Goal: Task Accomplishment & Management: Use online tool/utility

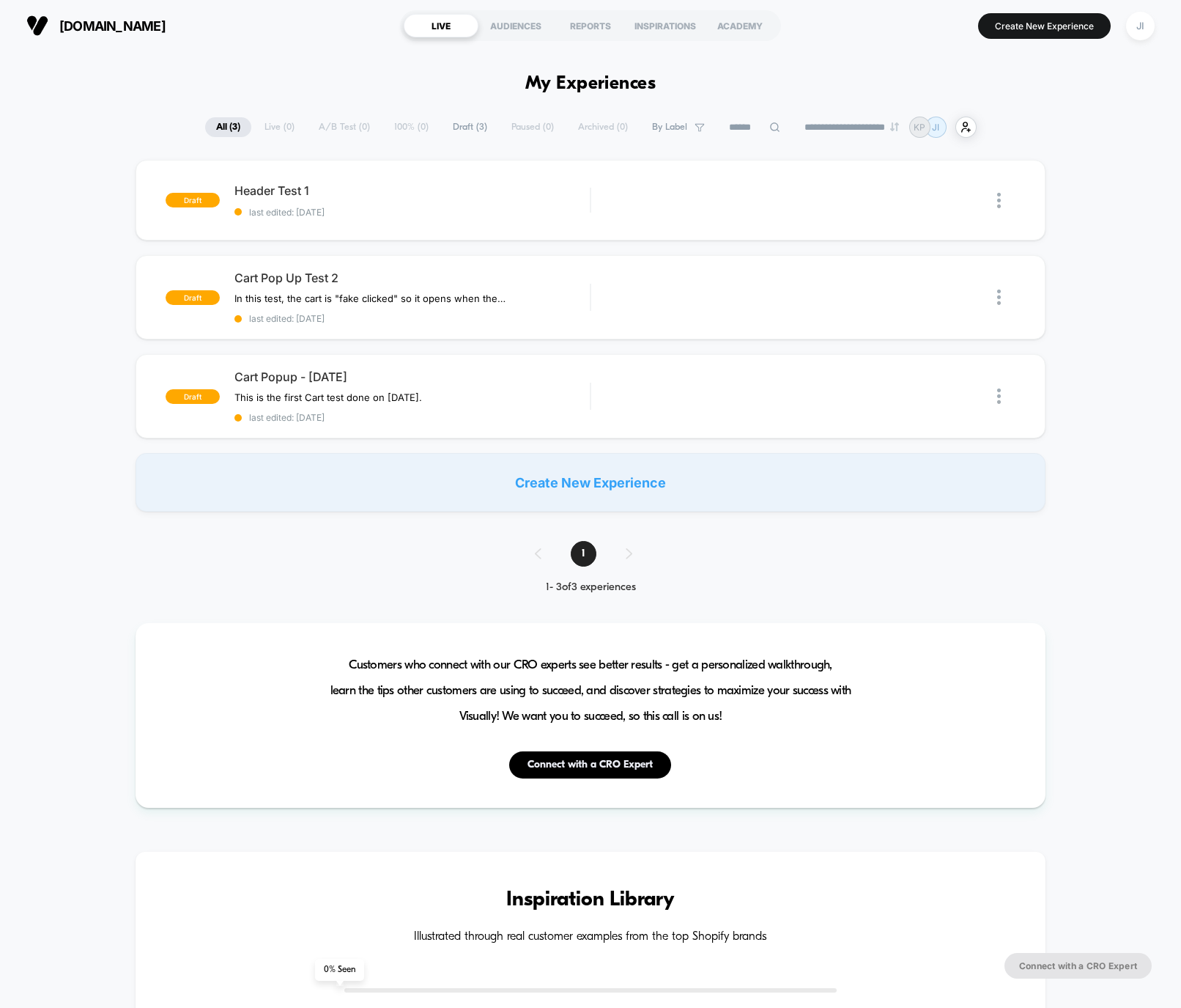
click at [565, 488] on div "Create New Experience" at bounding box center [590, 482] width 909 height 58
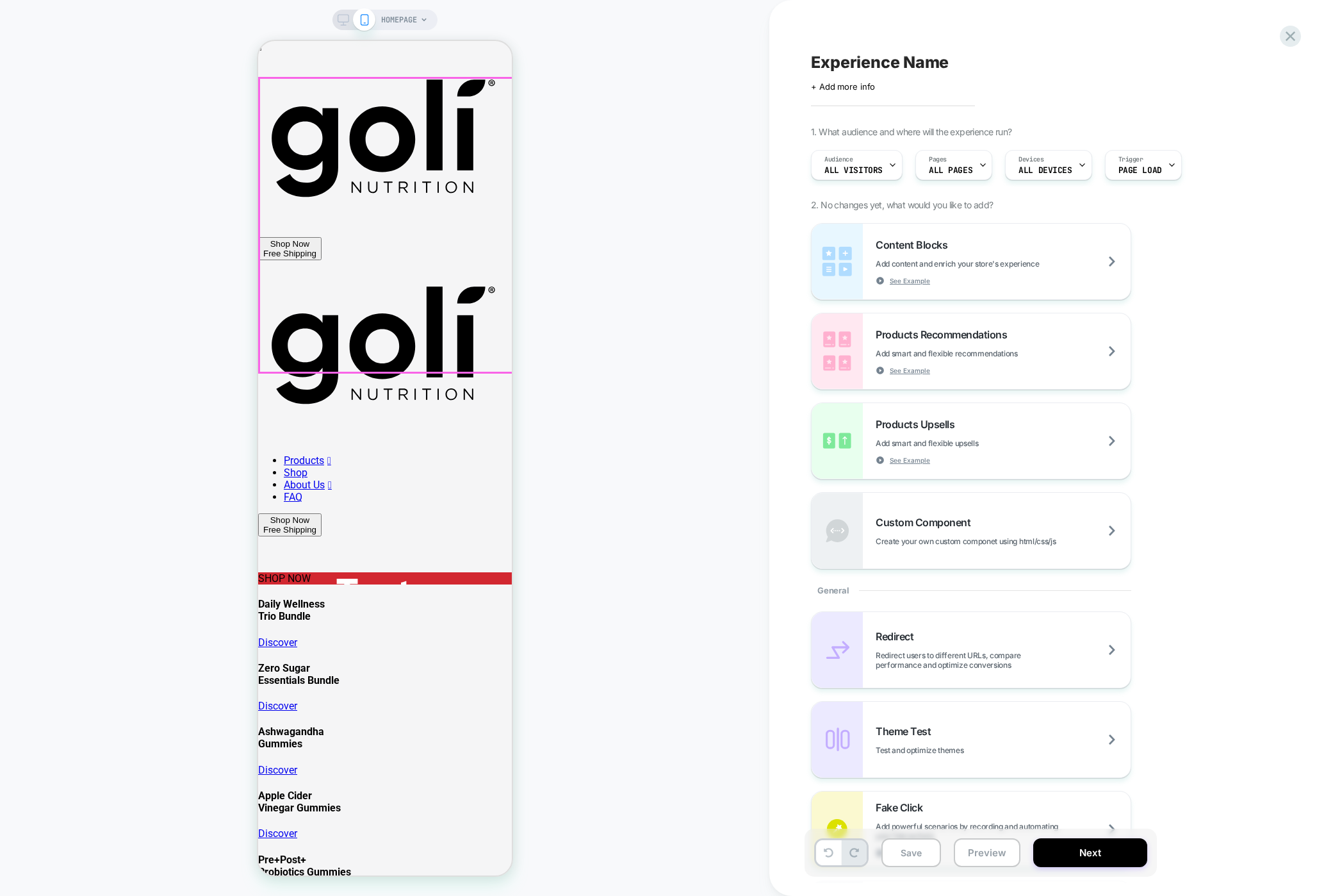
click at [367, 572] on div "SHOP NOW" at bounding box center [384, 578] width 254 height 12
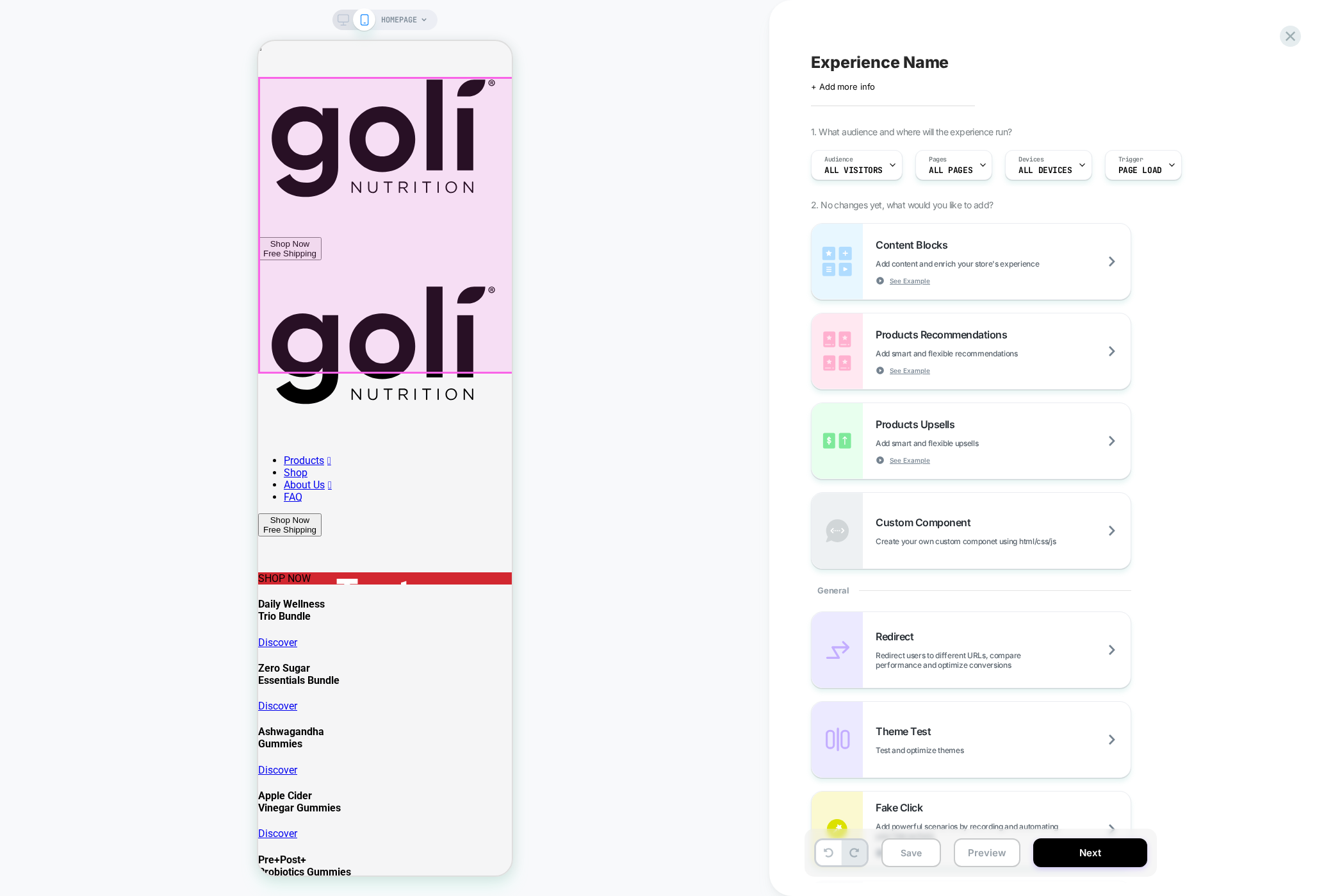
click at [480, 572] on div "SHOP NOW" at bounding box center [384, 578] width 254 height 12
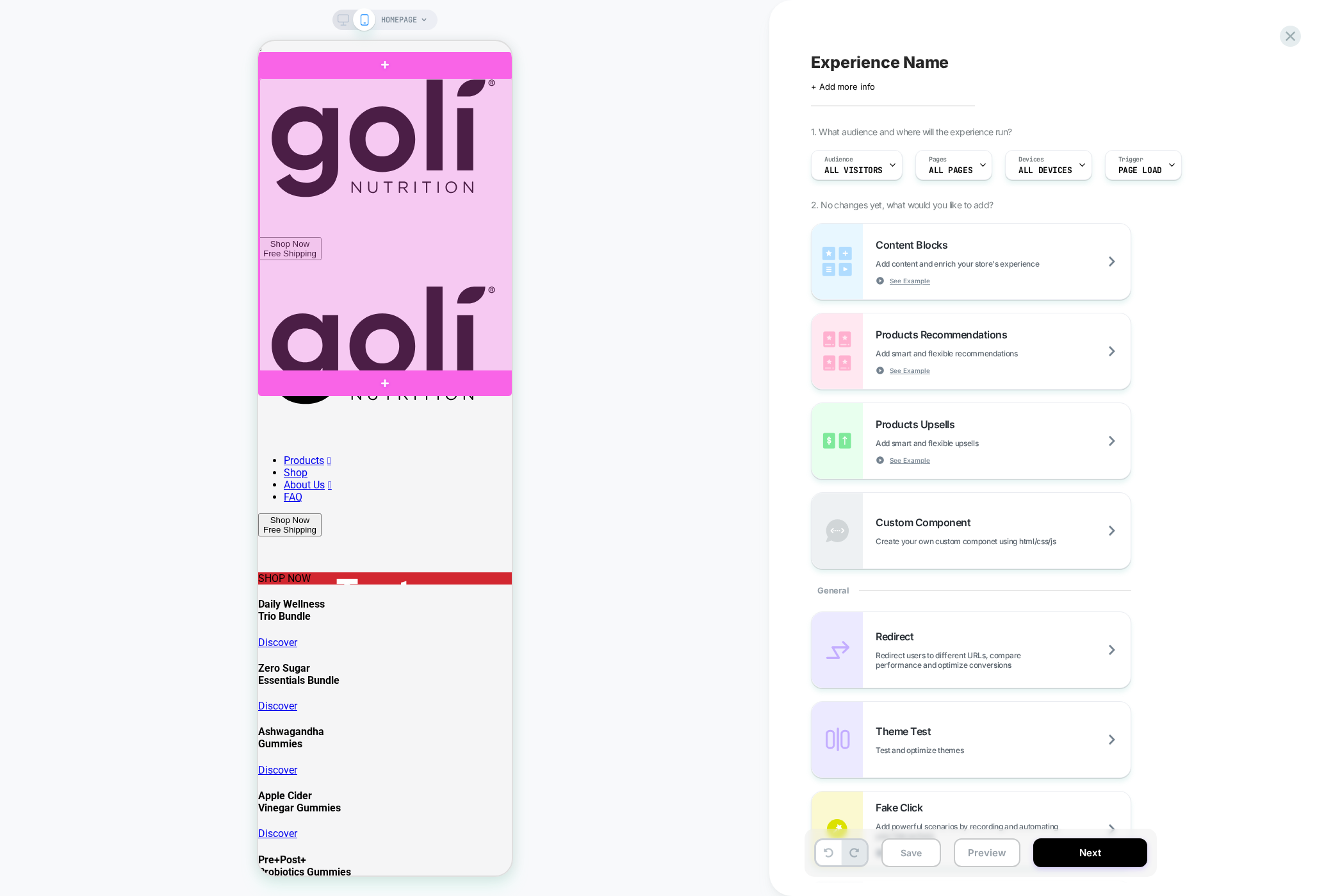
click at [480, 250] on div at bounding box center [385, 225] width 254 height 294
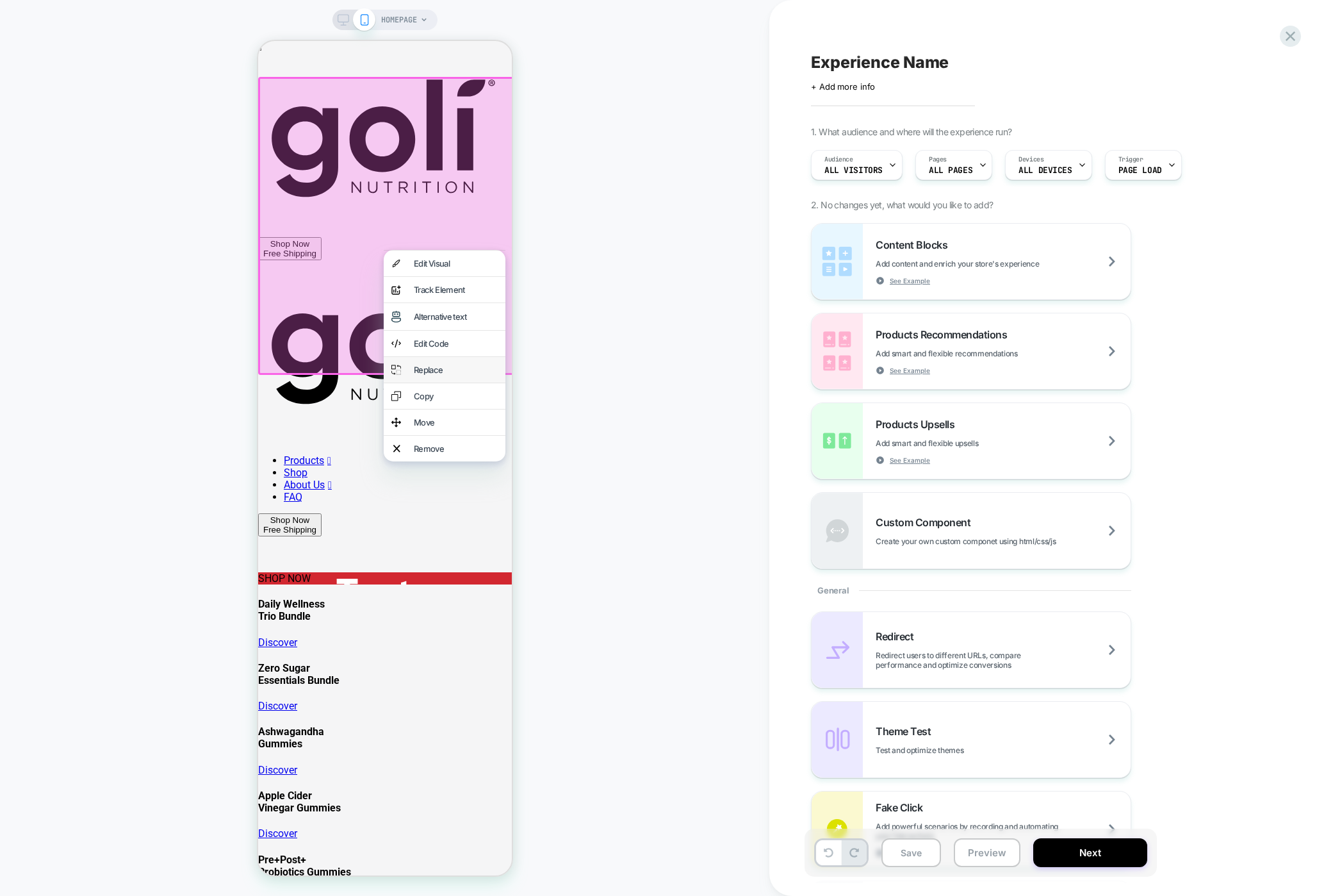
click at [447, 374] on div "Replace" at bounding box center [455, 369] width 84 height 10
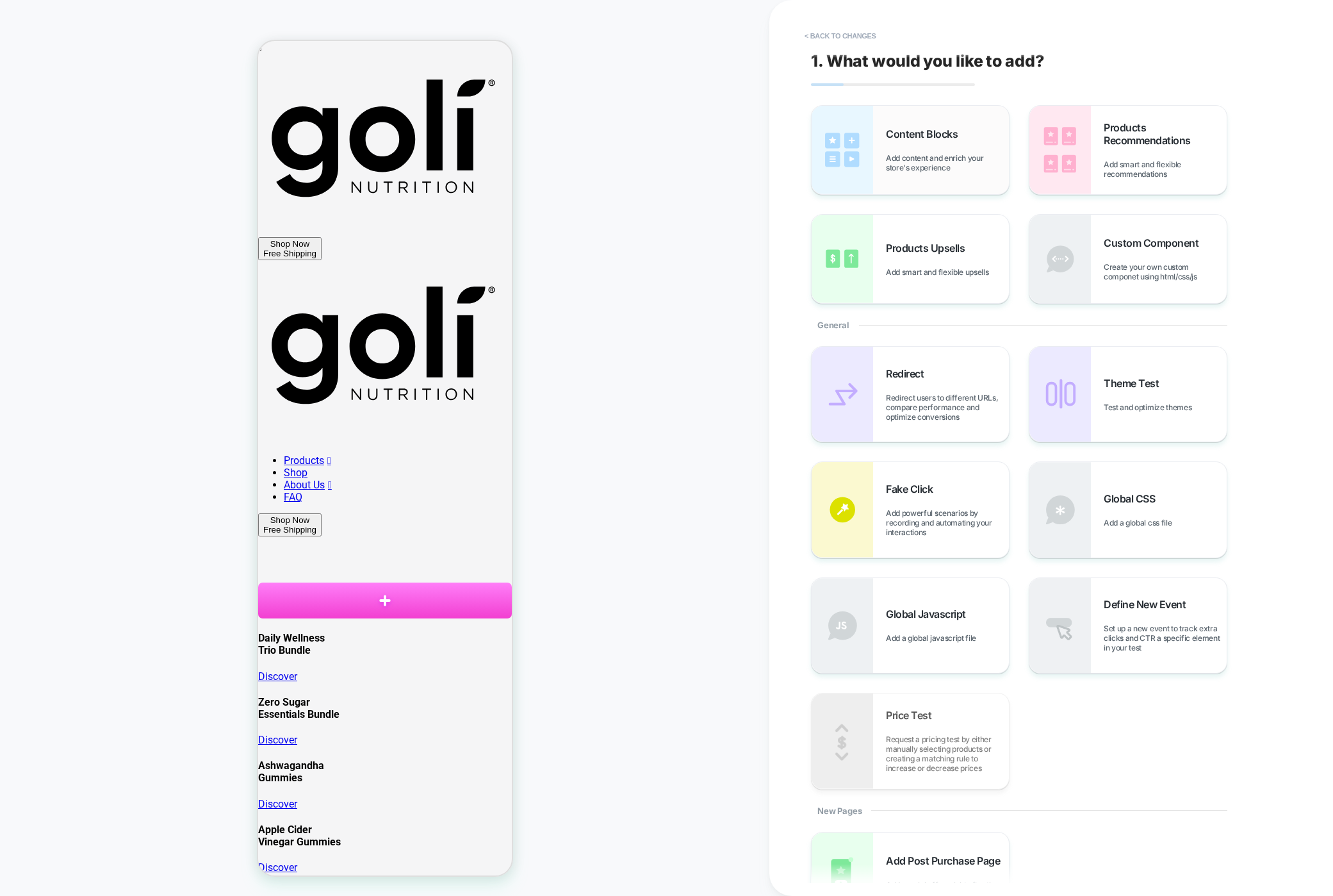
click at [967, 144] on div "Content Blocks Add content and enrich your store's experience" at bounding box center [947, 150] width 123 height 45
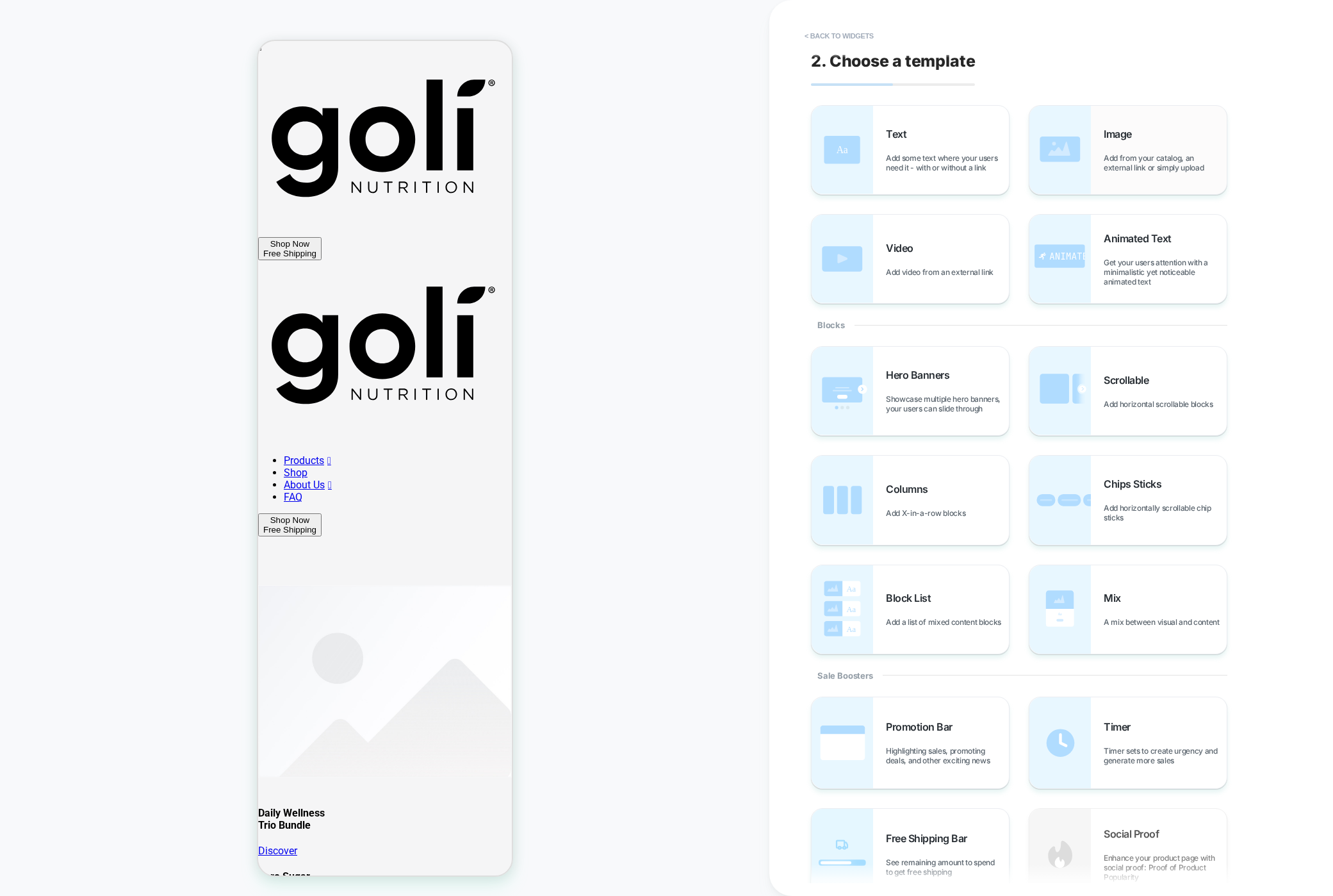
click at [1032, 159] on span "Add from your catalog, an external link or simply upload" at bounding box center [1165, 163] width 123 height 20
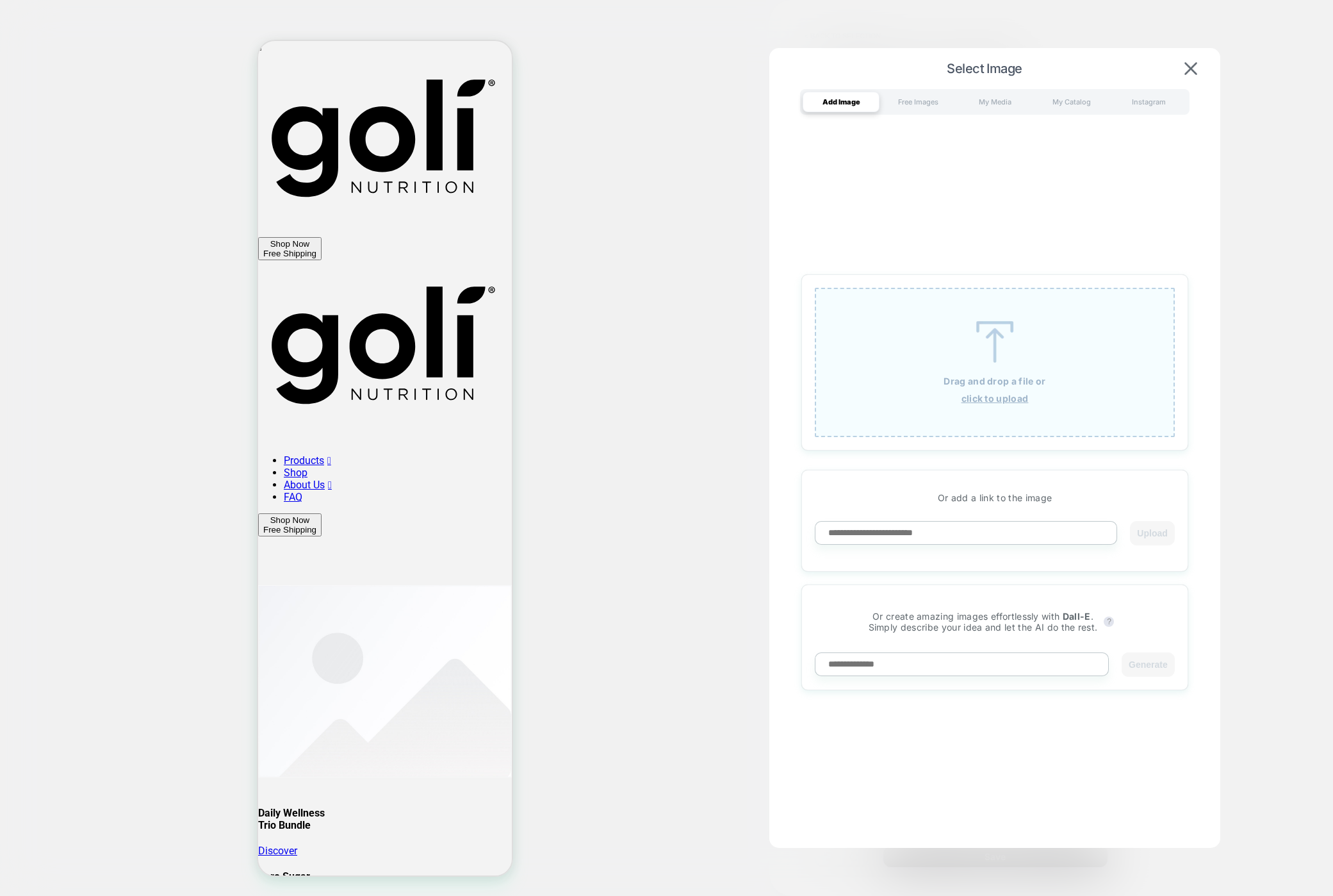
click at [414, 585] on img at bounding box center [384, 681] width 254 height 192
click at [1004, 390] on div "Drag and drop a file or click to upload" at bounding box center [995, 363] width 360 height 149
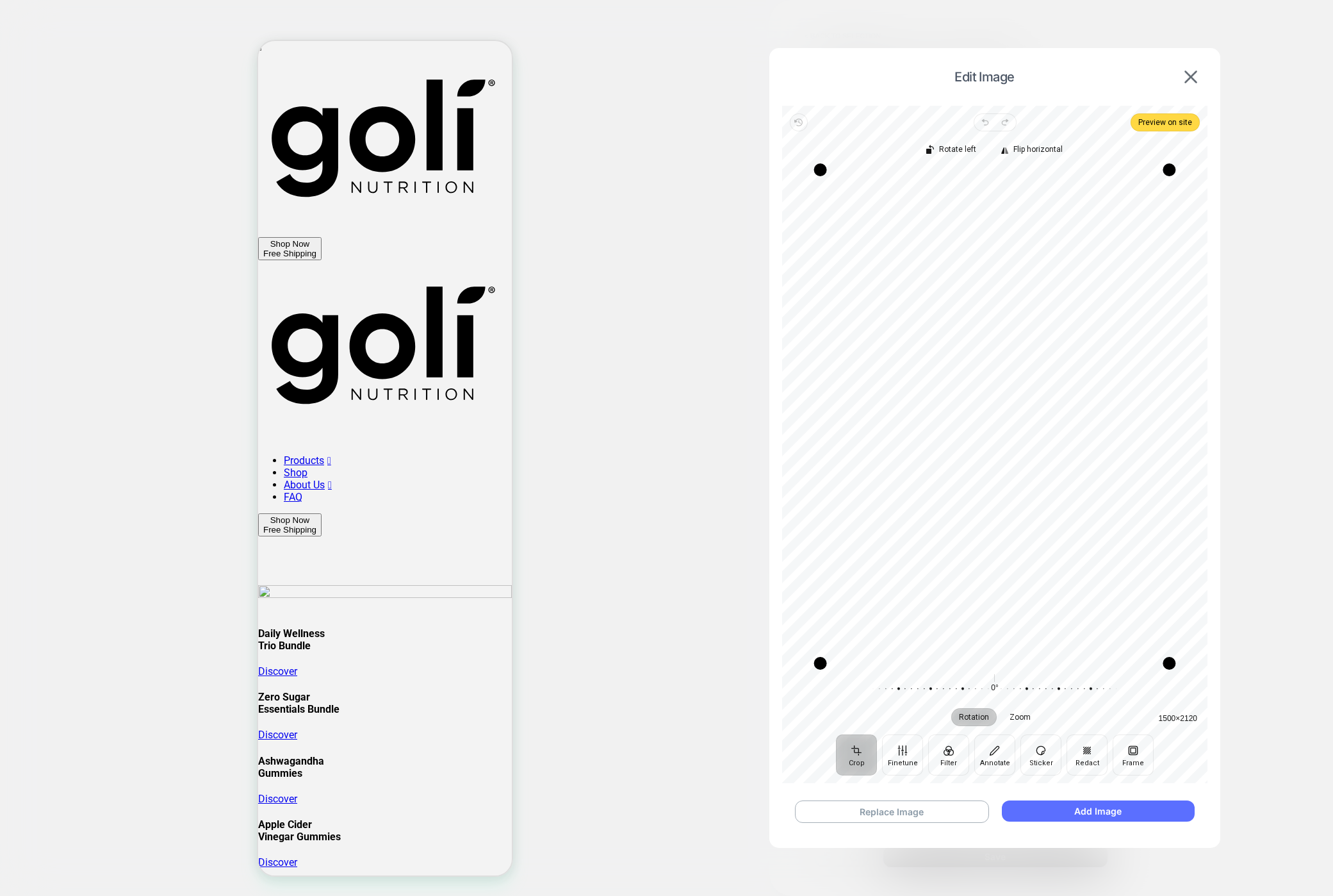
click at [1032, 806] on button "Add Image" at bounding box center [1098, 811] width 193 height 21
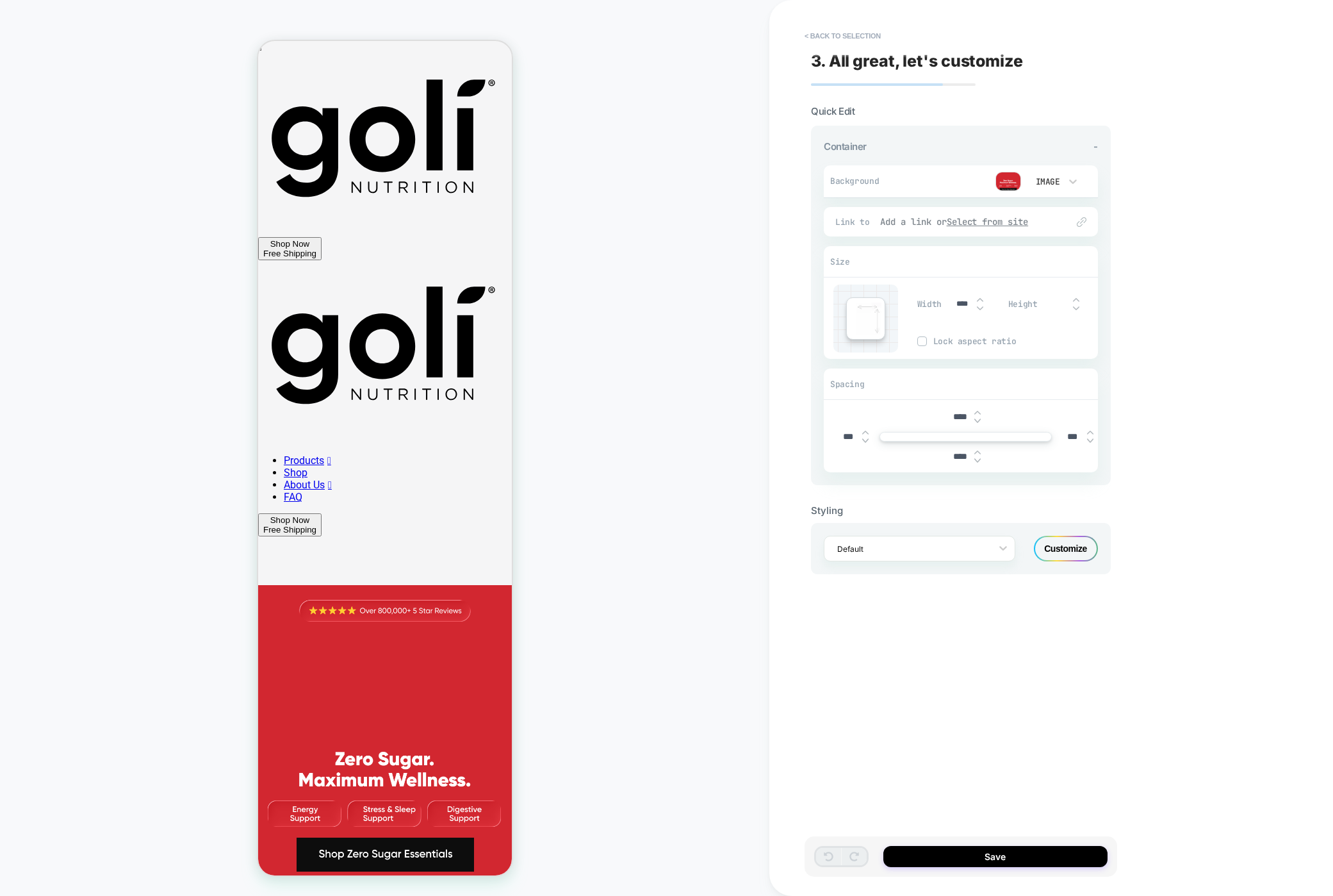
click at [1007, 223] on u "Select from site" at bounding box center [988, 221] width 82 height 11
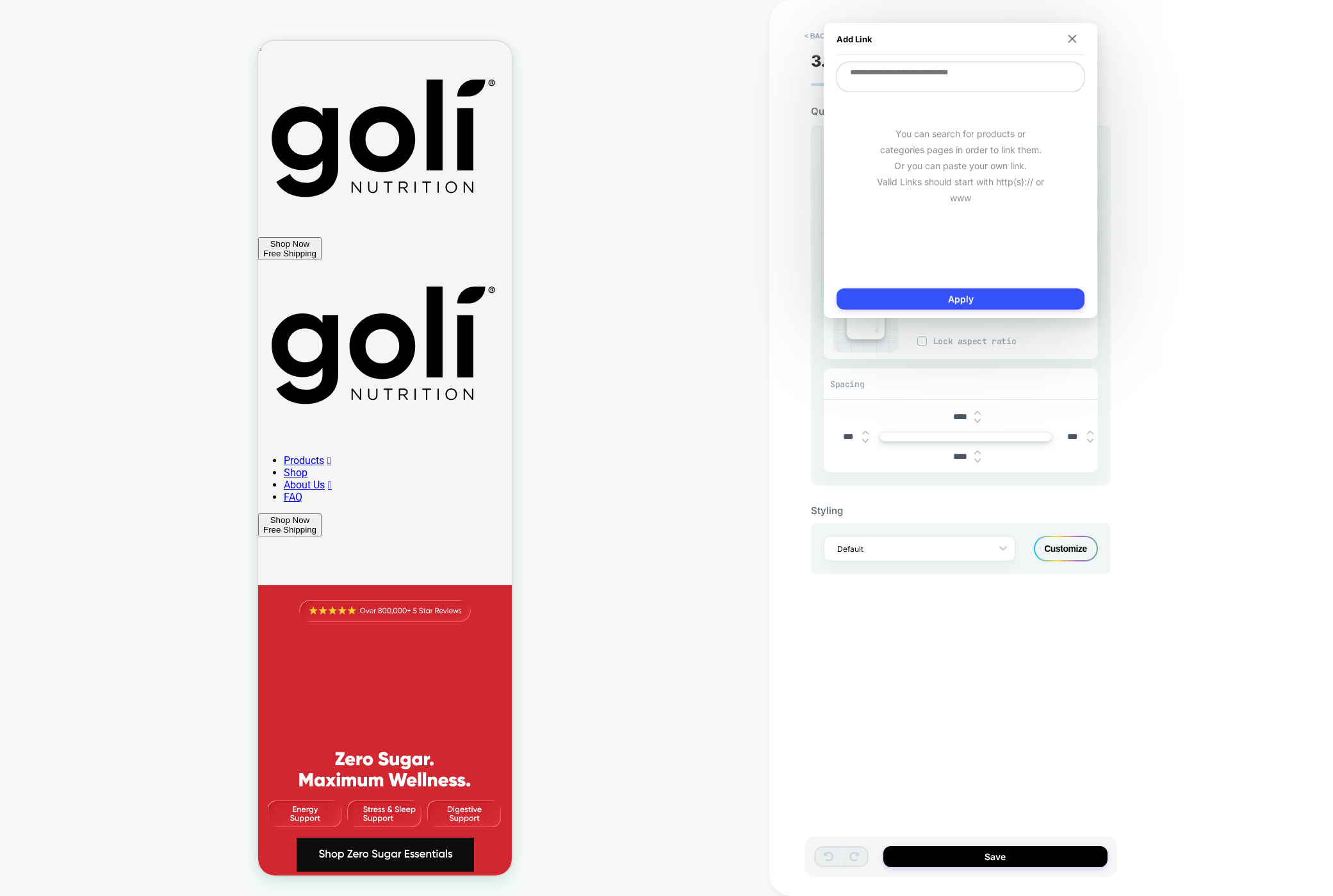
click at [968, 79] on textarea at bounding box center [960, 77] width 248 height 31
paste textarea "**********"
type textarea "**********"
click at [971, 300] on button "Apply" at bounding box center [960, 299] width 248 height 21
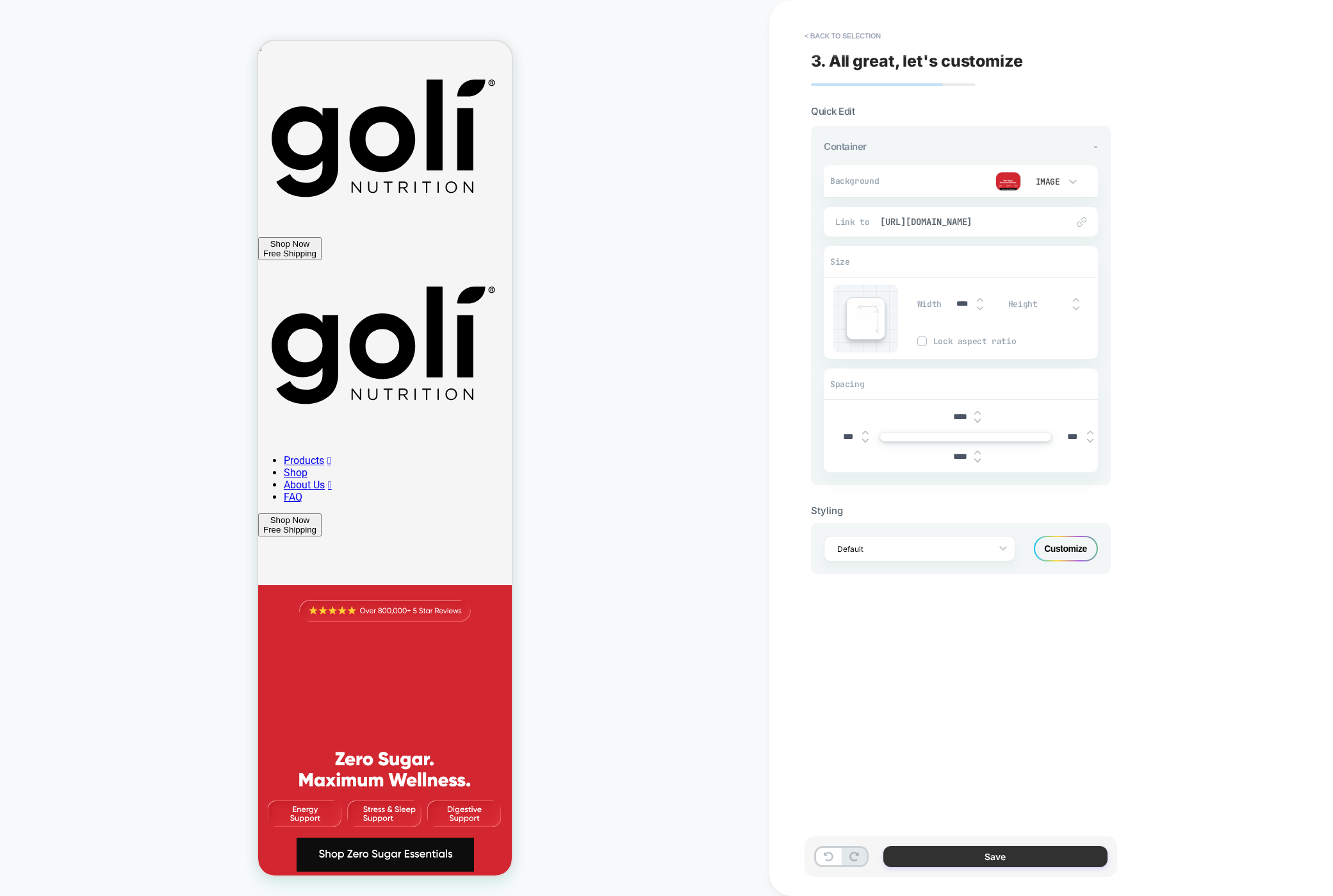
click at [983, 861] on button "Save" at bounding box center [995, 856] width 224 height 21
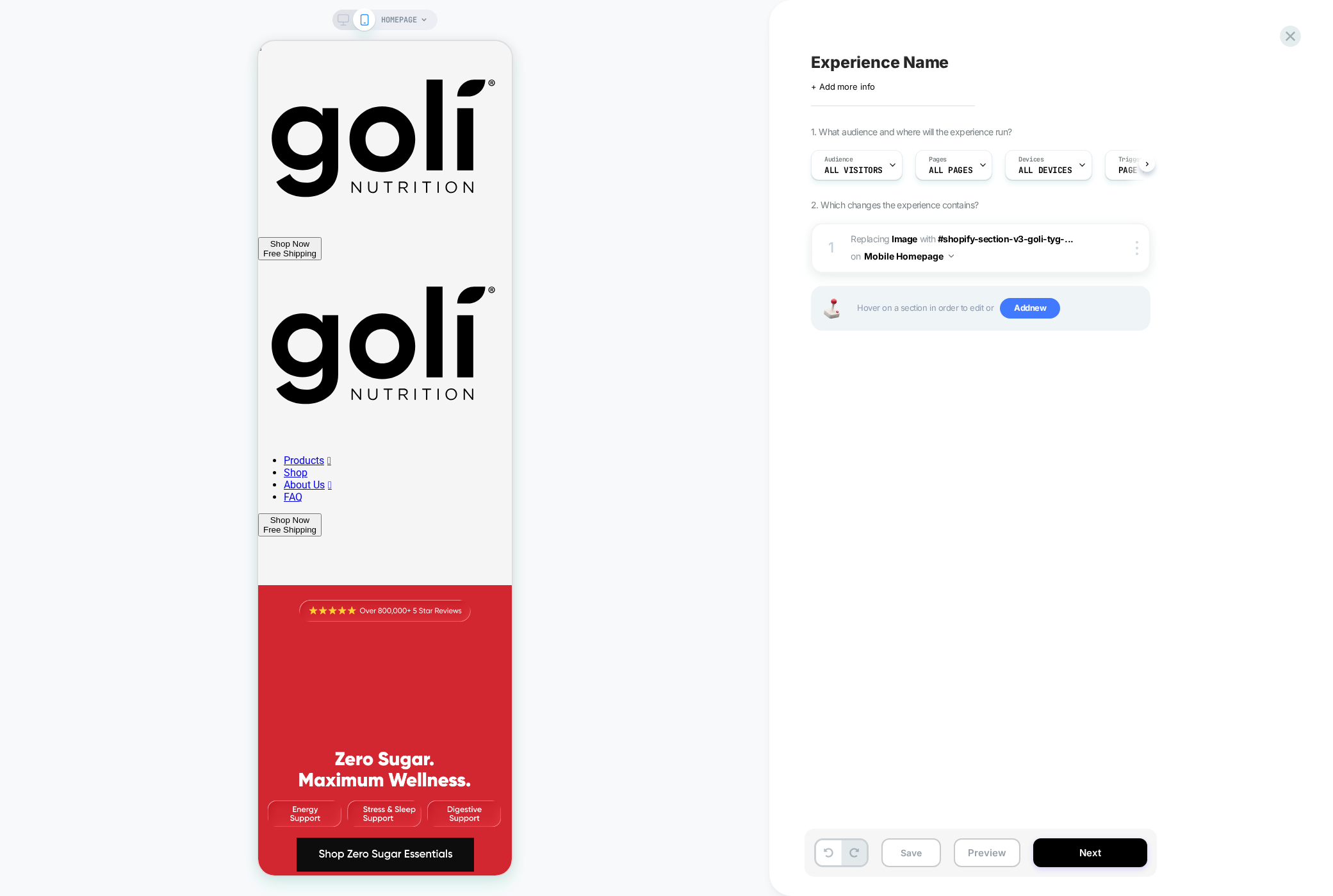
scroll to position [0, 1]
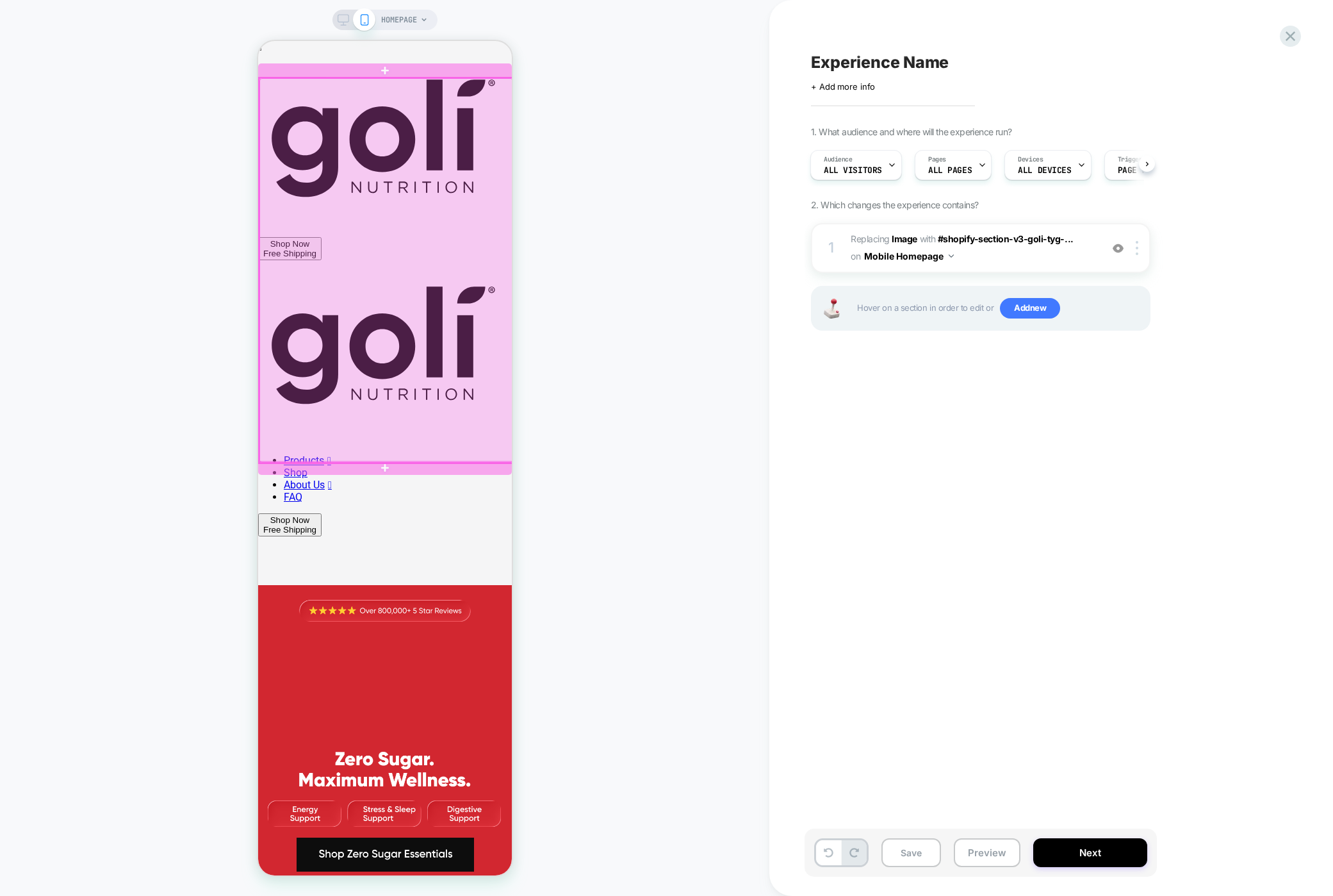
click at [395, 359] on div at bounding box center [385, 270] width 254 height 384
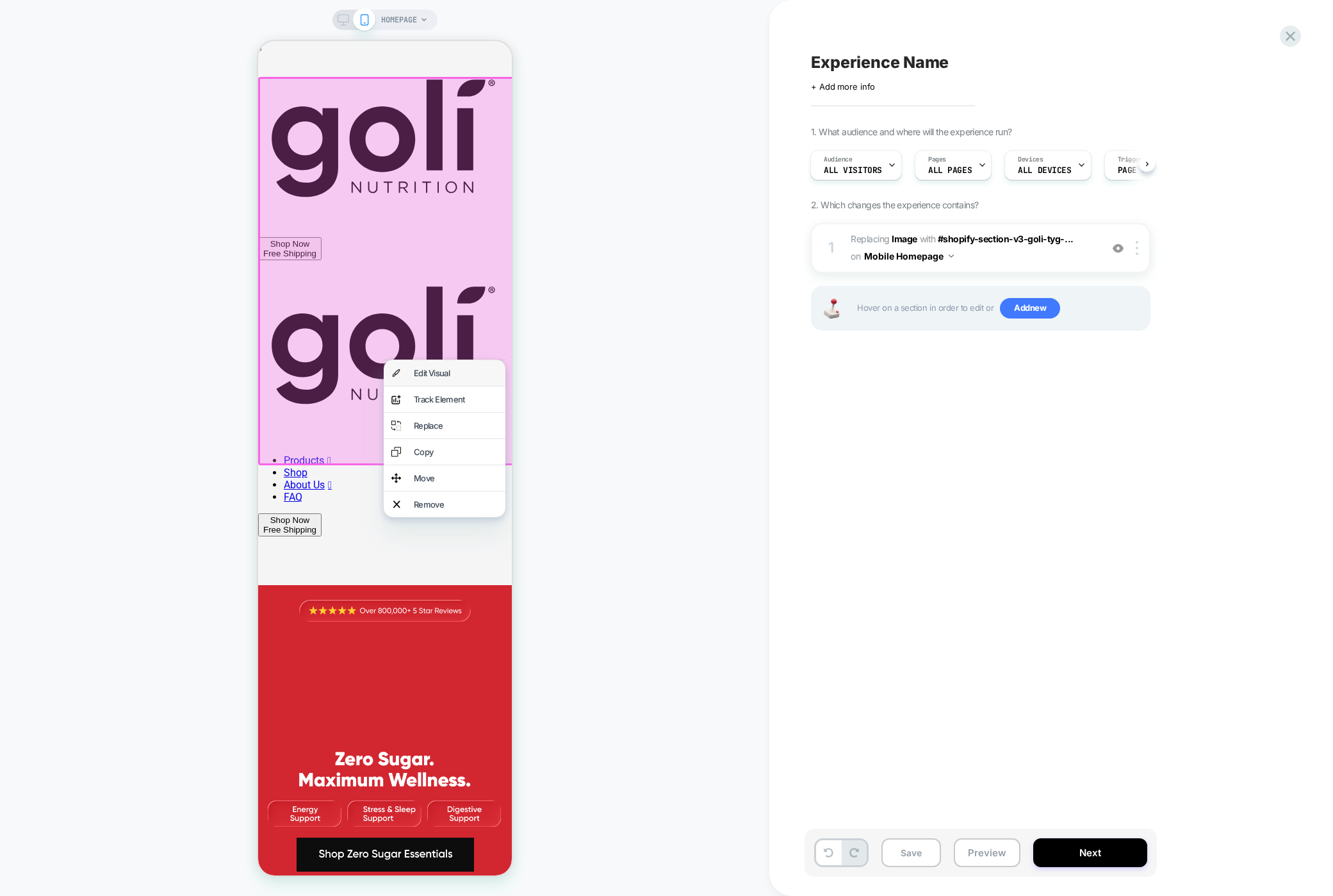
click at [414, 375] on div "Edit Visual" at bounding box center [455, 373] width 84 height 10
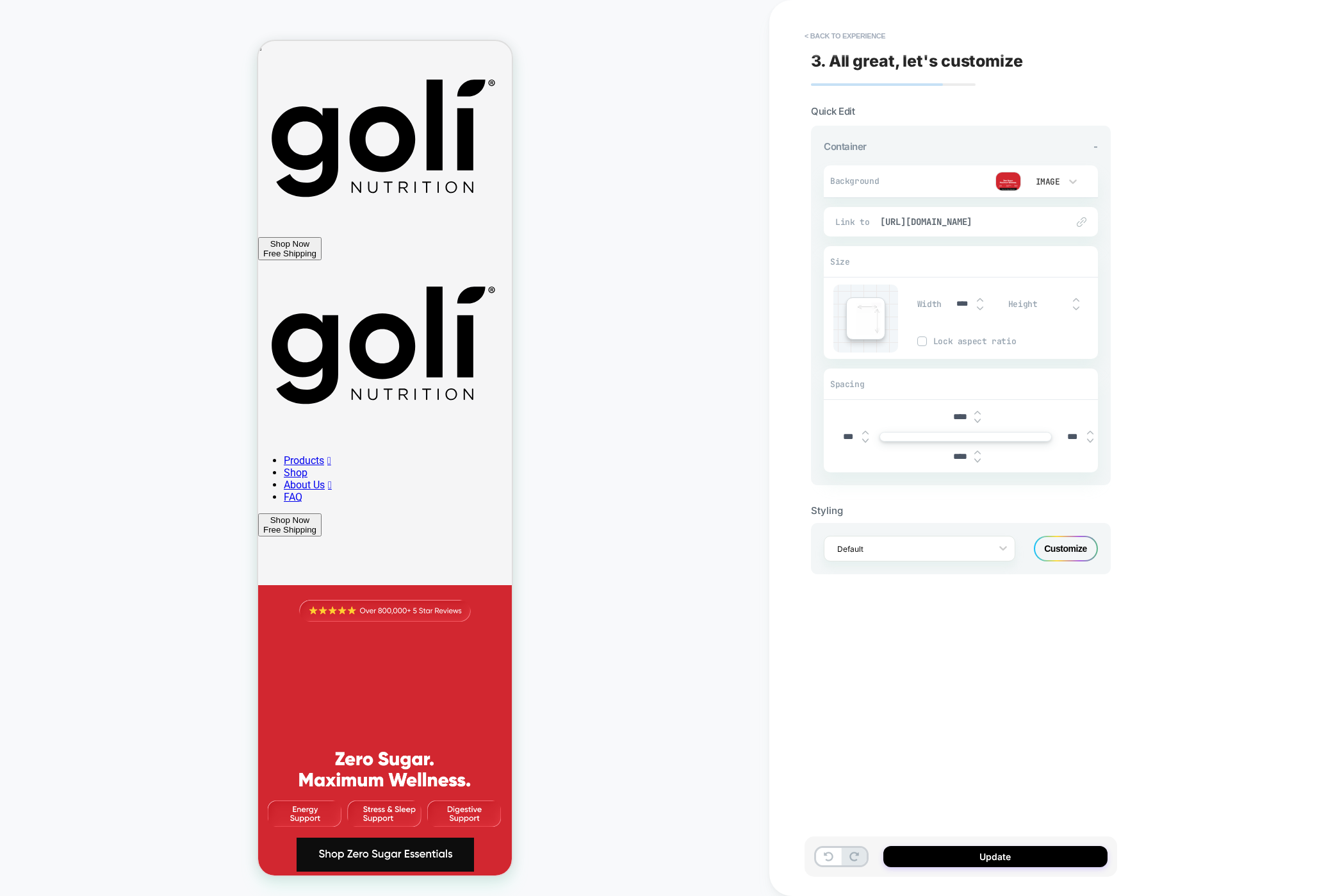
click at [962, 414] on input "****" at bounding box center [960, 416] width 29 height 11
type input "***"
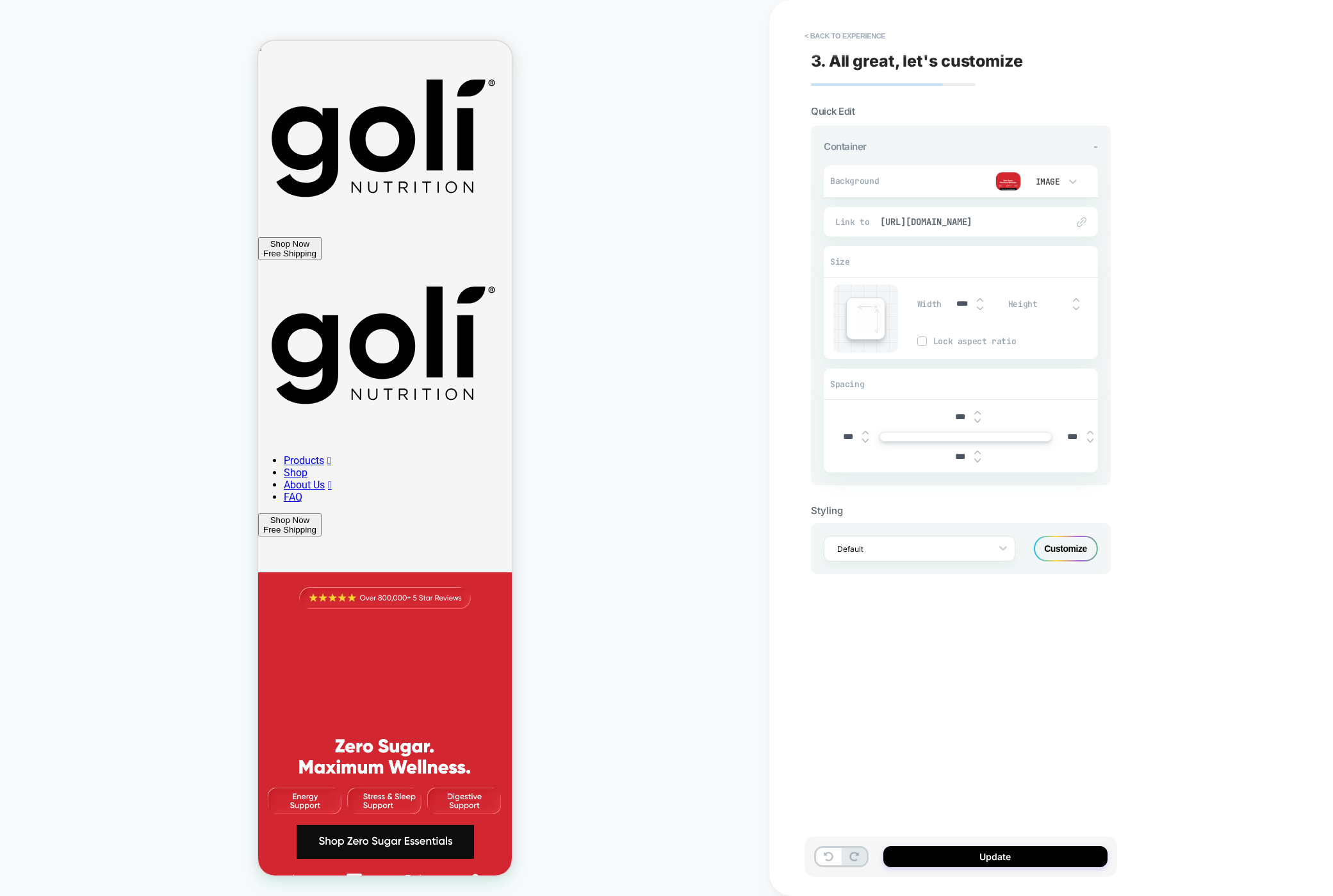
type input "***"
click at [950, 855] on button "Update" at bounding box center [995, 856] width 224 height 21
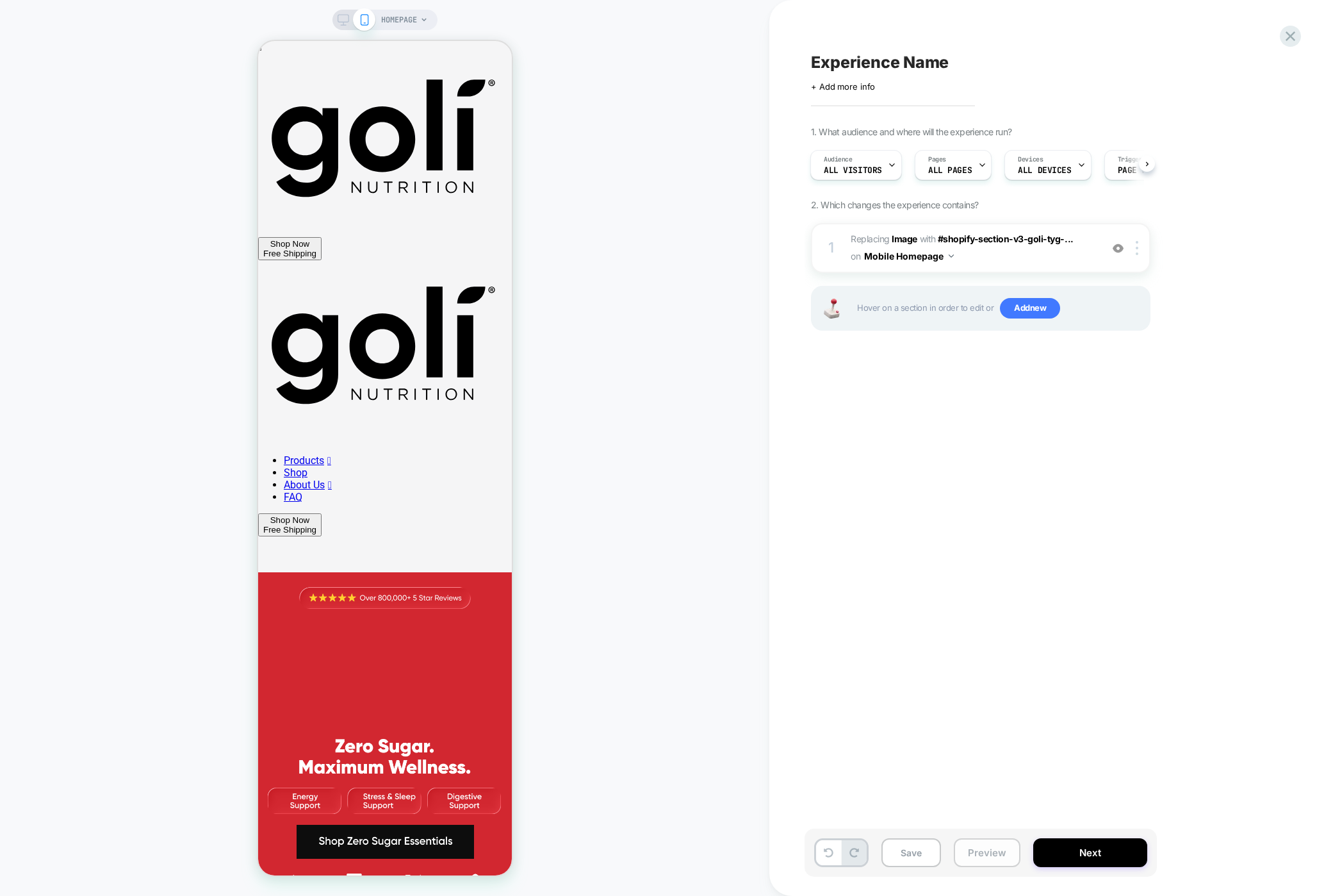
click at [973, 845] on button "Preview" at bounding box center [987, 852] width 67 height 29
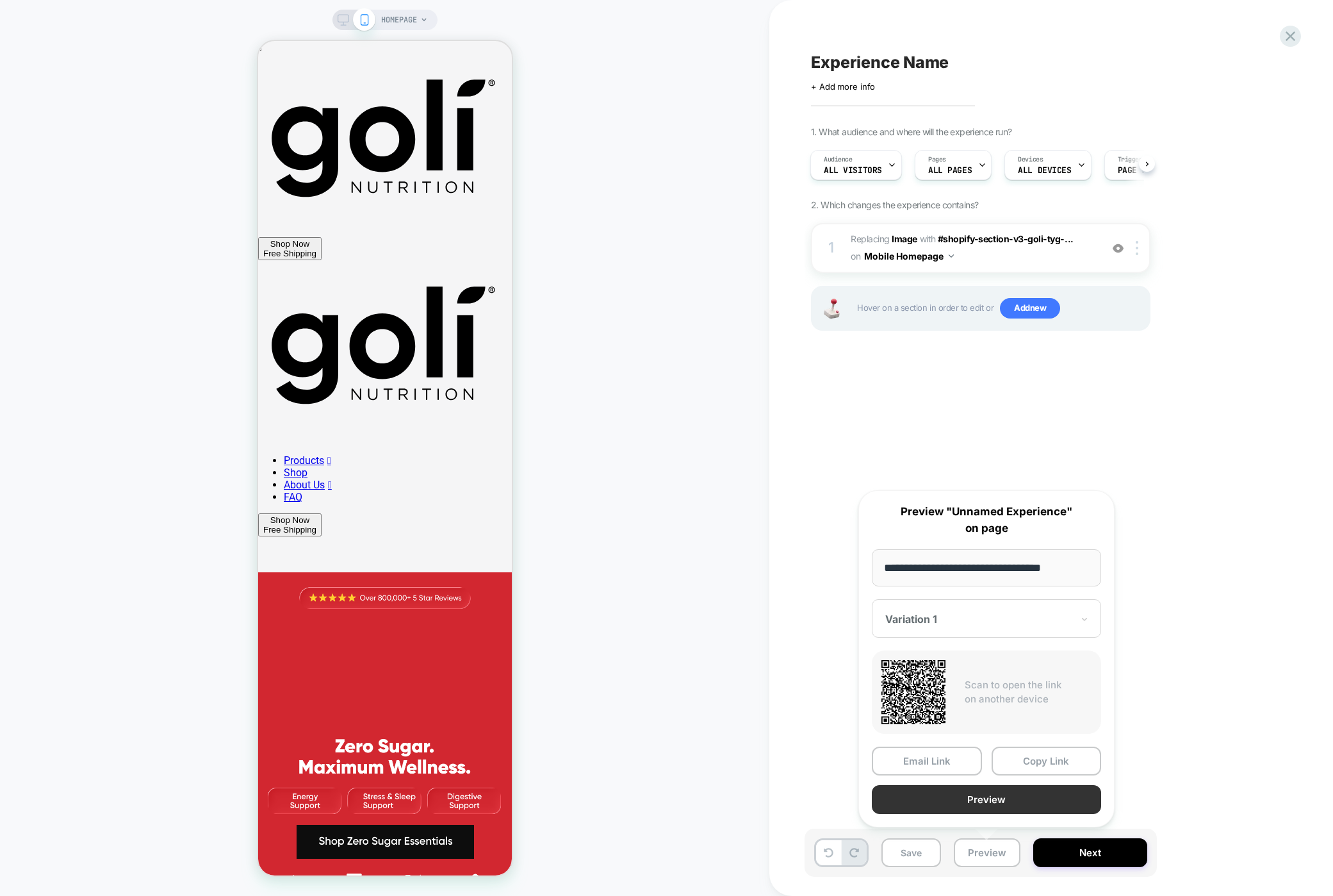
click at [989, 792] on button "Preview" at bounding box center [986, 799] width 229 height 29
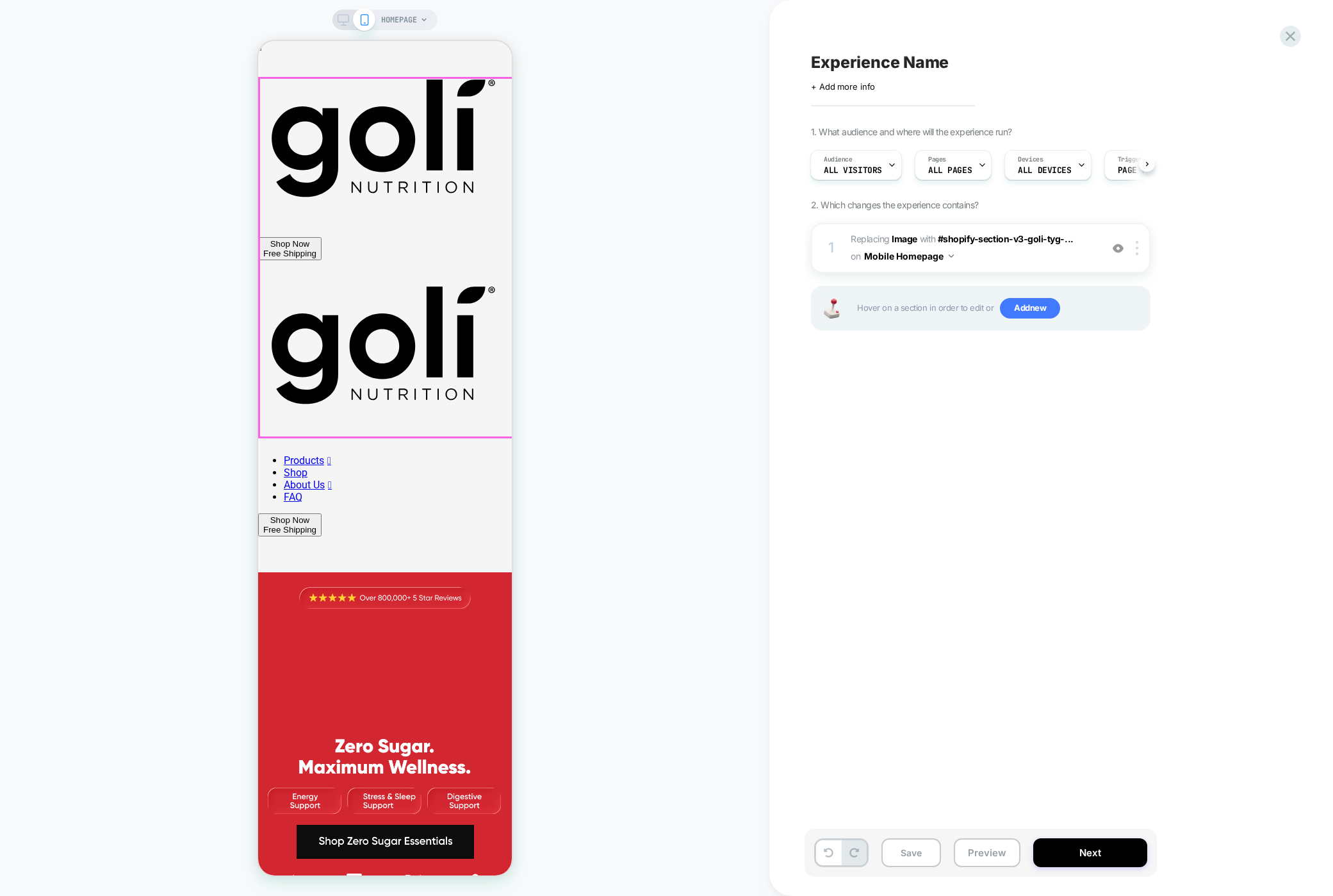
click at [356, 572] on img at bounding box center [384, 751] width 254 height 359
click at [436, 572] on img at bounding box center [384, 751] width 254 height 359
click at [381, 572] on img at bounding box center [384, 751] width 254 height 359
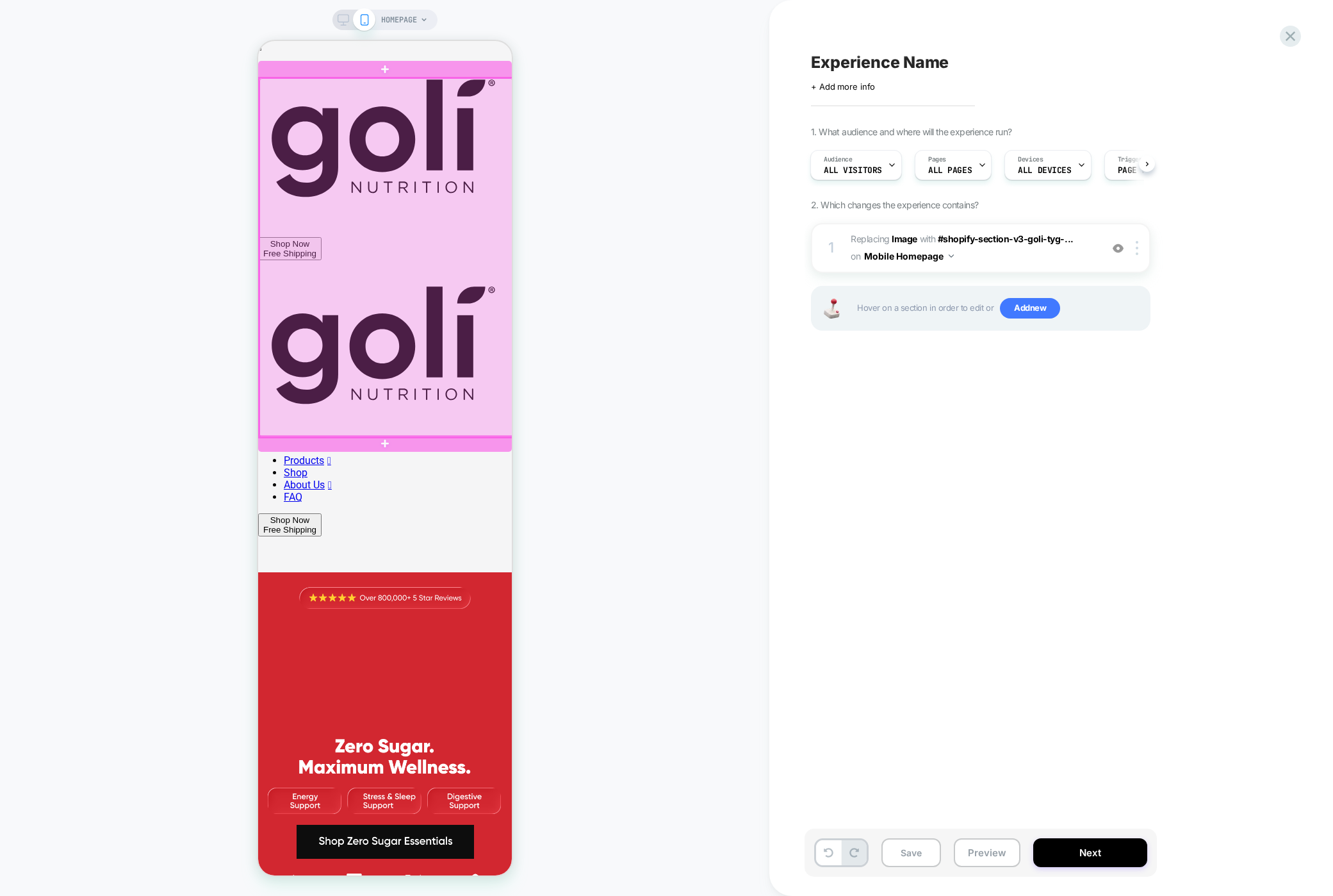
click at [381, 191] on div at bounding box center [385, 257] width 254 height 359
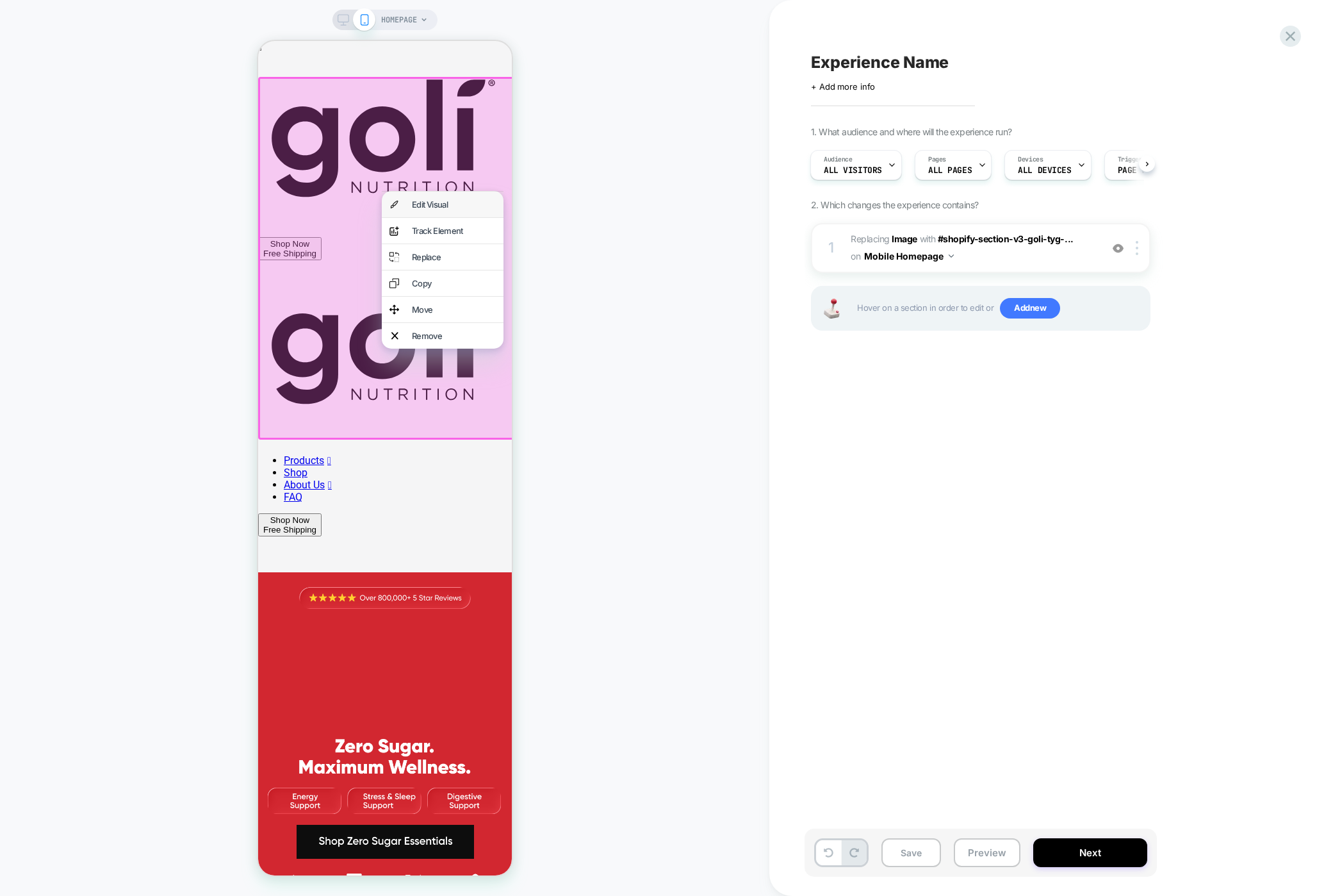
click at [409, 200] on div "Edit Visual" at bounding box center [442, 204] width 122 height 26
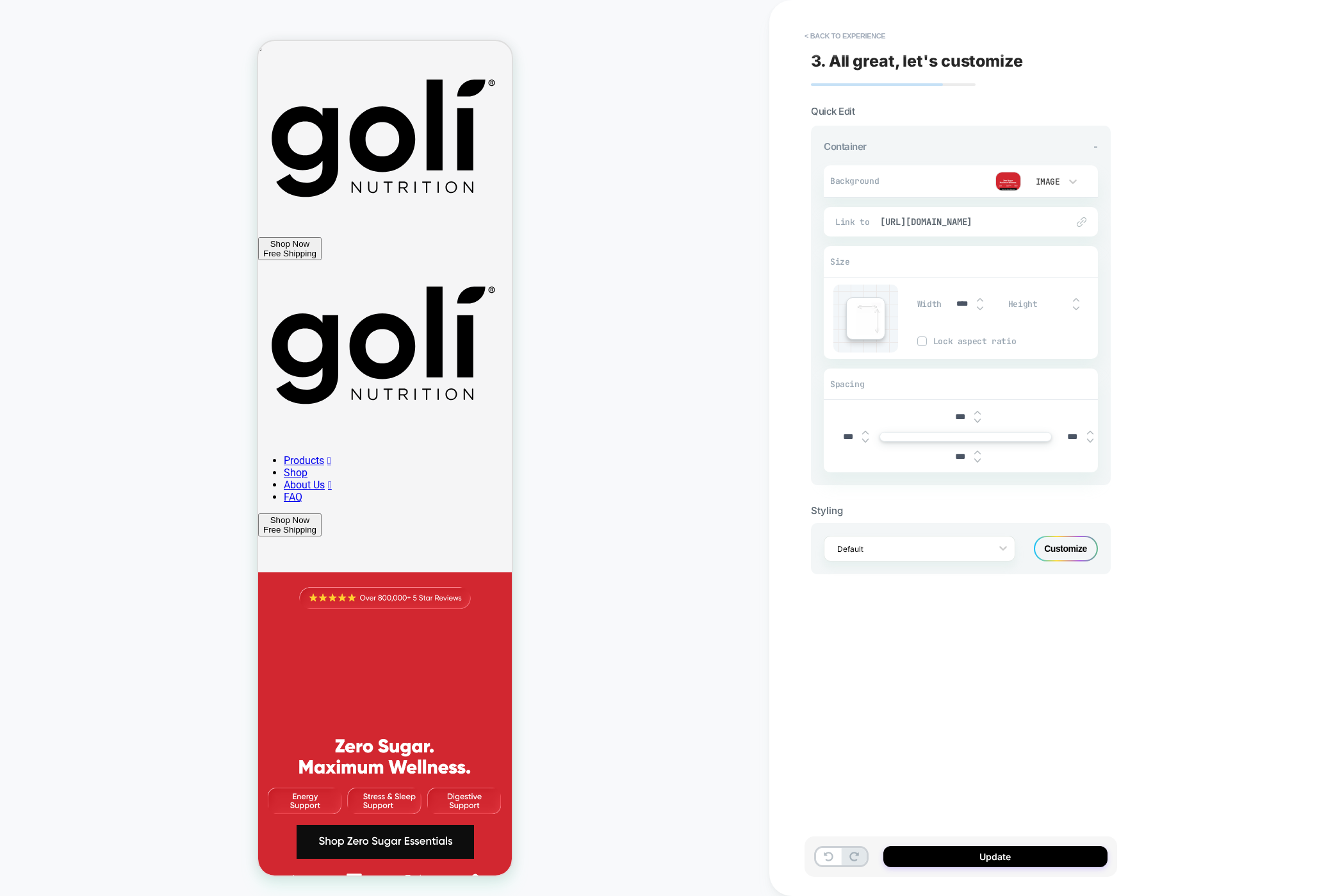
click at [974, 184] on div at bounding box center [957, 181] width 127 height 20
click at [1032, 165] on div "Background Image" at bounding box center [961, 182] width 274 height 33
click at [1032, 179] on div "Image" at bounding box center [1046, 182] width 27 height 11
click at [1032, 266] on div "Image" at bounding box center [1053, 267] width 54 height 27
click at [1008, 185] on img at bounding box center [1008, 181] width 26 height 20
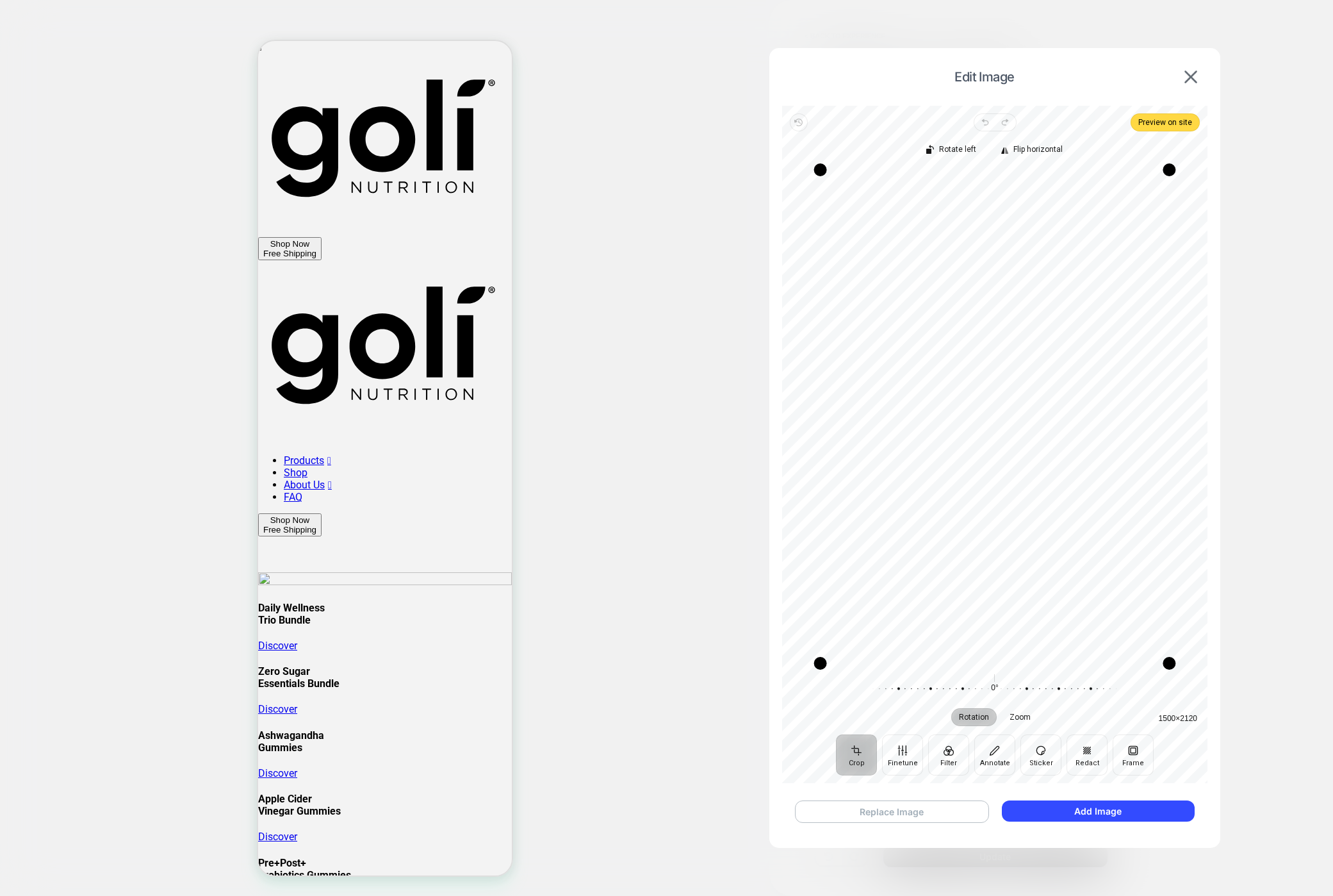
click at [882, 815] on button "Replace Image" at bounding box center [892, 811] width 194 height 22
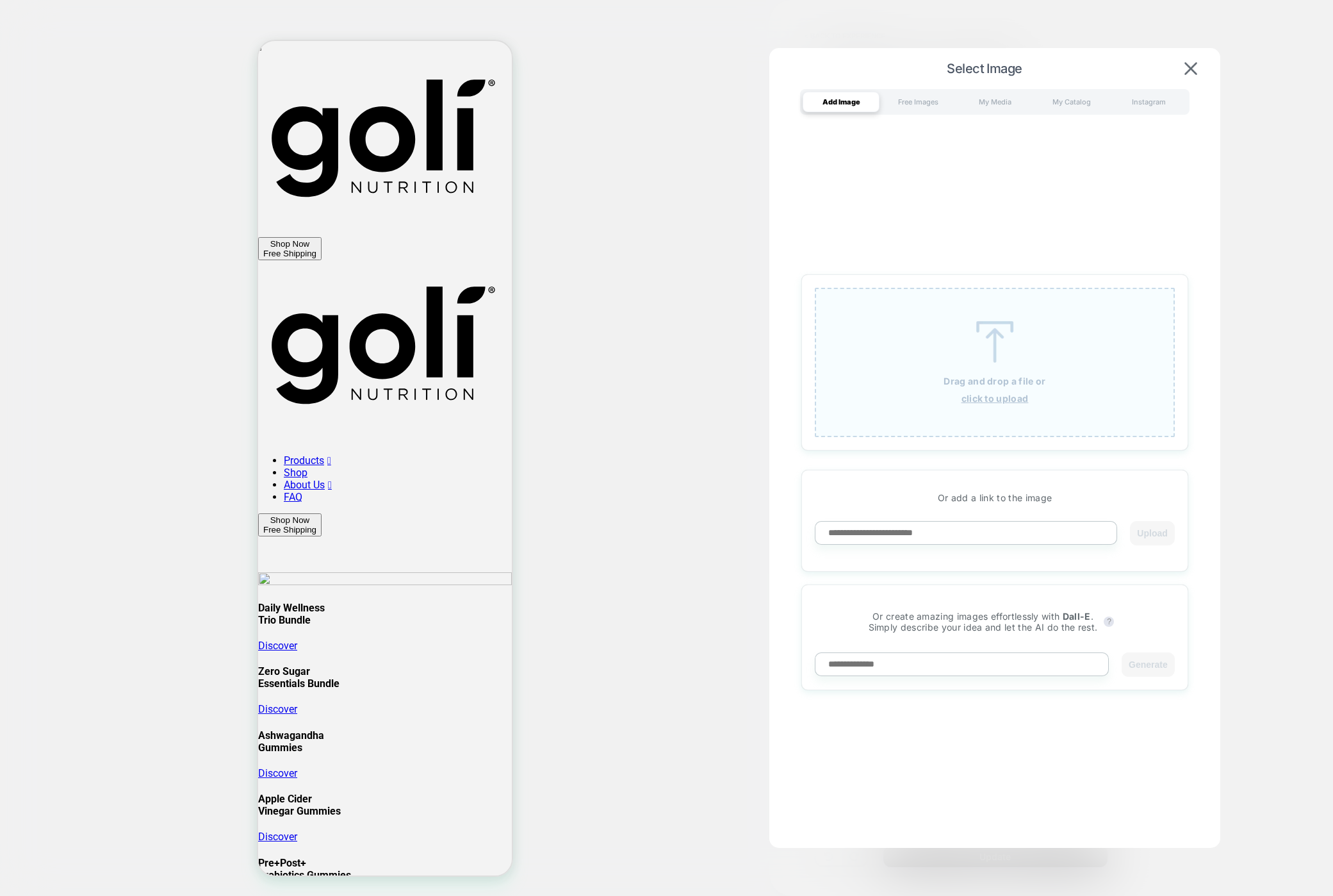
click at [970, 403] on div "Drag and drop a file or click to upload" at bounding box center [995, 363] width 360 height 149
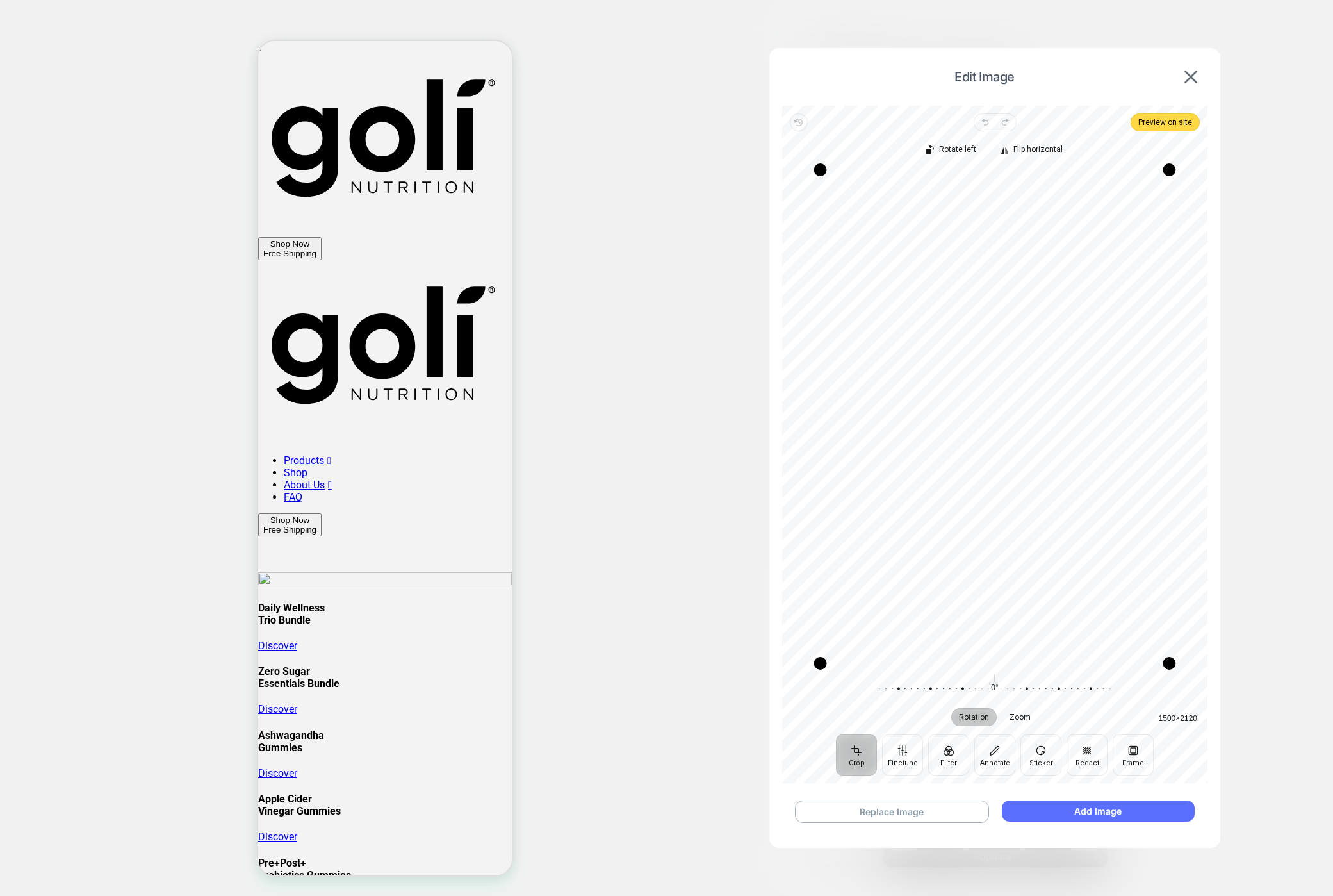
click at [1032, 813] on button "Add Image" at bounding box center [1098, 811] width 193 height 21
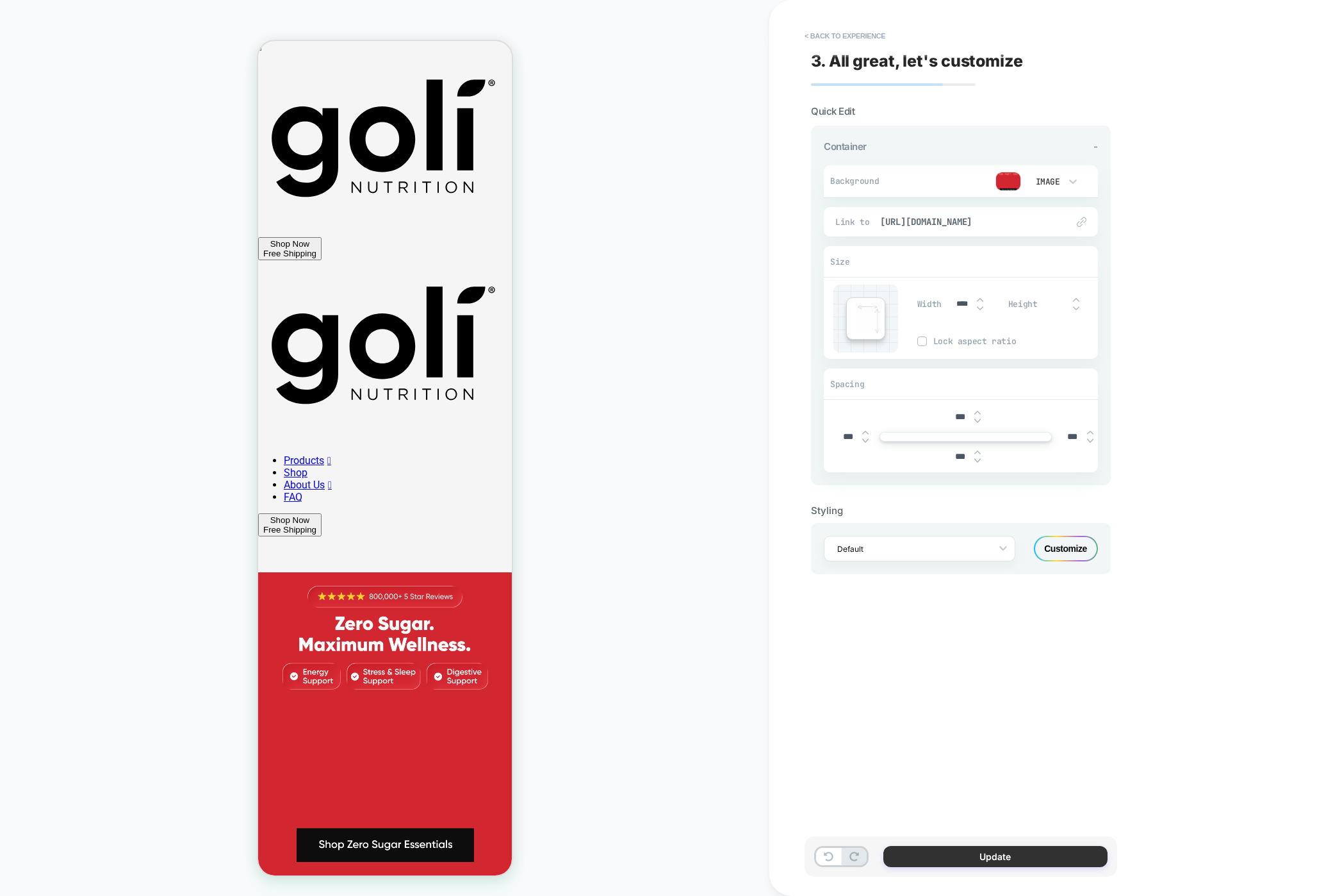
click at [958, 852] on button "Update" at bounding box center [995, 856] width 224 height 21
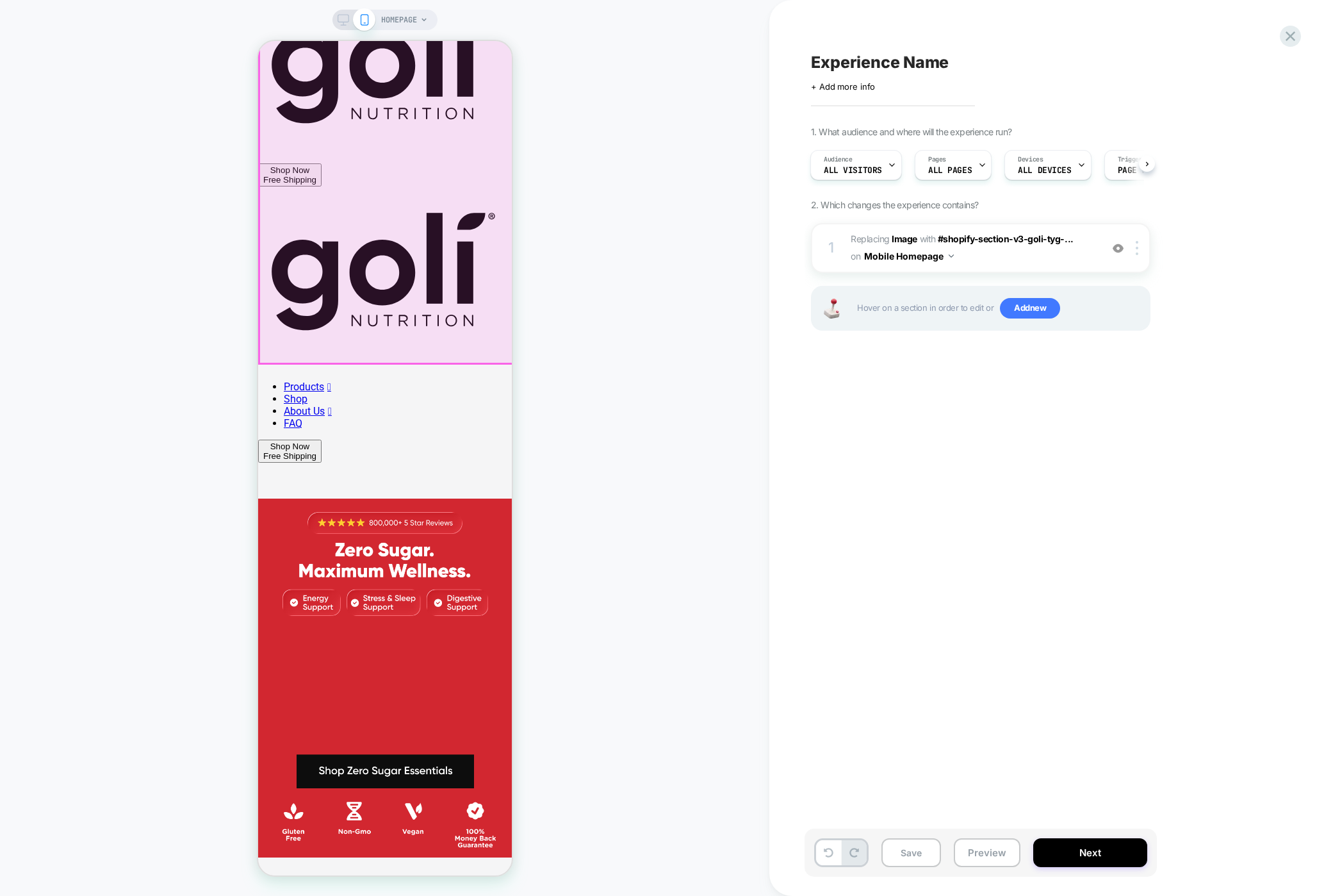
scroll to position [0, 0]
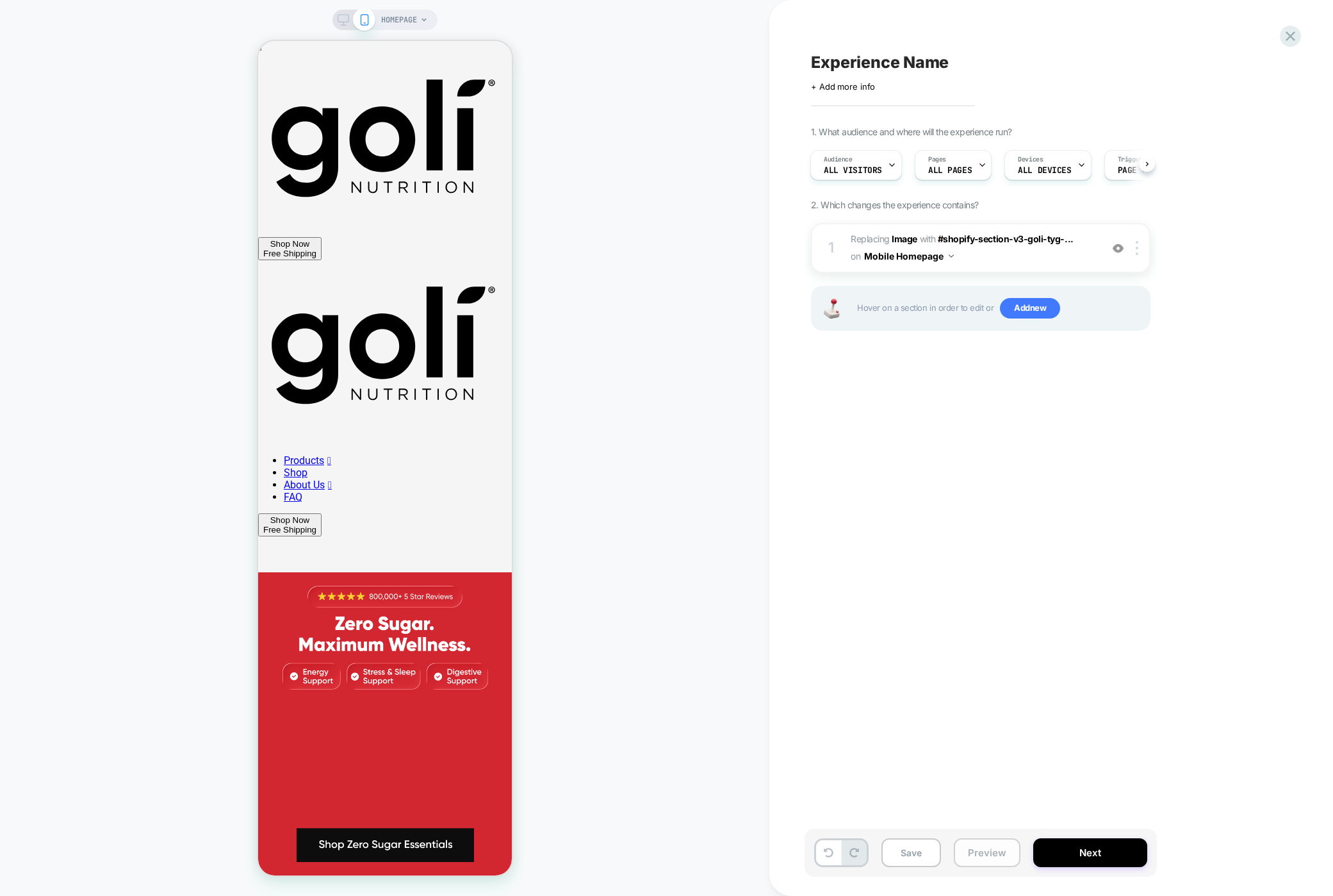
click at [975, 856] on button "Preview" at bounding box center [987, 852] width 67 height 29
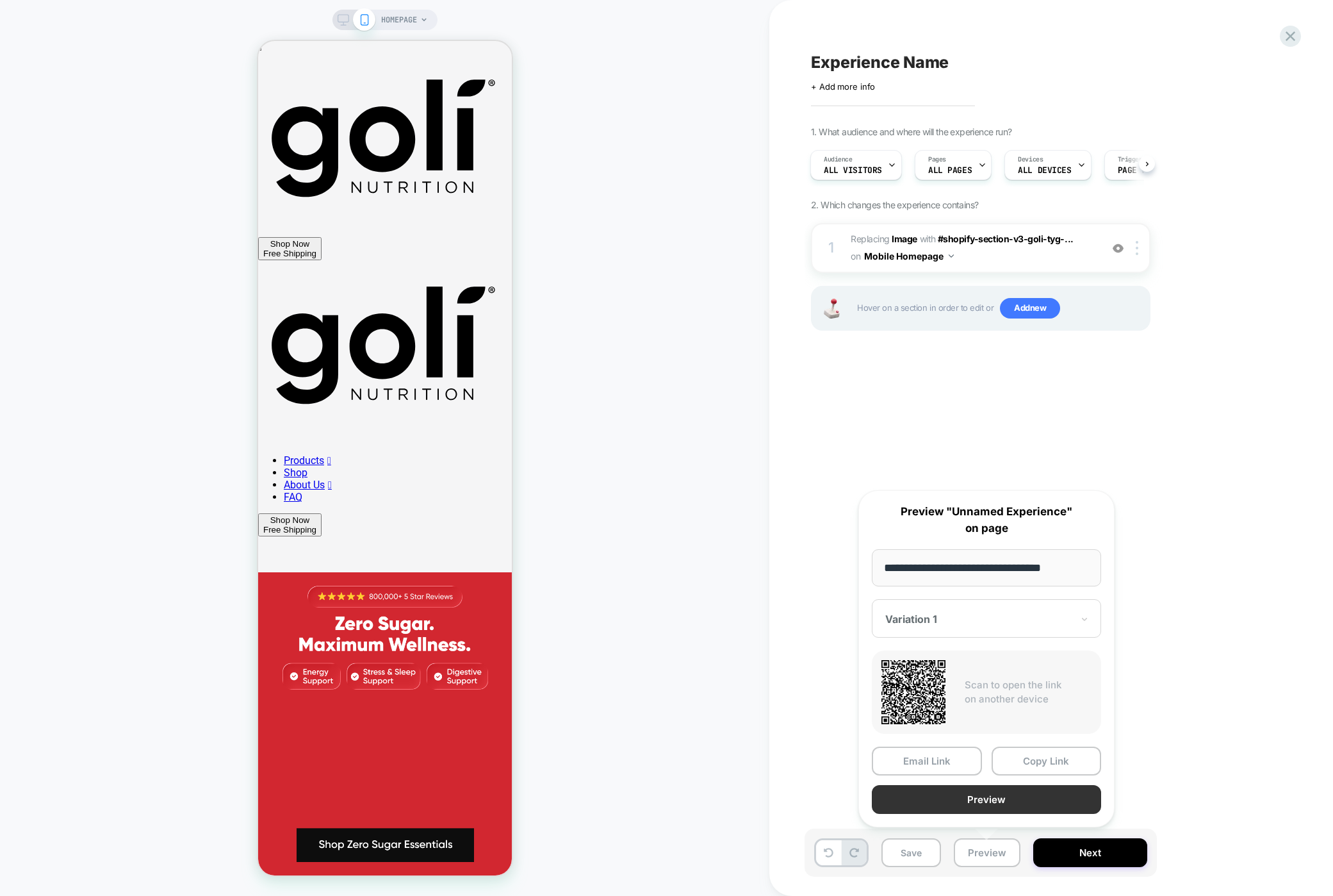
click at [983, 791] on button "Preview" at bounding box center [986, 799] width 229 height 29
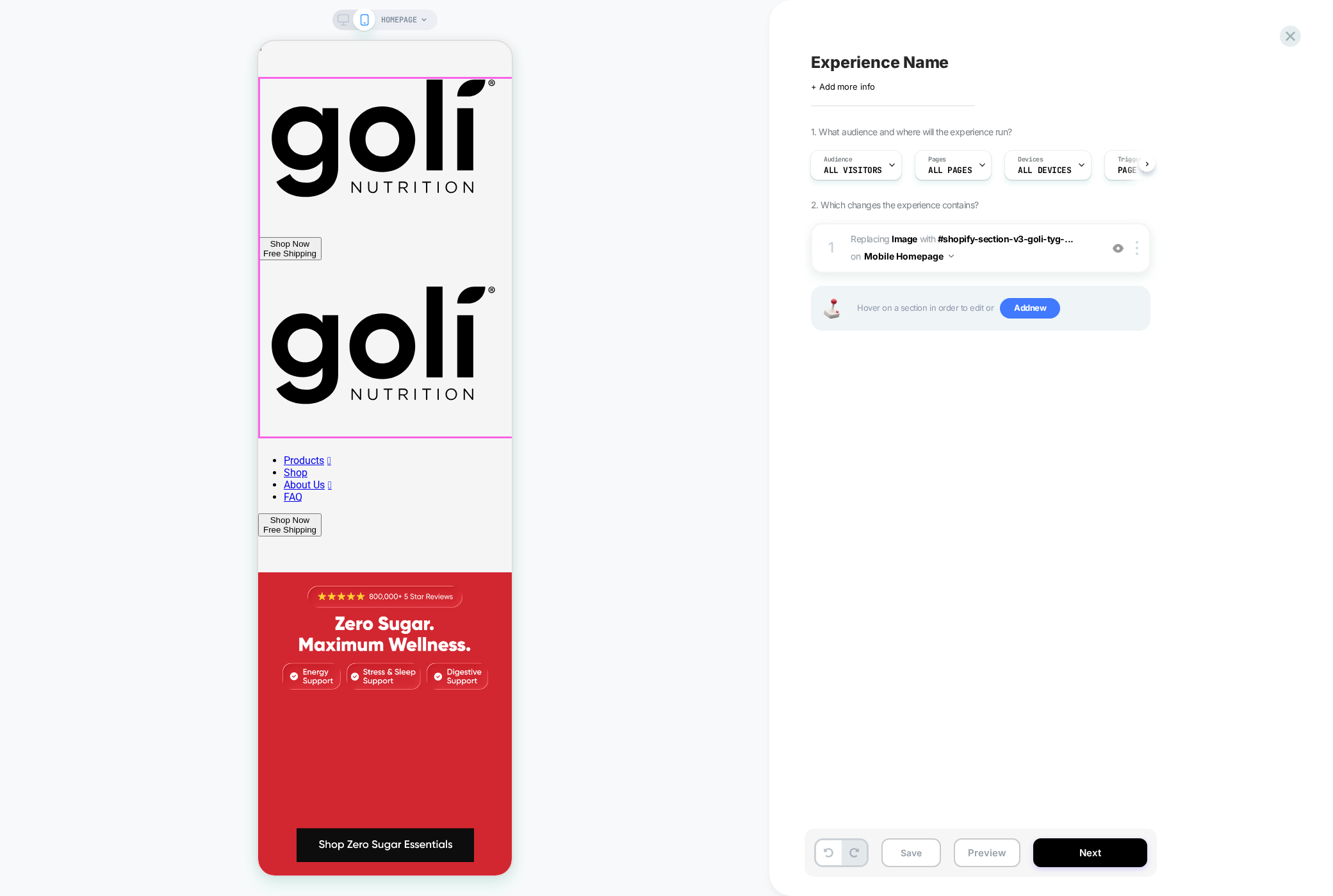
click at [434, 572] on img at bounding box center [384, 751] width 254 height 359
click at [385, 572] on img at bounding box center [384, 751] width 254 height 359
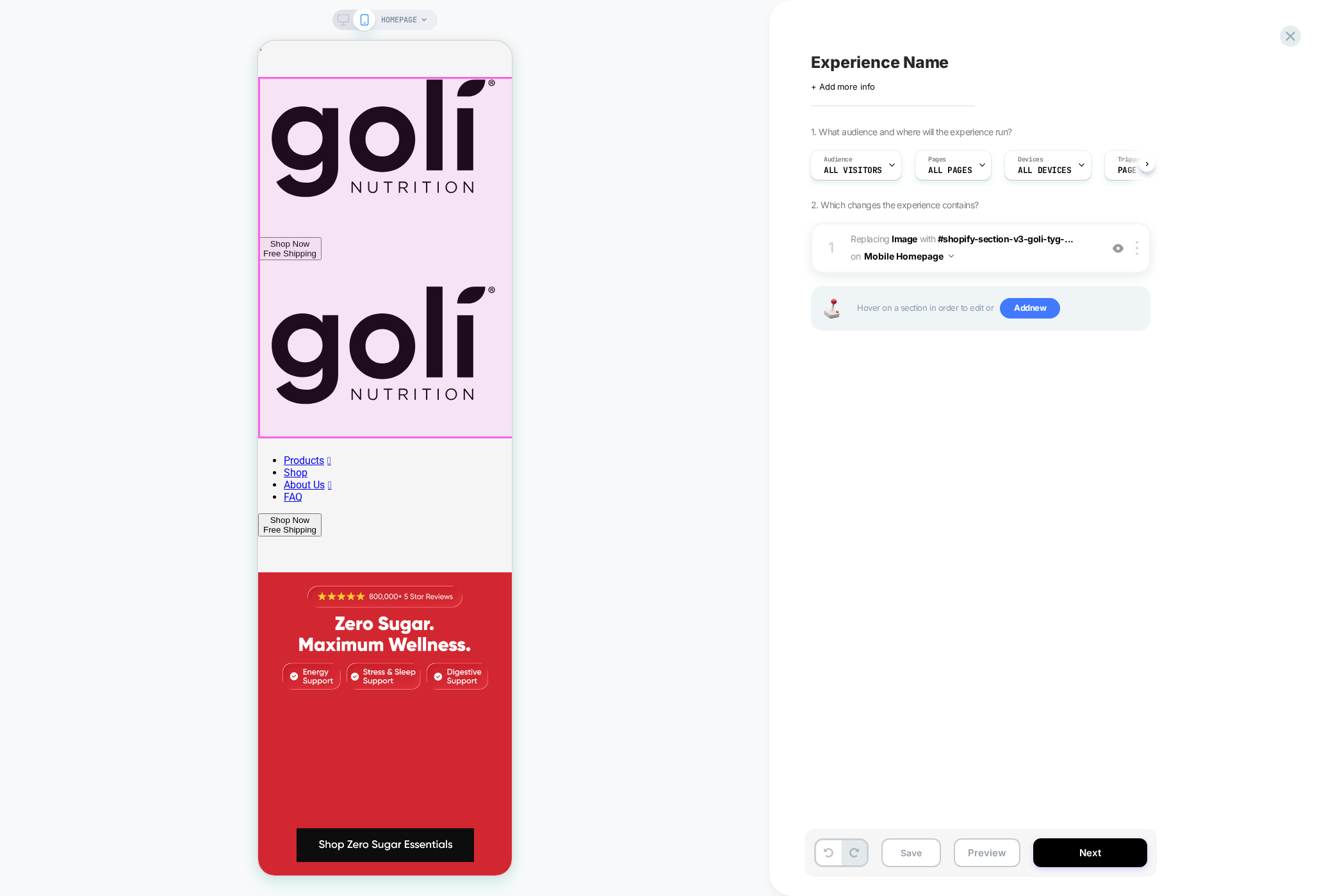
click at [385, 572] on img at bounding box center [384, 751] width 254 height 359
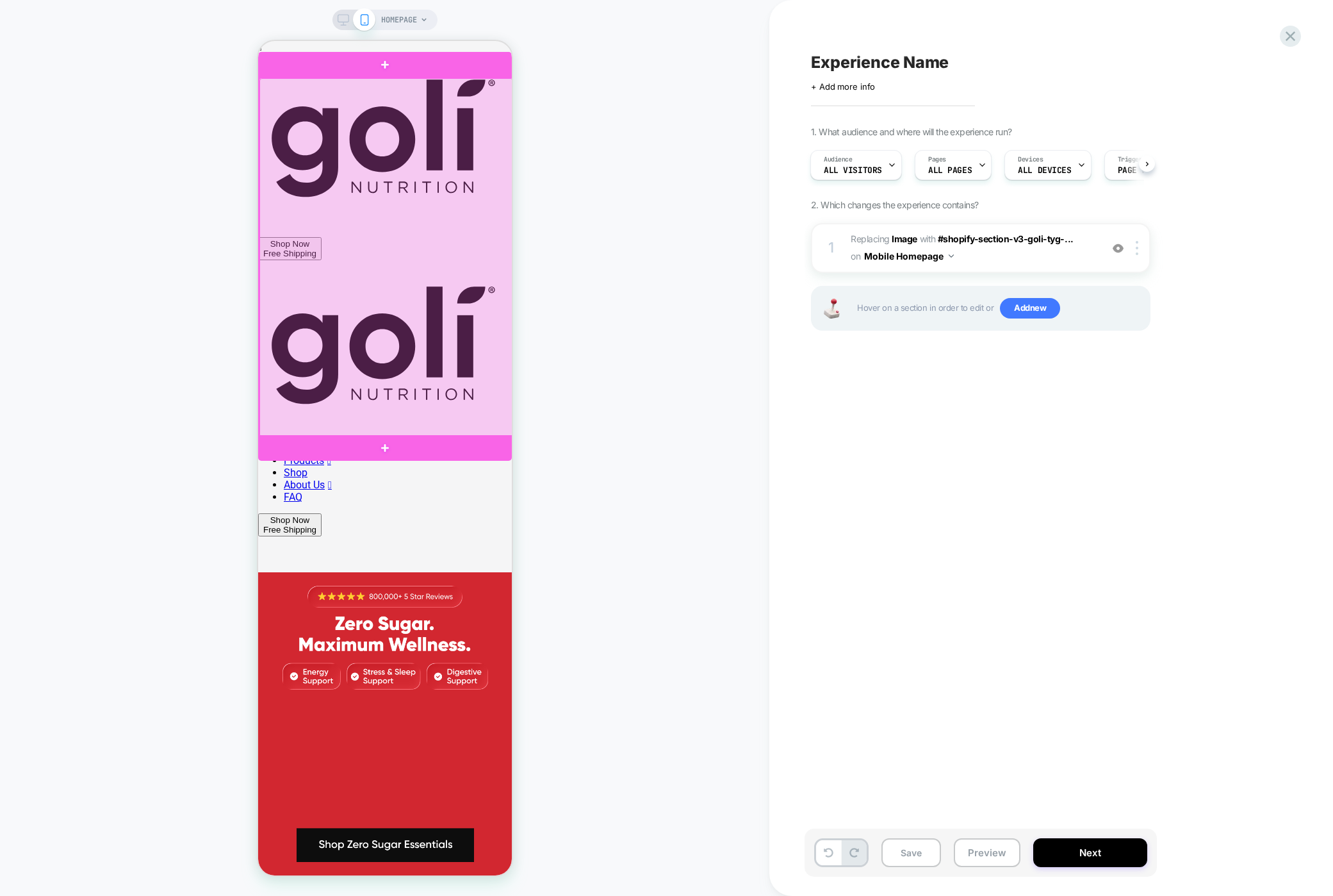
click at [425, 252] on div at bounding box center [385, 257] width 254 height 359
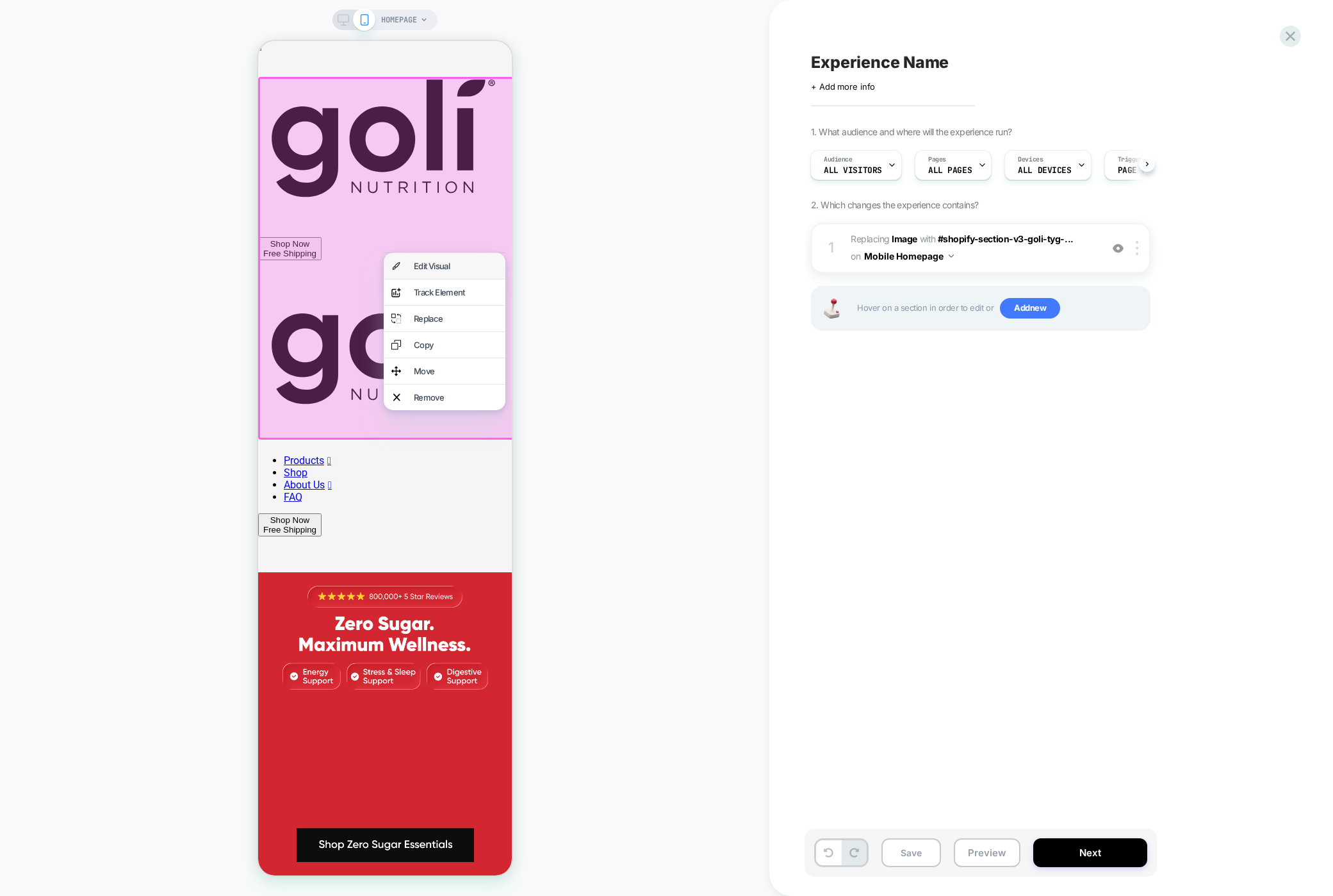
click at [439, 264] on div "Edit Visual" at bounding box center [455, 266] width 84 height 10
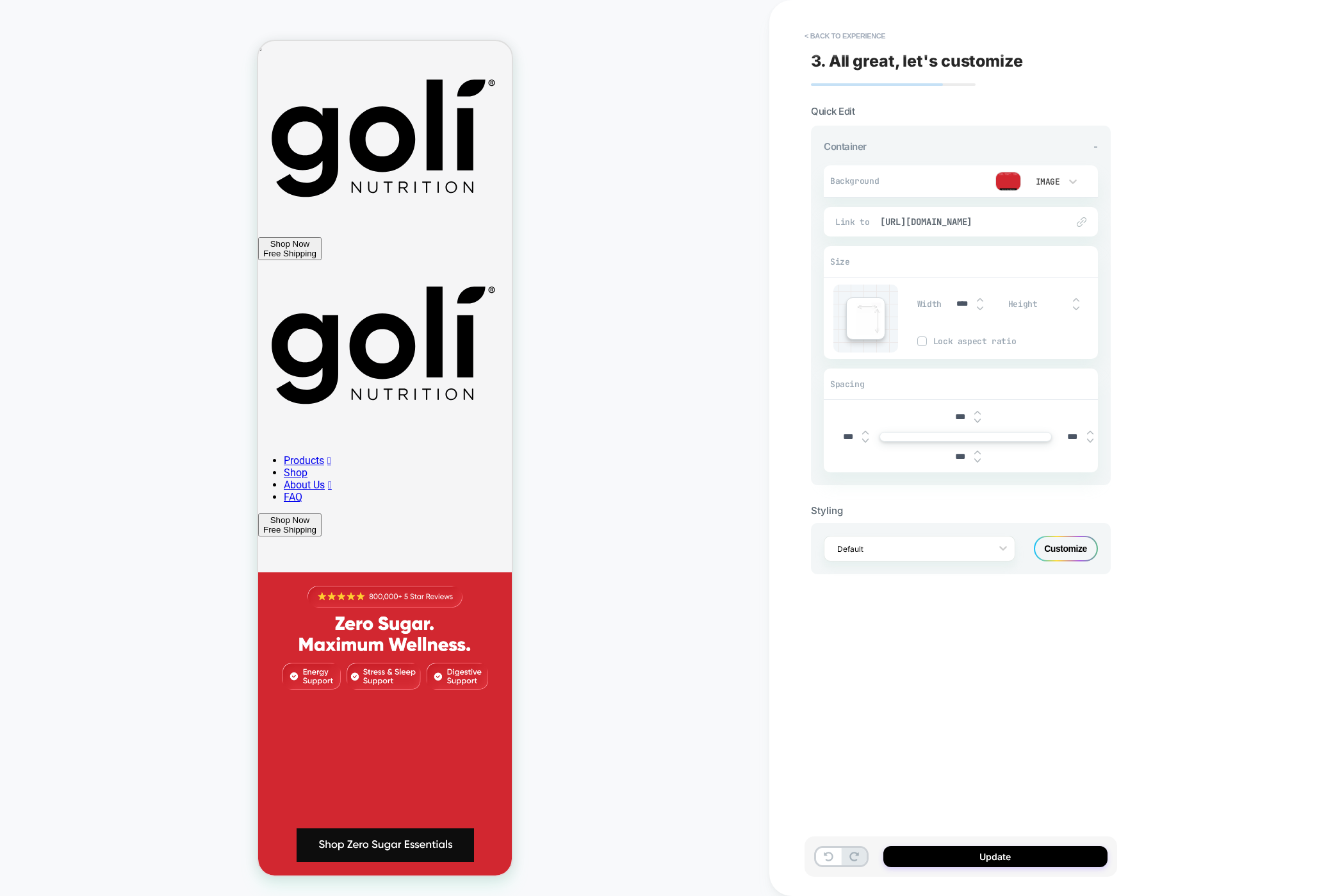
click at [1001, 174] on img at bounding box center [1008, 181] width 26 height 20
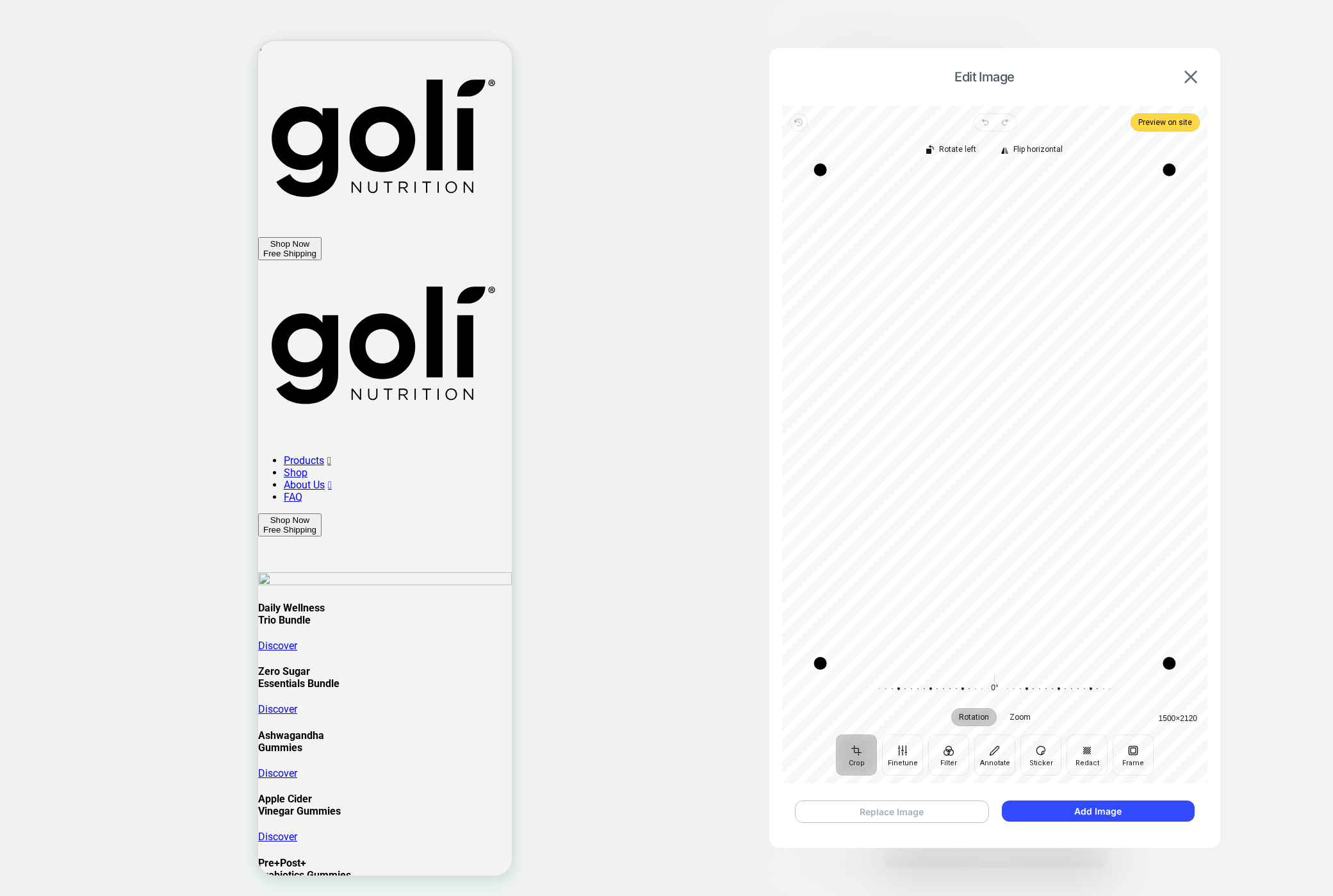
click at [939, 813] on button "Replace Image" at bounding box center [892, 811] width 194 height 22
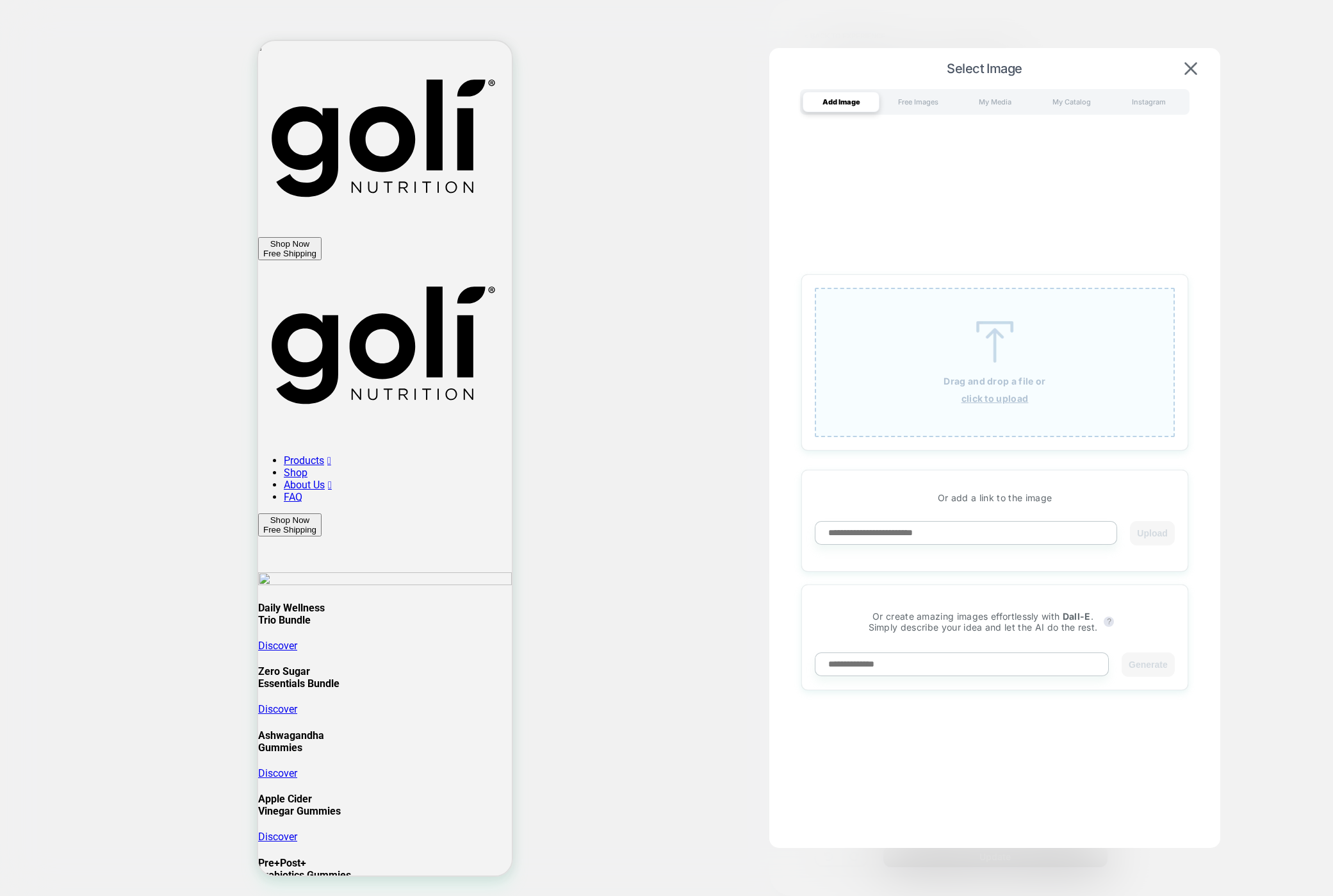
click at [942, 352] on div "Drag and drop a file or click to upload" at bounding box center [995, 363] width 360 height 149
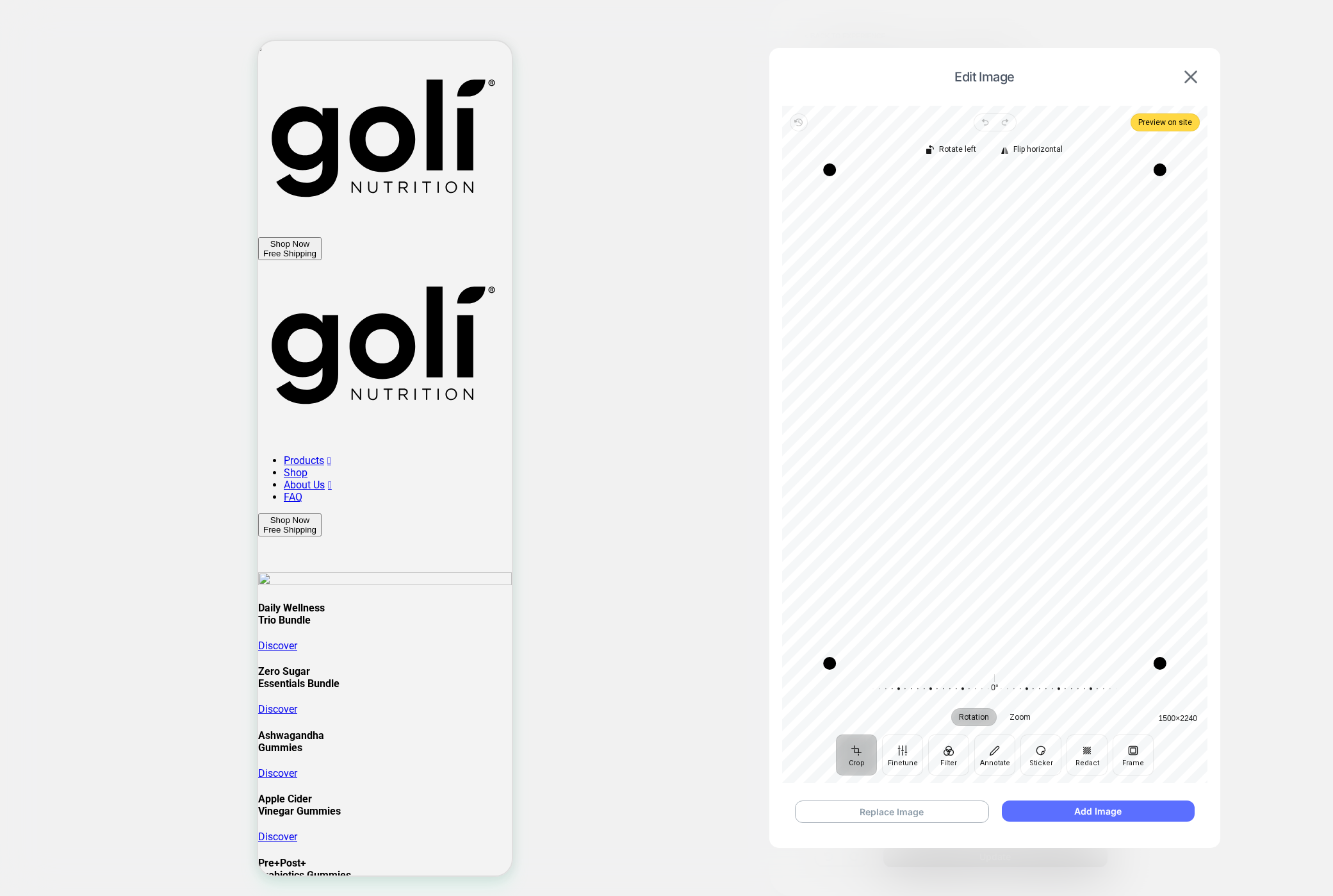
click at [1032, 815] on button "Add Image" at bounding box center [1098, 811] width 193 height 21
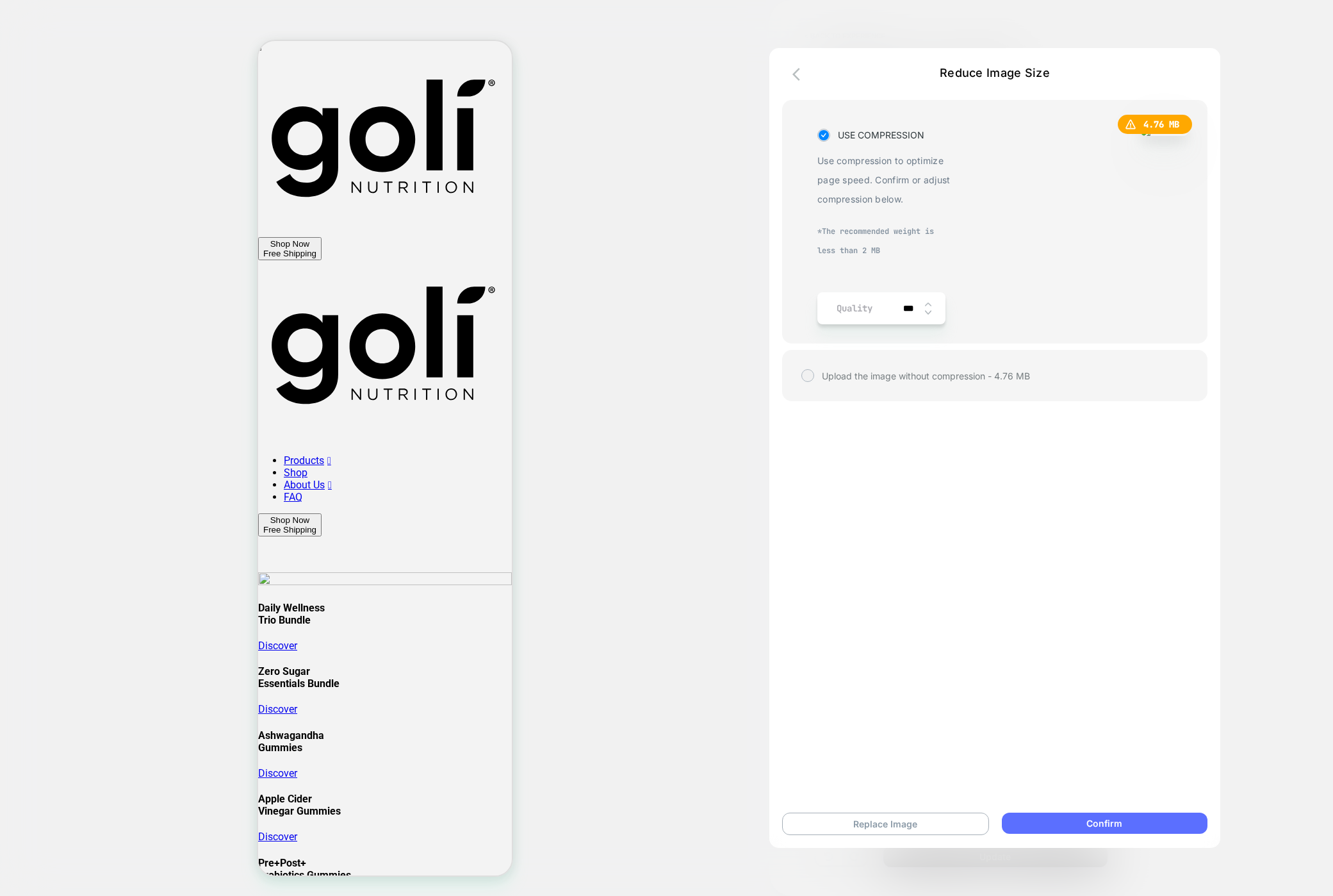
click at [1032, 819] on button "Confirm" at bounding box center [1105, 823] width 206 height 21
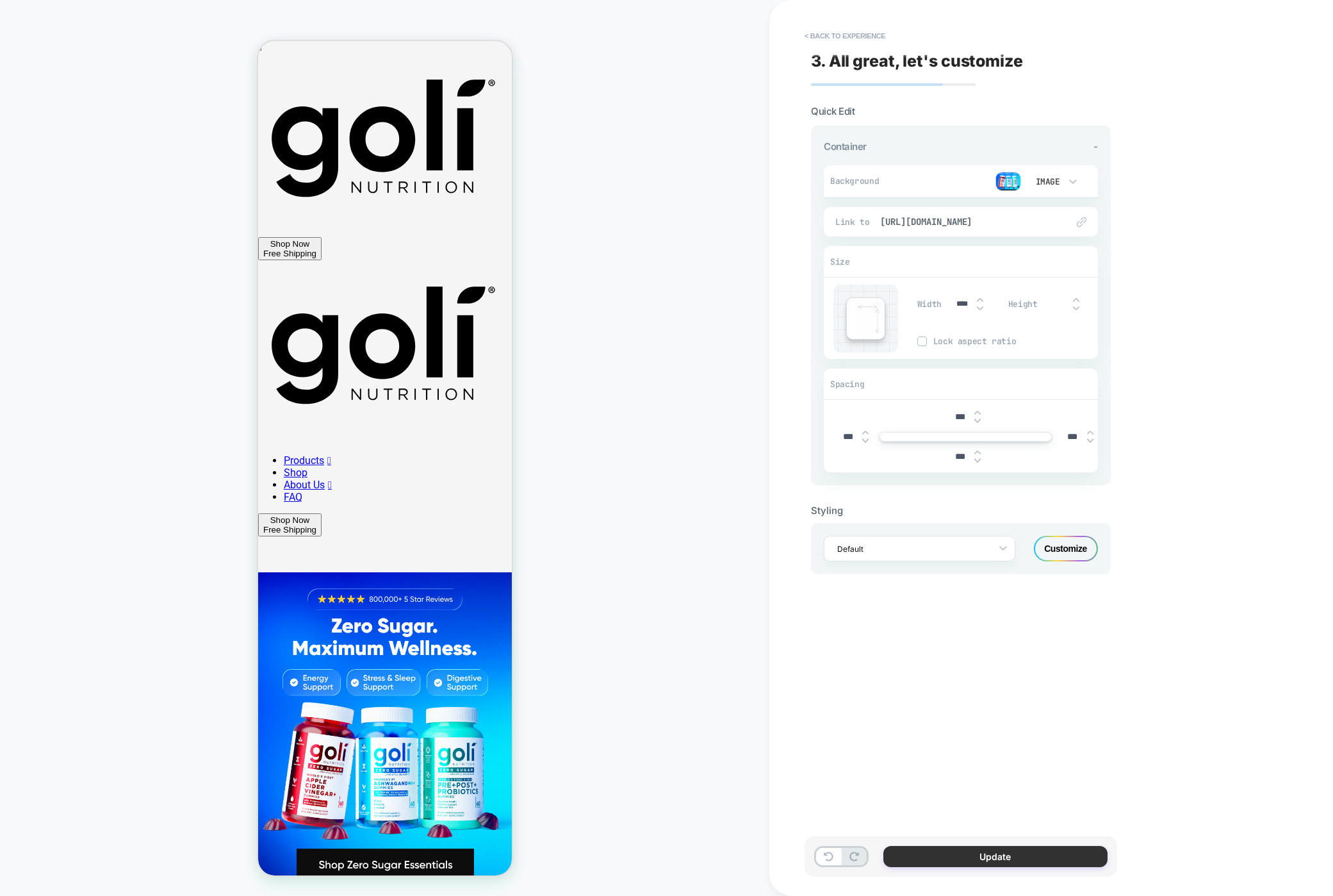
click at [951, 851] on button "Update" at bounding box center [995, 856] width 224 height 21
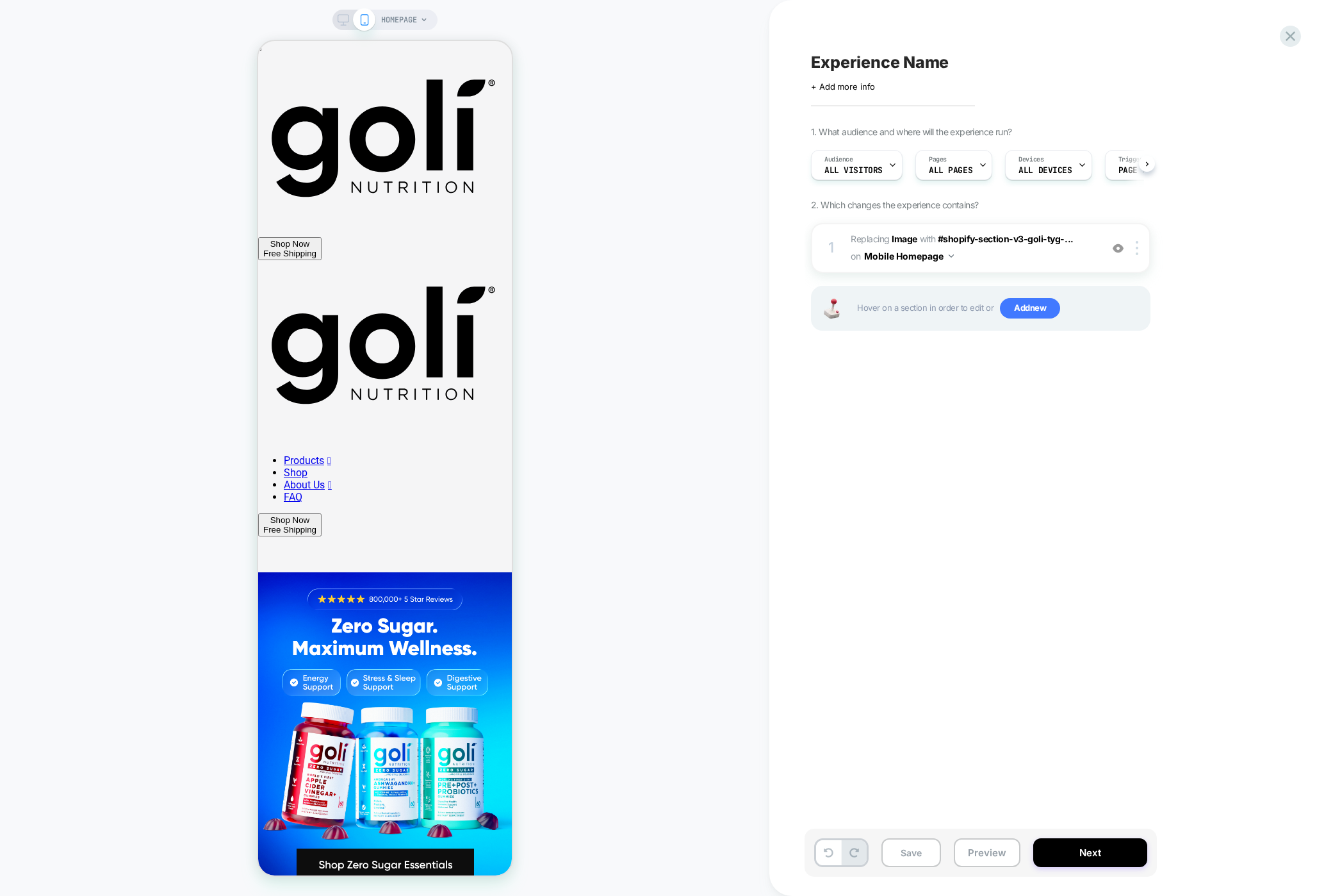
scroll to position [0, 1]
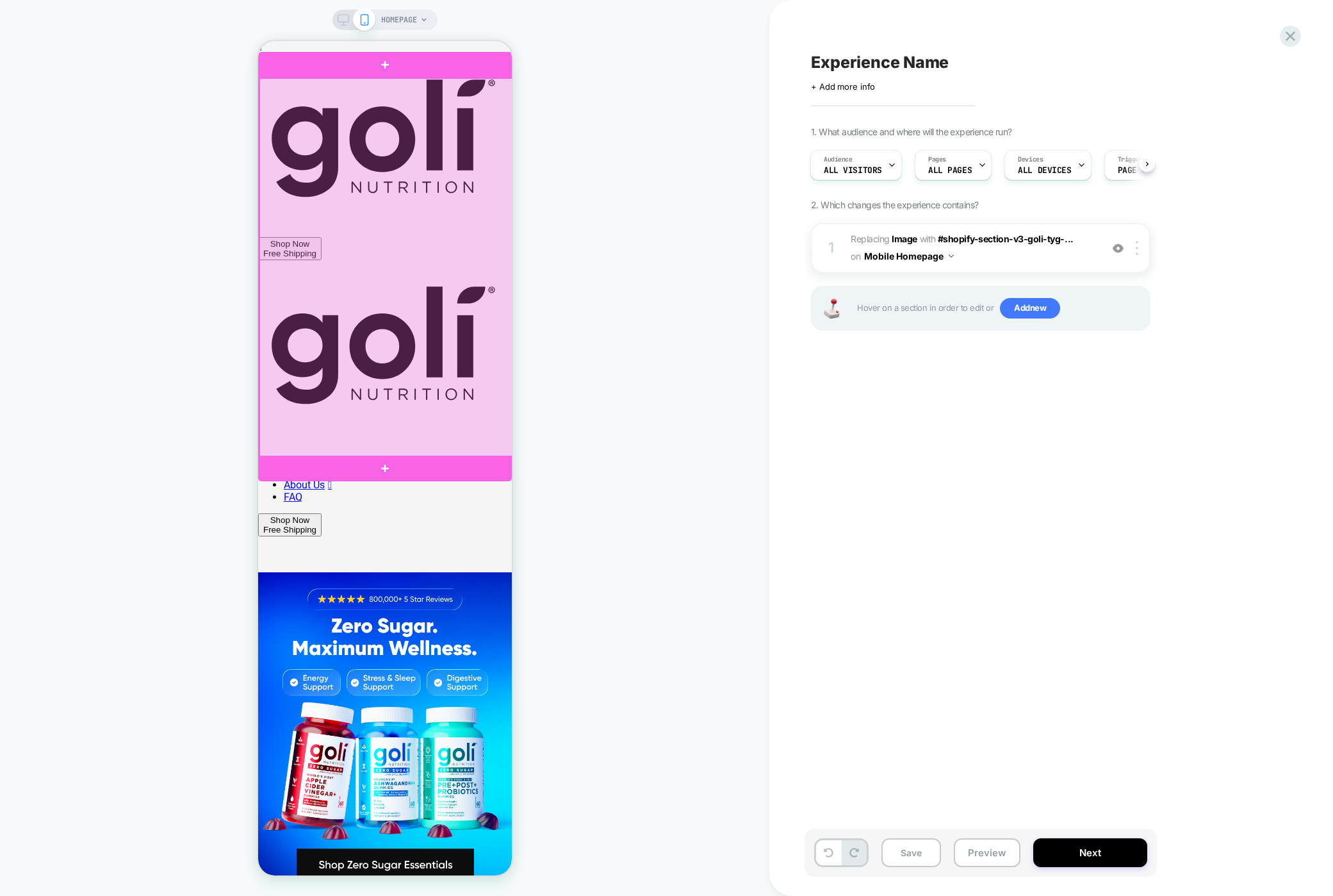
click at [386, 331] on div at bounding box center [385, 268] width 254 height 379
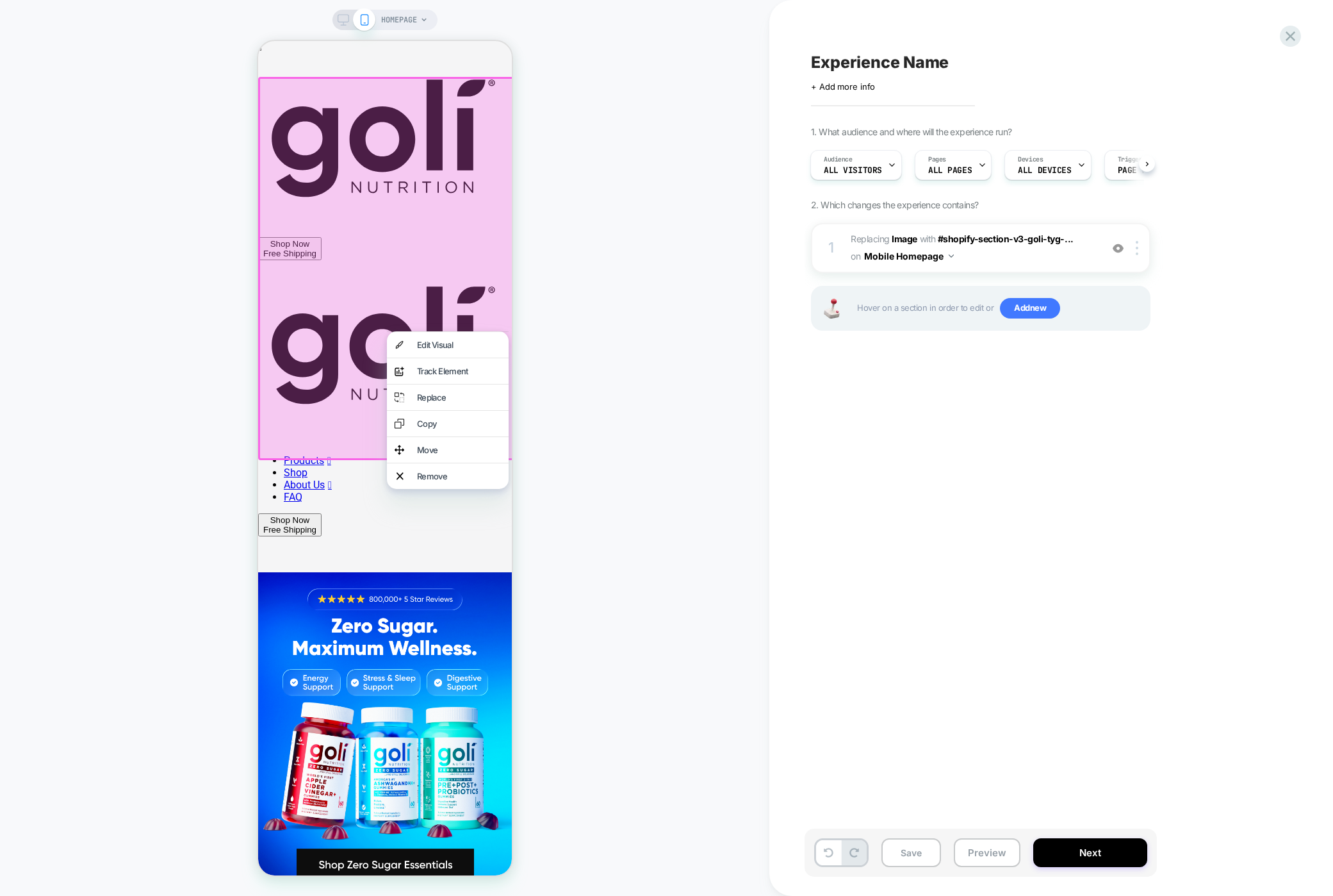
click at [605, 323] on div "HOMEPAGE" at bounding box center [385, 447] width 769 height 870
click at [128, 375] on div "HOMEPAGE" at bounding box center [385, 447] width 769 height 870
click at [991, 854] on button "Preview" at bounding box center [987, 852] width 67 height 29
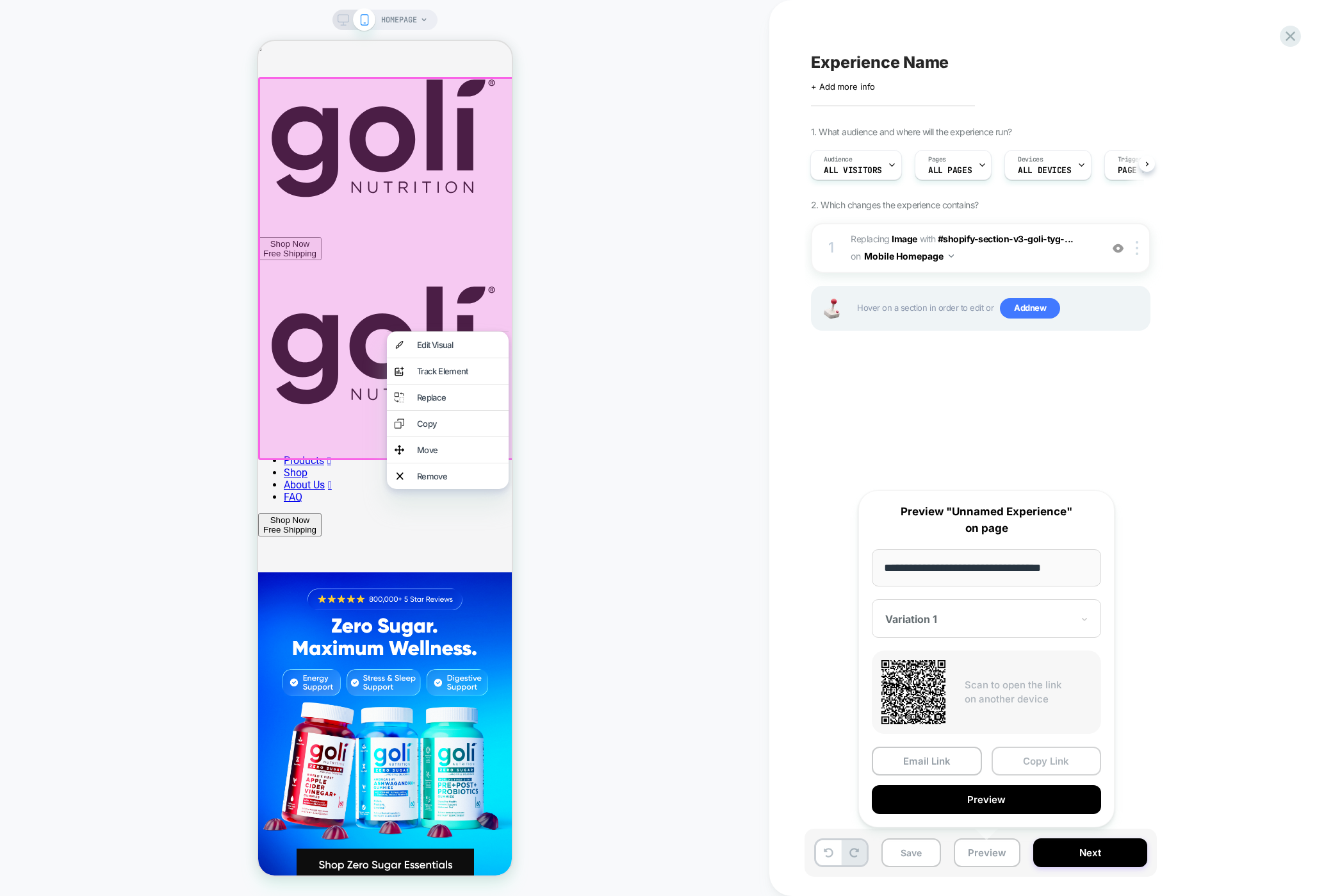
click at [1029, 768] on button "Copy Link" at bounding box center [1046, 761] width 110 height 29
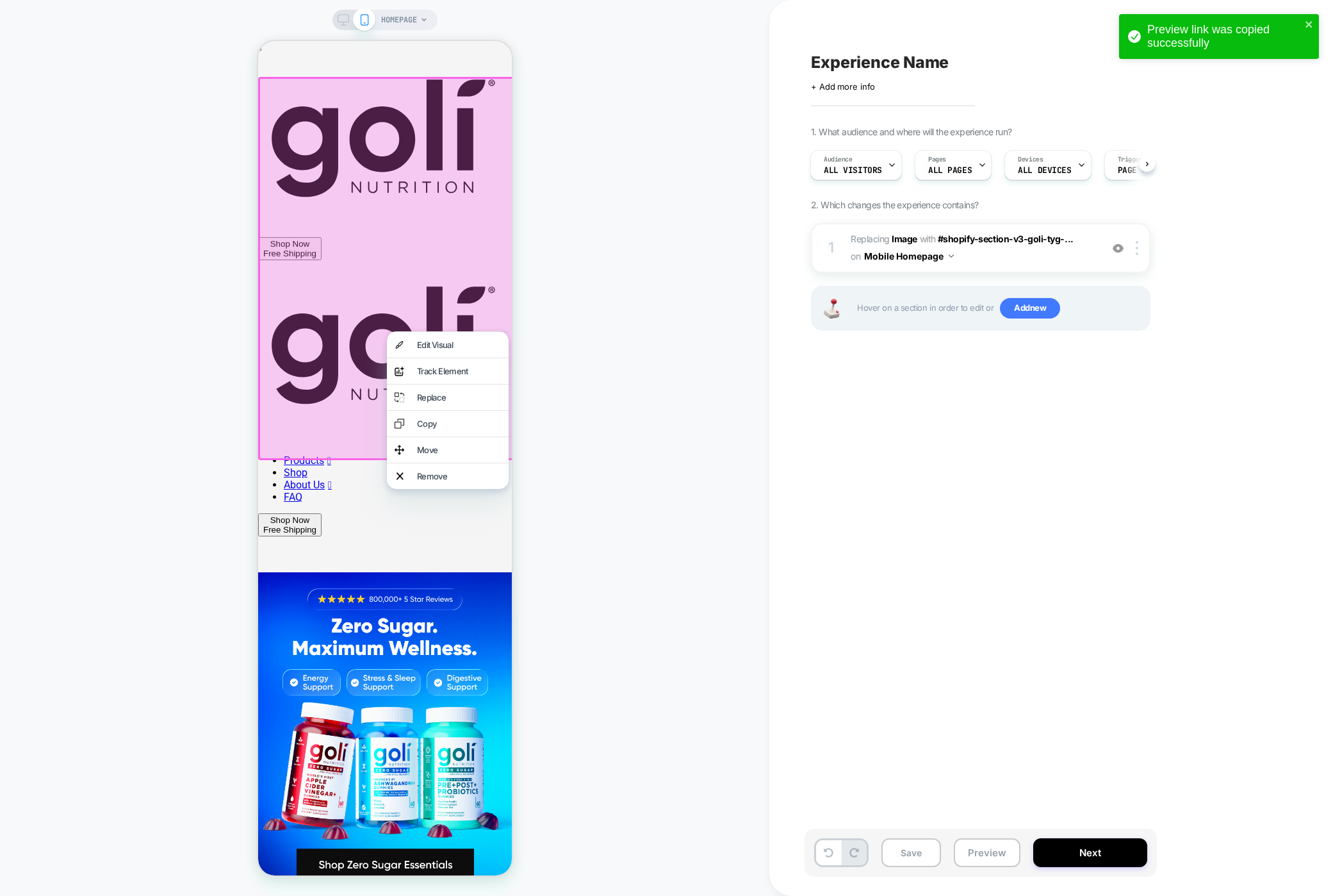
click at [162, 213] on div "HOMEPAGE" at bounding box center [385, 447] width 769 height 870
click at [163, 235] on div "HOMEPAGE" at bounding box center [385, 447] width 769 height 870
click at [535, 194] on div "HOMEPAGE" at bounding box center [385, 447] width 769 height 870
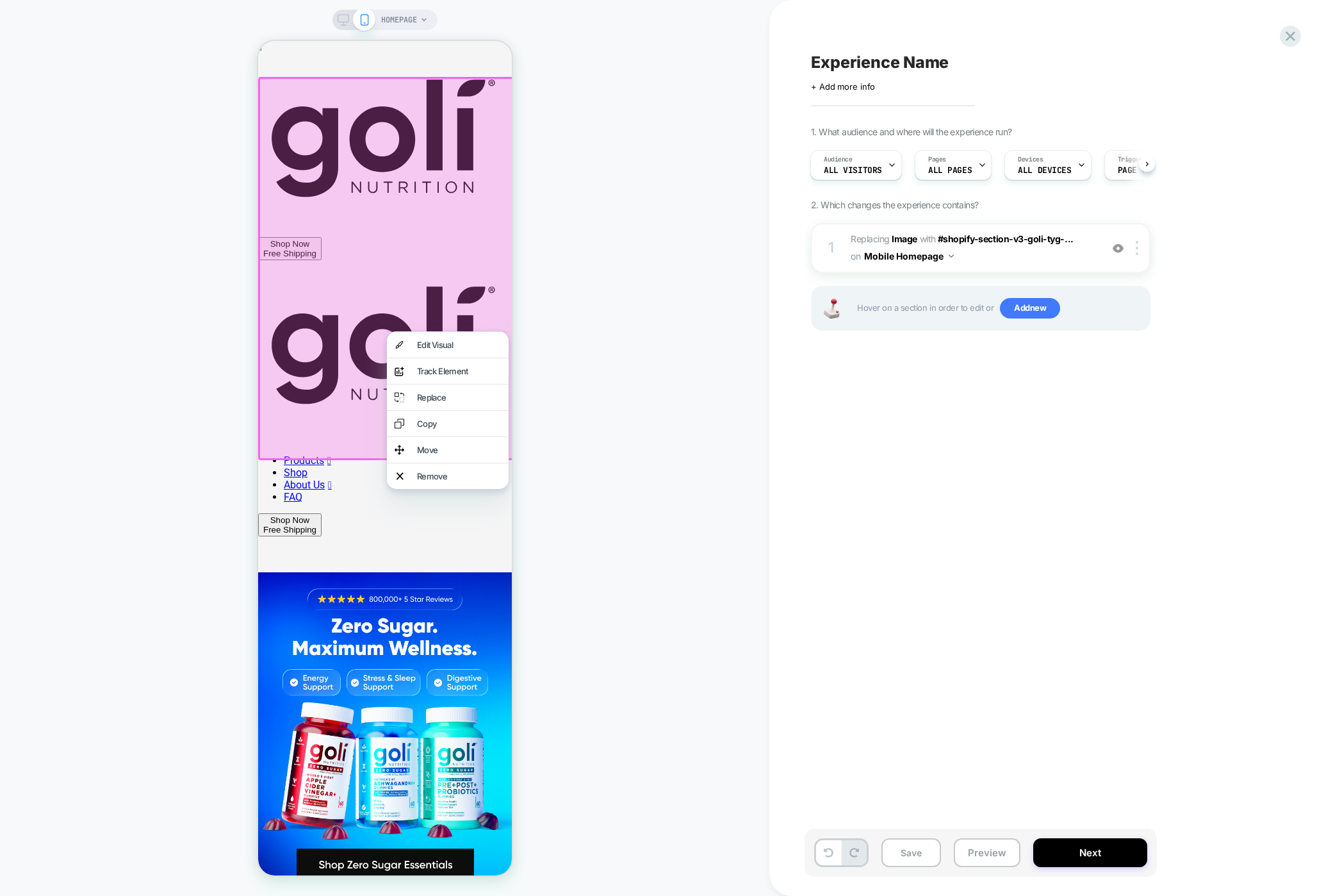
click at [556, 227] on div "HOMEPAGE" at bounding box center [385, 447] width 769 height 870
click at [385, 325] on div at bounding box center [386, 268] width 258 height 383
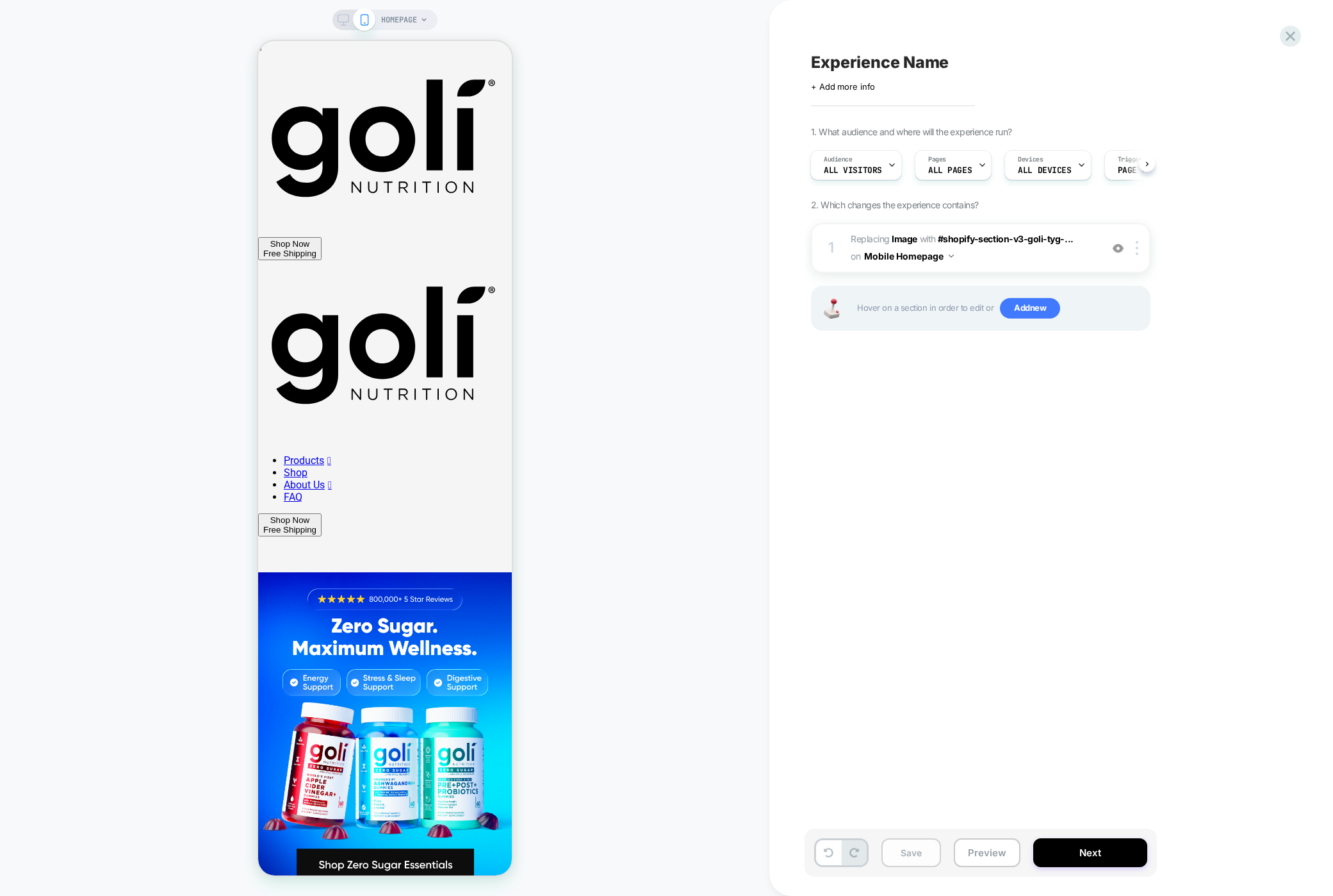
click at [906, 855] on button "Save" at bounding box center [911, 852] width 60 height 29
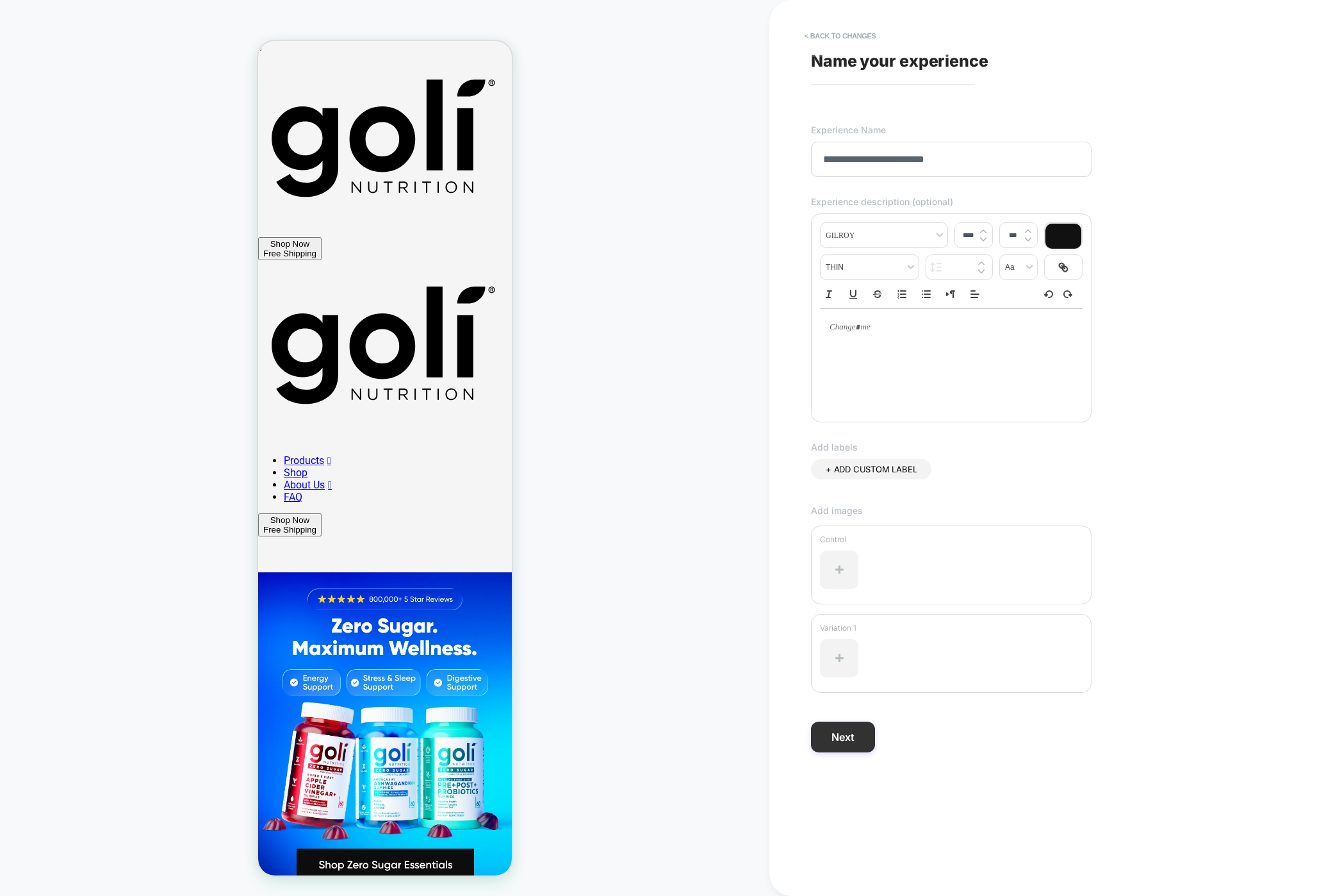
type input "**********"
click at [852, 746] on button "Next" at bounding box center [843, 737] width 64 height 31
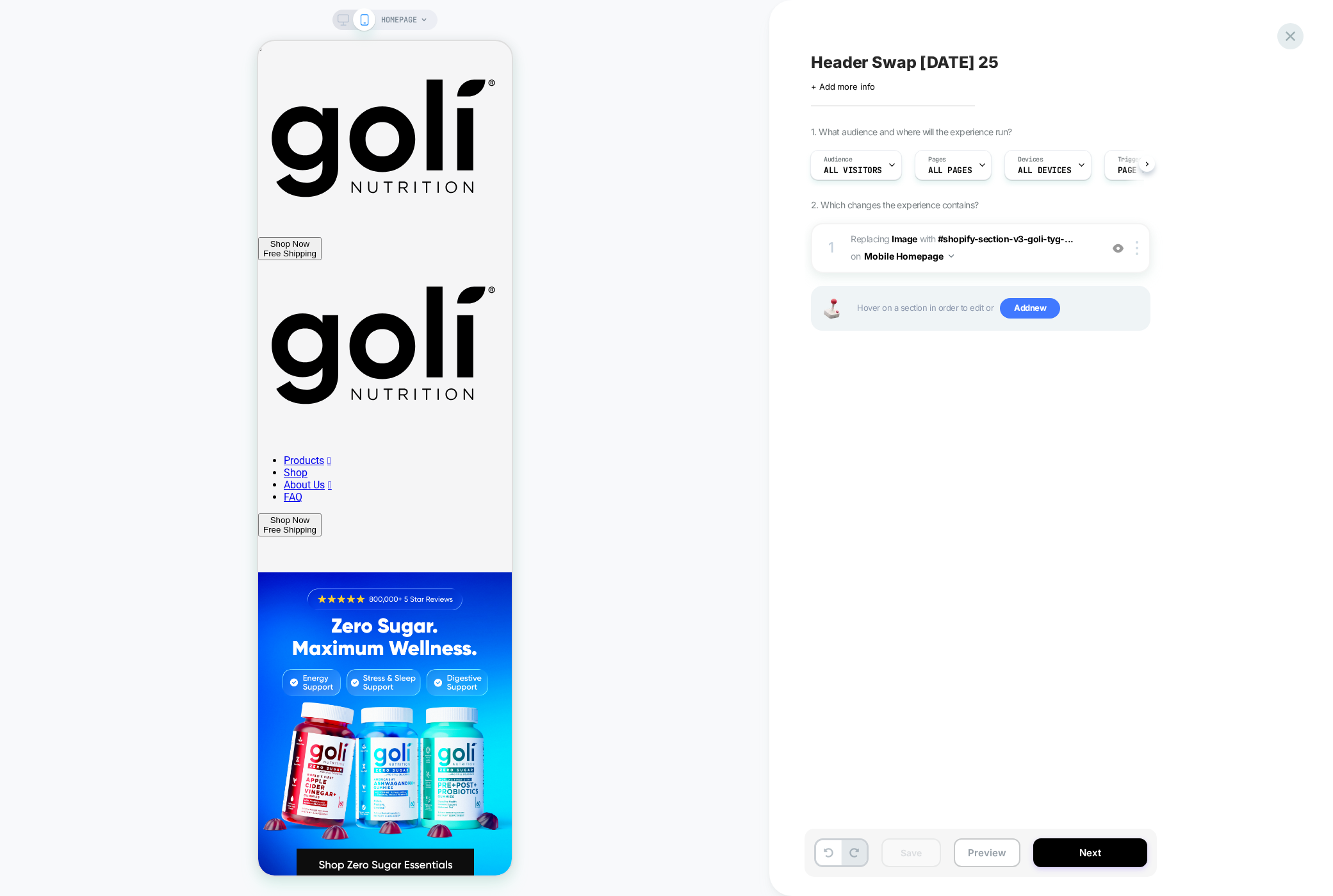
click at [1032, 36] on icon at bounding box center [1291, 36] width 17 height 17
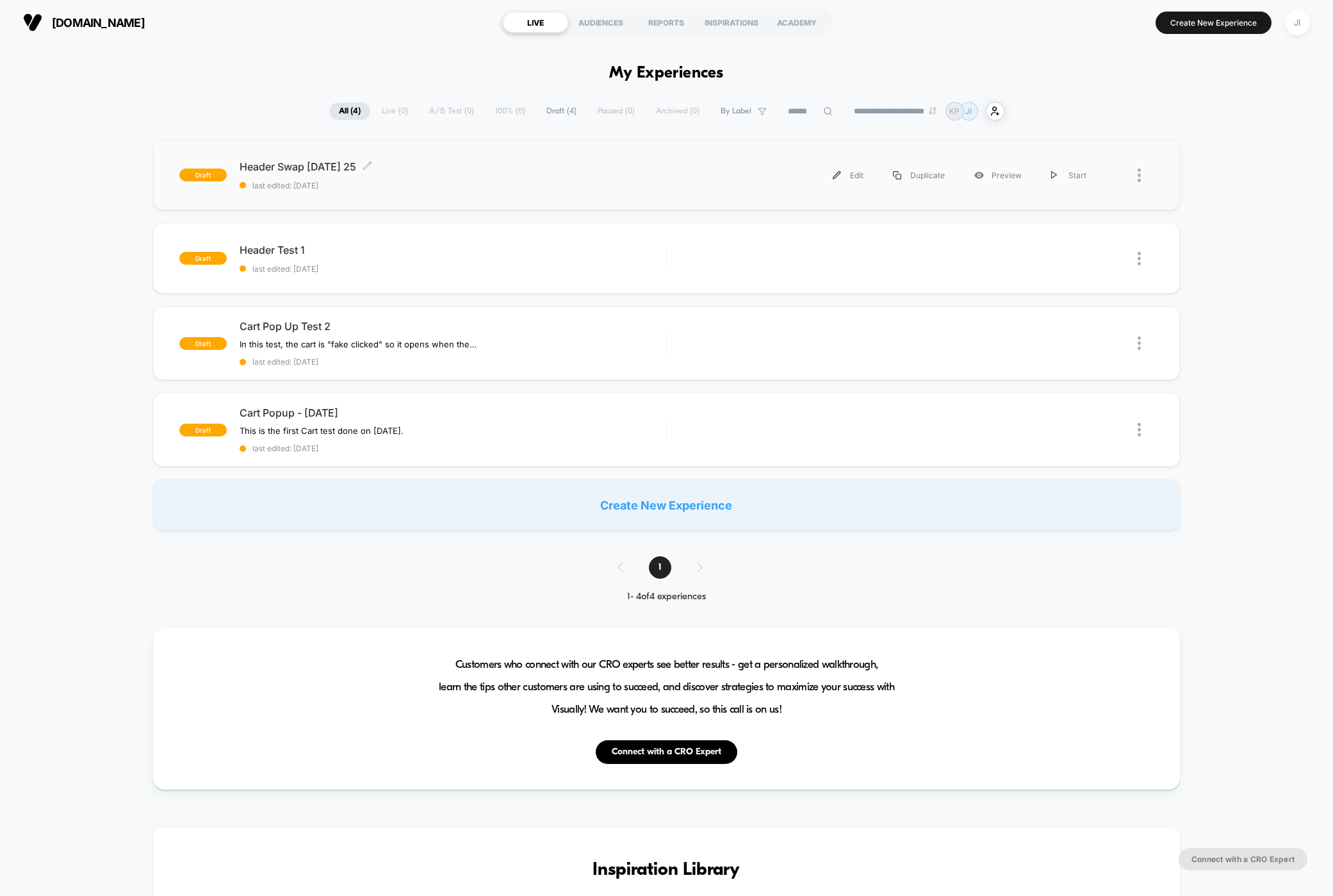
click at [484, 173] on div "Header Swap [DATE] 25 Click to edit experience details Click to edit experience…" at bounding box center [452, 175] width 426 height 30
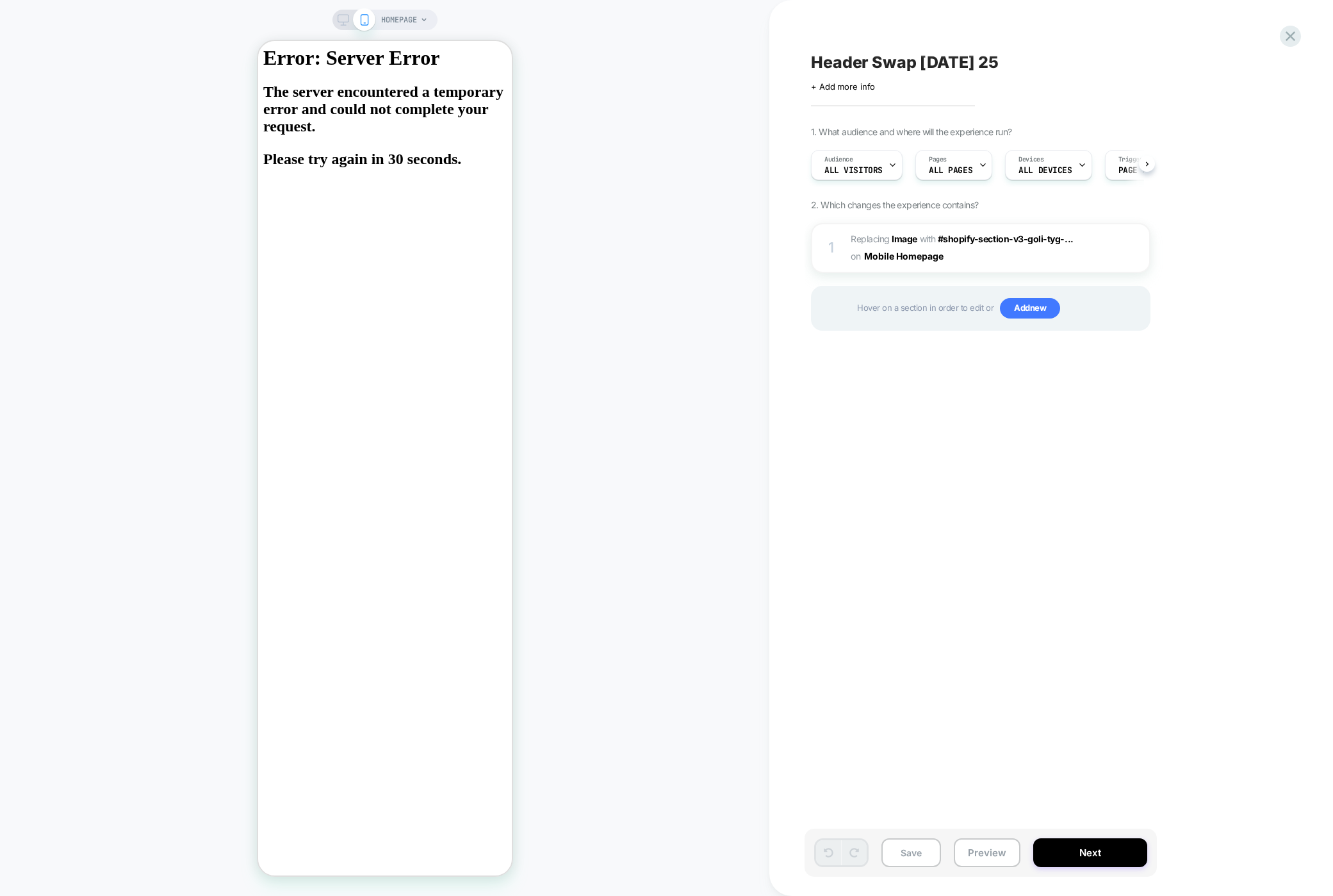
scroll to position [0, 1]
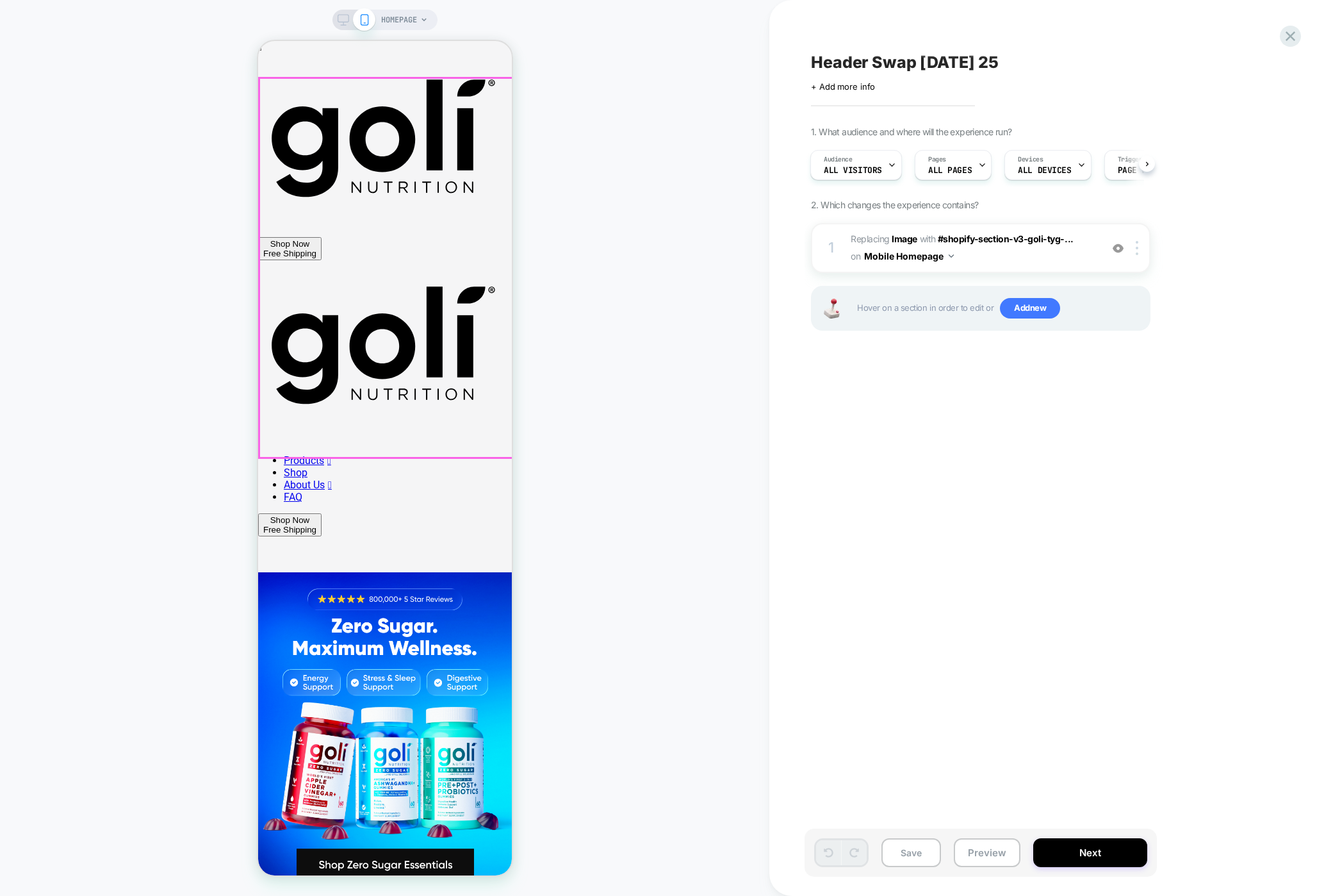
click at [338, 572] on img at bounding box center [384, 761] width 254 height 379
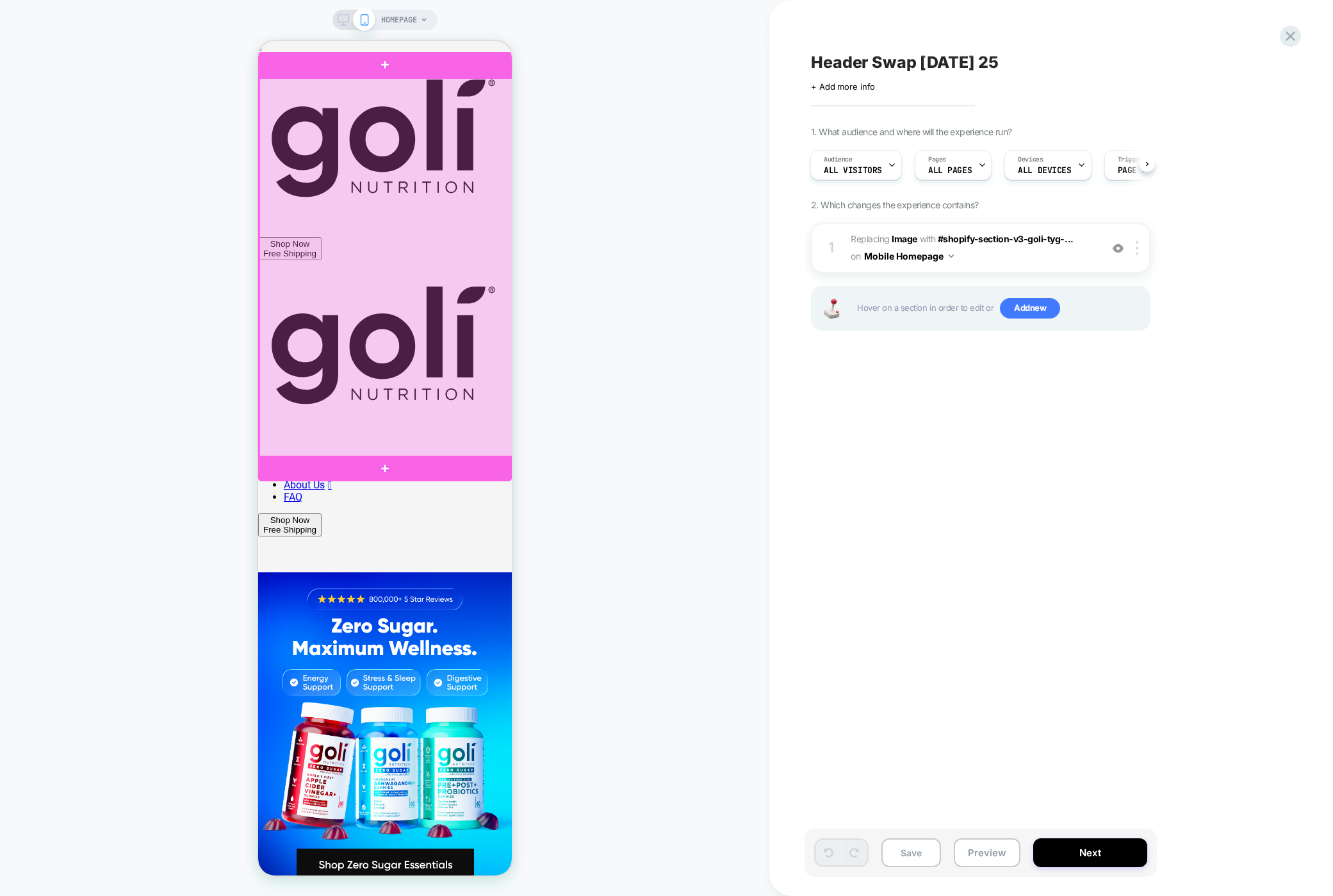
click at [338, 235] on div at bounding box center [385, 268] width 254 height 379
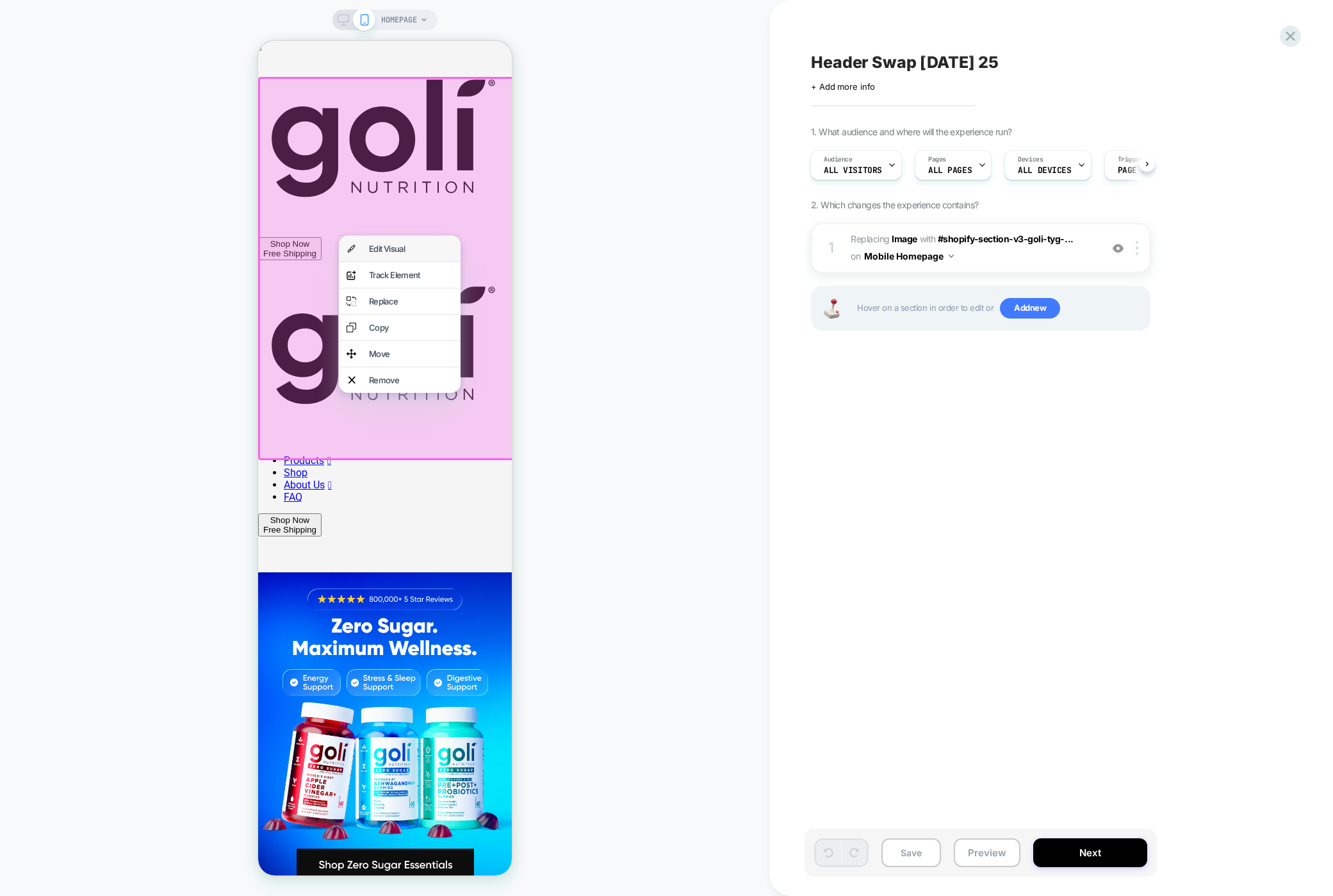
click at [367, 248] on div "Edit Visual" at bounding box center [399, 249] width 122 height 26
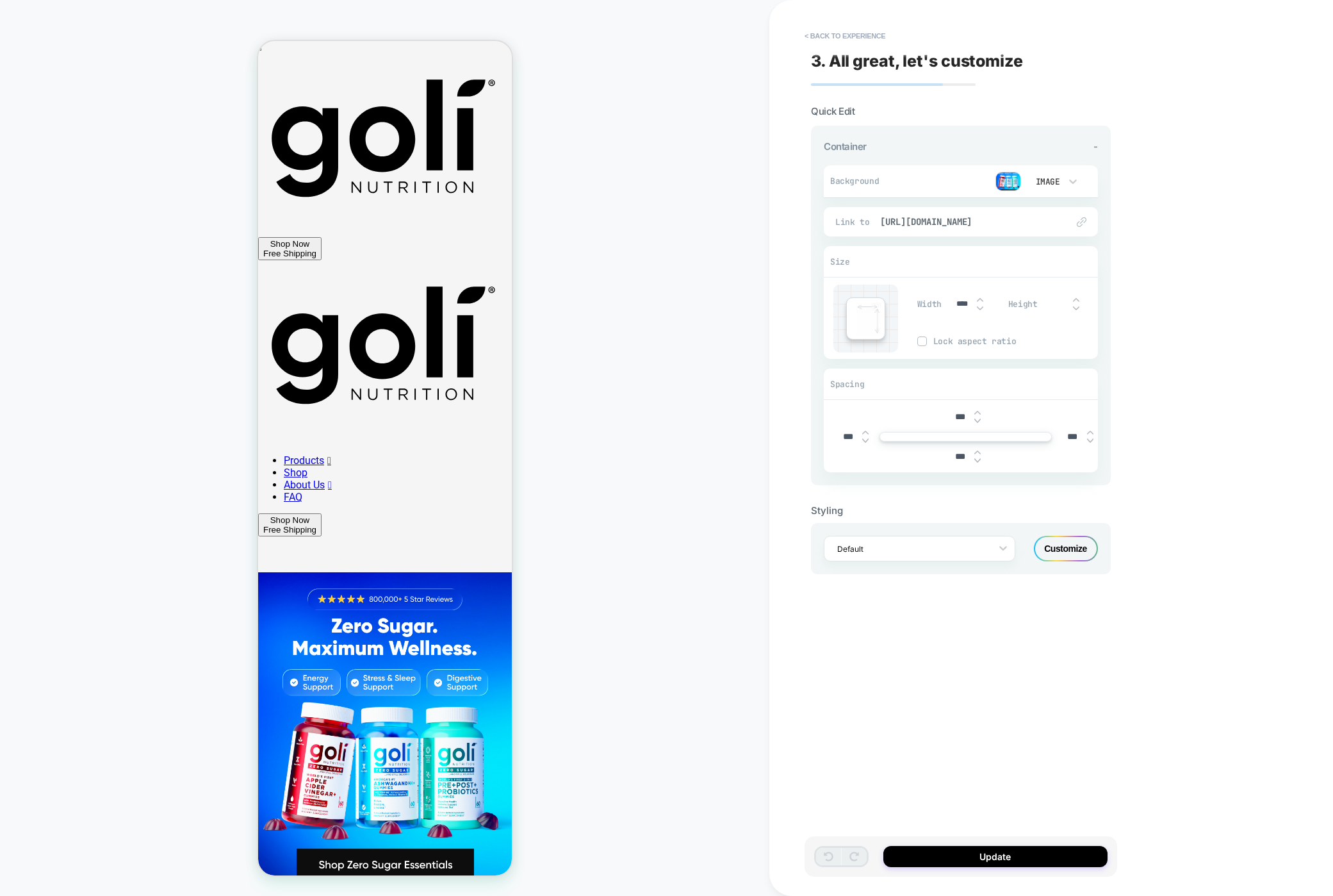
click at [1007, 177] on img at bounding box center [1008, 181] width 26 height 20
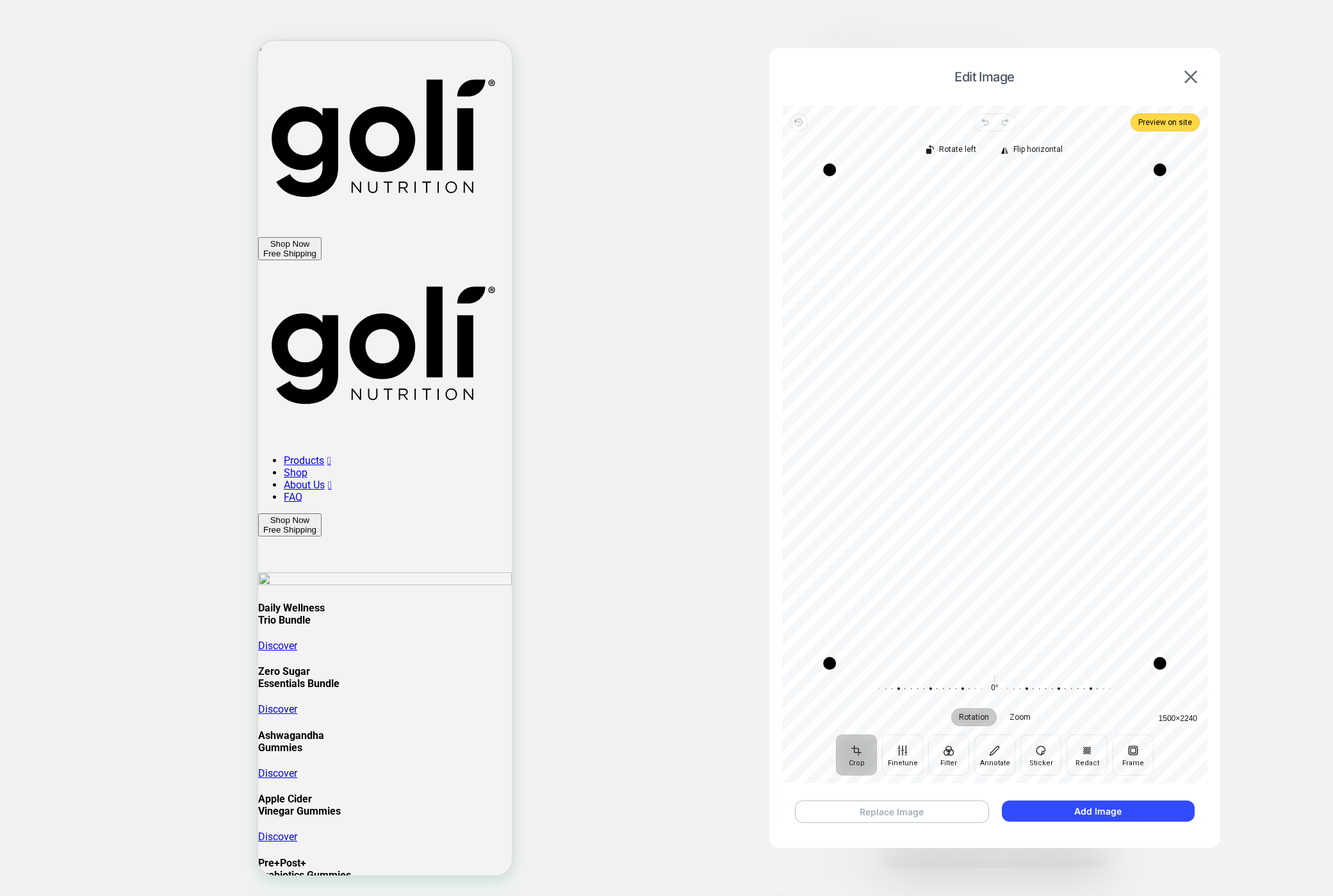
click at [955, 809] on button "Replace Image" at bounding box center [892, 811] width 194 height 22
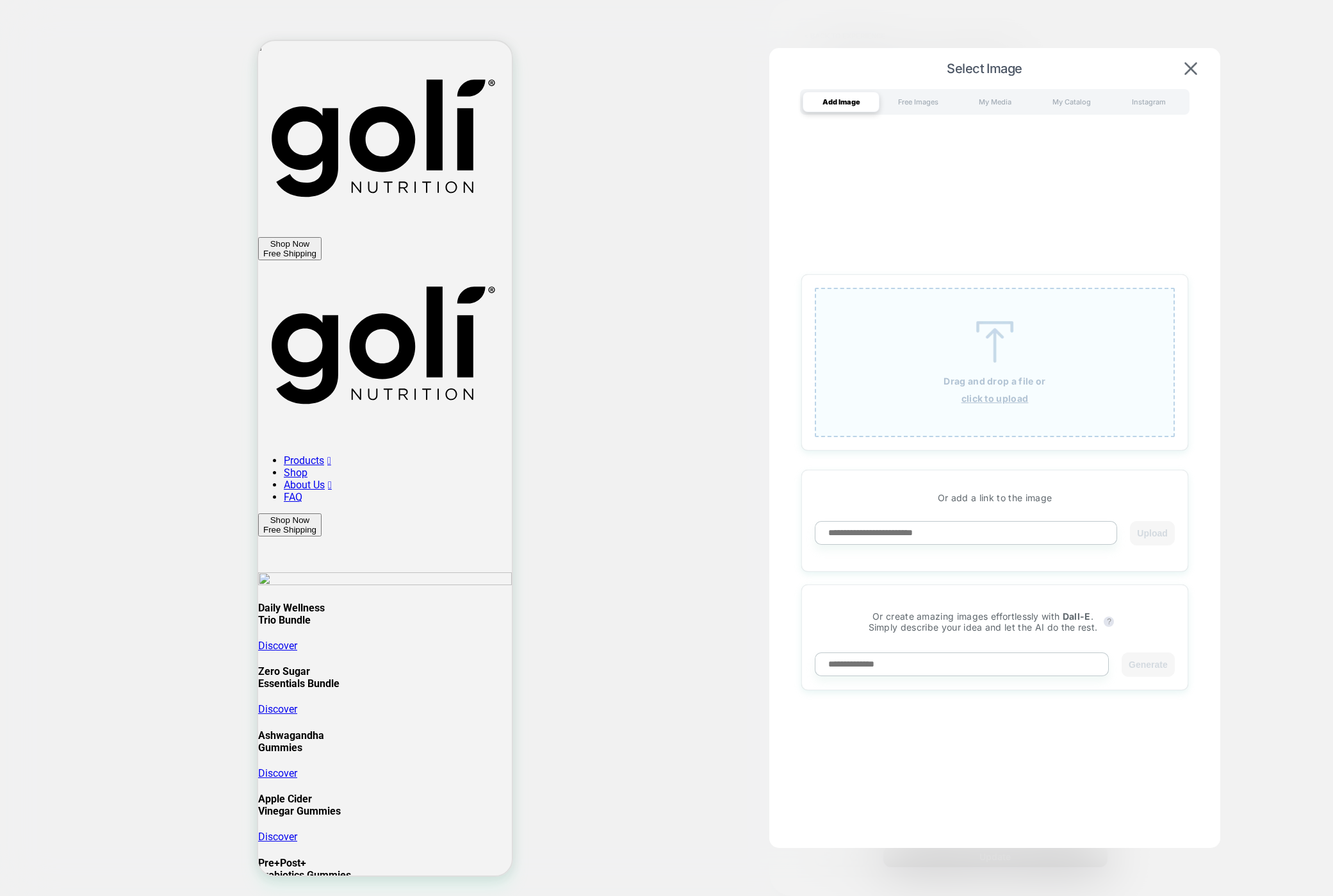
click at [973, 389] on div "Drag and drop a file or click to upload" at bounding box center [995, 363] width 360 height 149
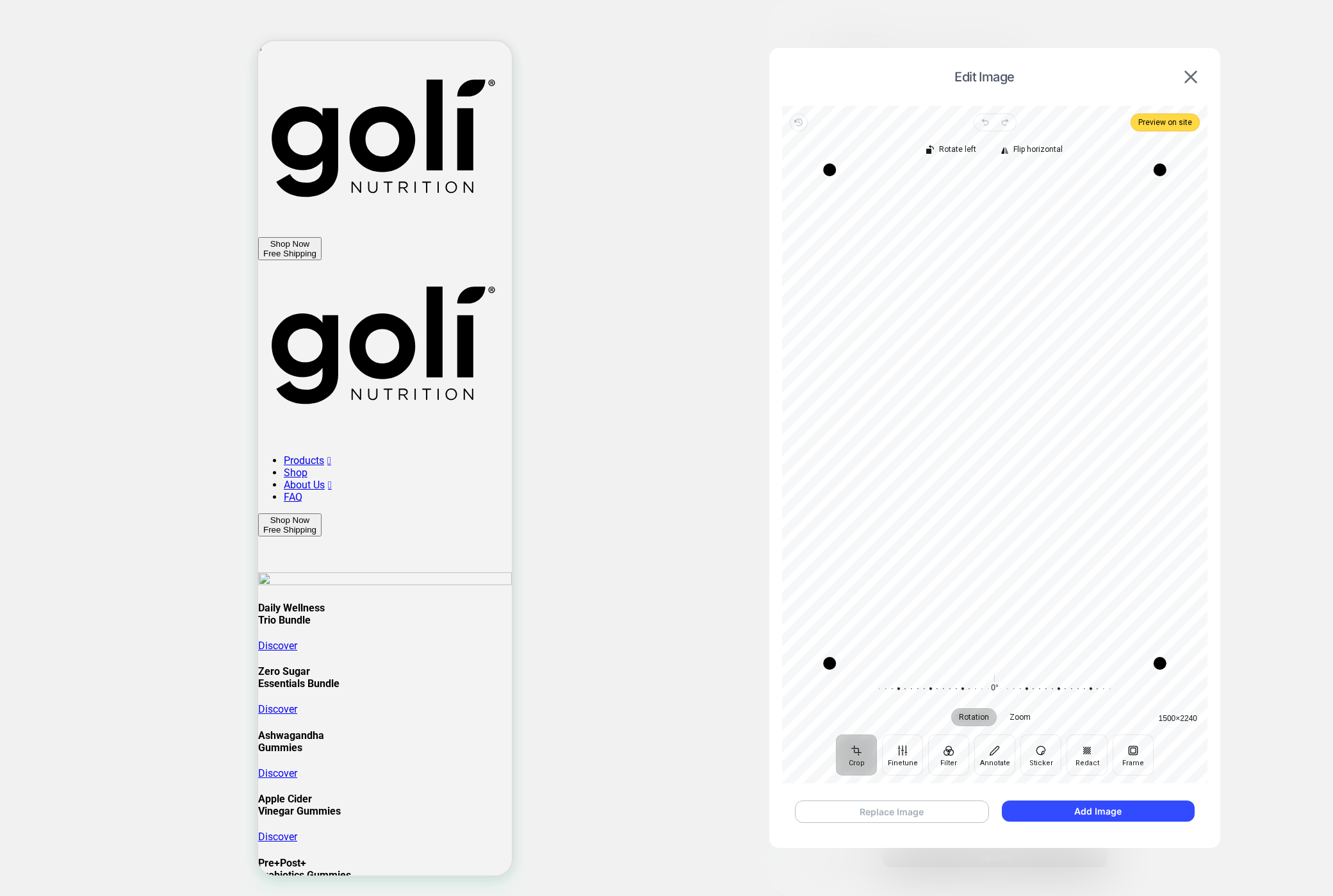
click at [944, 805] on button "Replace Image" at bounding box center [892, 811] width 194 height 22
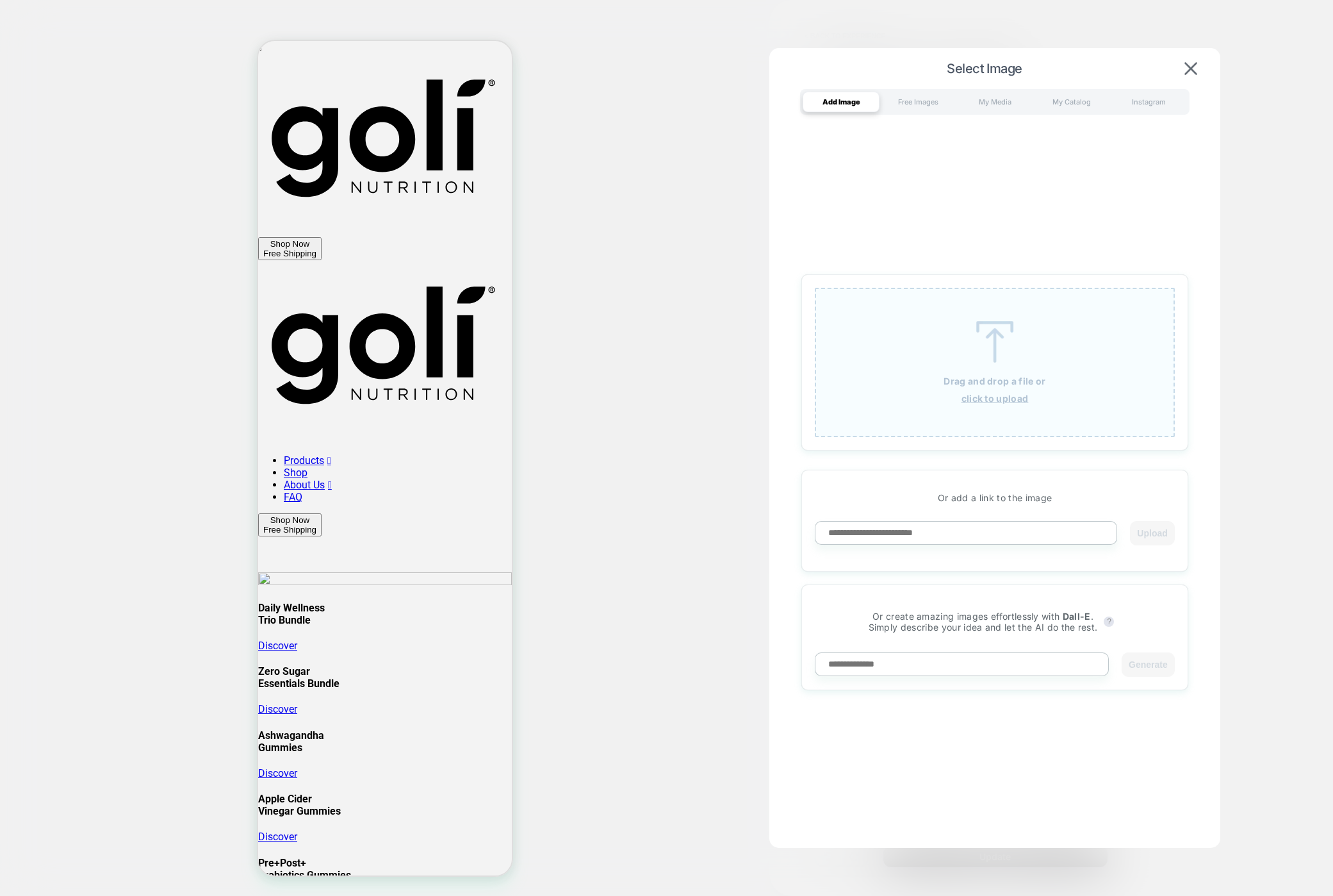
click at [990, 366] on div "Drag and drop a file or click to upload" at bounding box center [995, 363] width 360 height 149
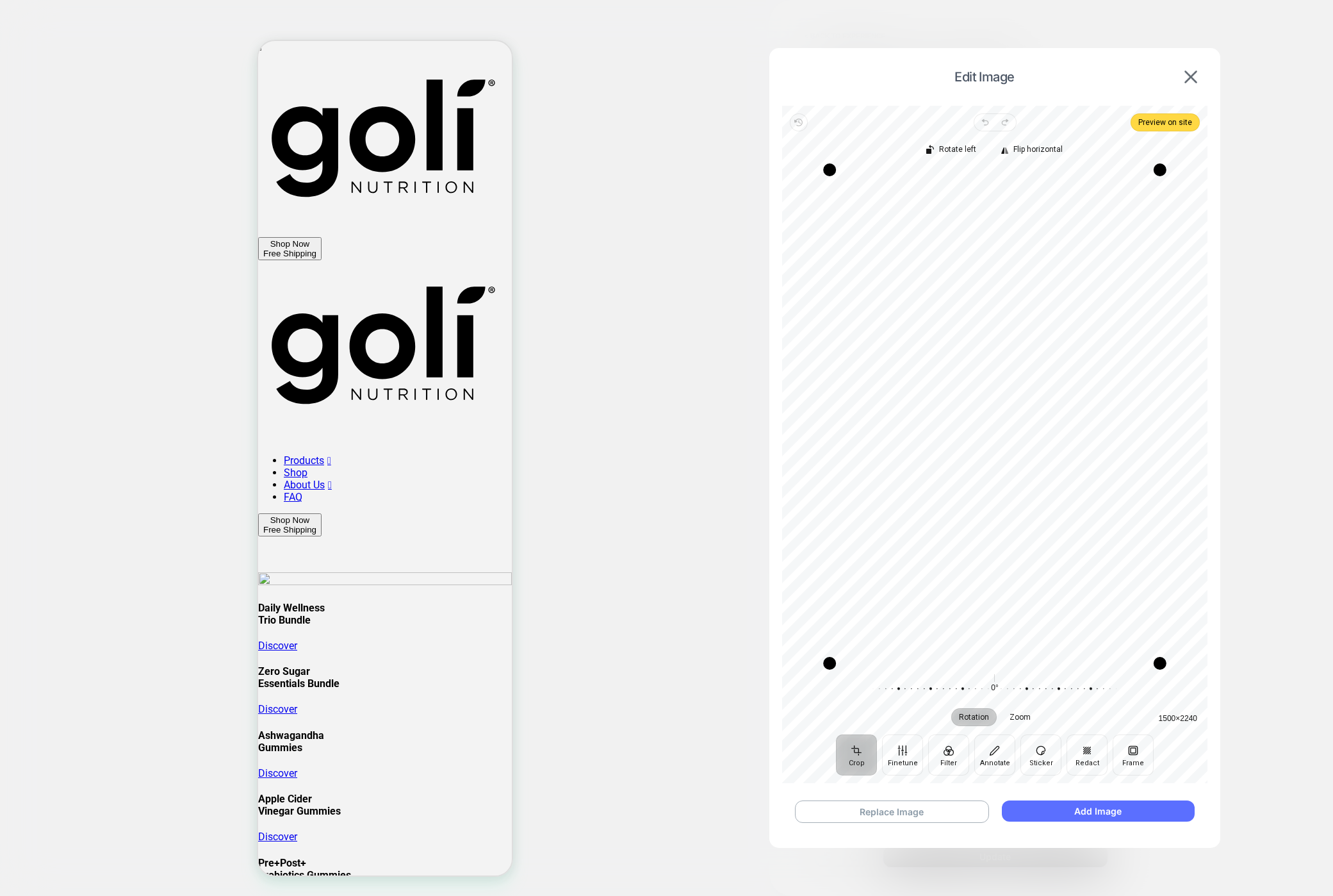
click at [1084, 815] on button "Add Image" at bounding box center [1098, 811] width 193 height 21
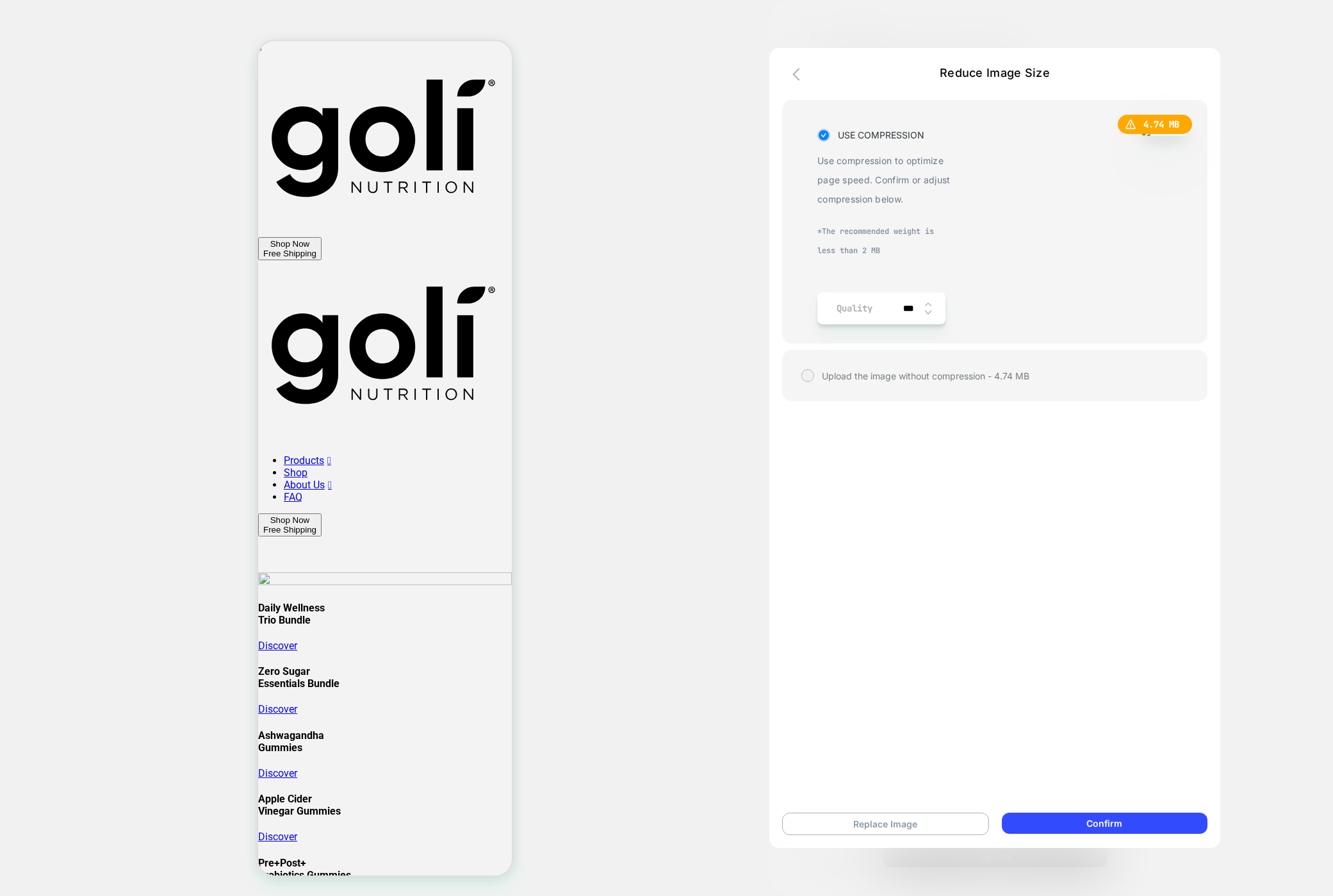
click at [929, 303] on img at bounding box center [928, 305] width 7 height 5
type input "***"
click at [1133, 132] on span "4.74 MB" at bounding box center [1155, 124] width 74 height 20
click at [1131, 125] on icon at bounding box center [1130, 124] width 10 height 9
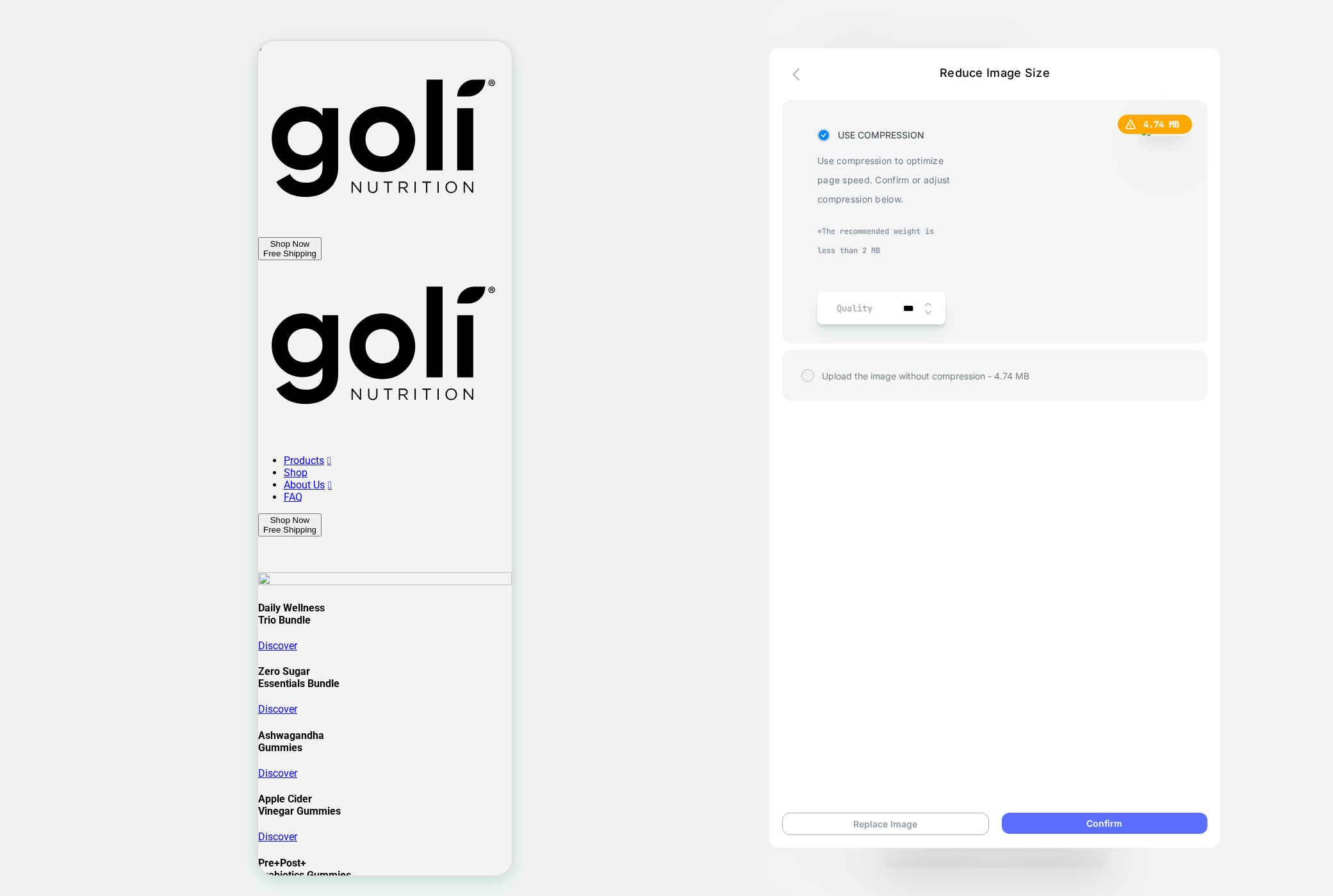
click at [1055, 820] on button "Confirm" at bounding box center [1105, 823] width 206 height 21
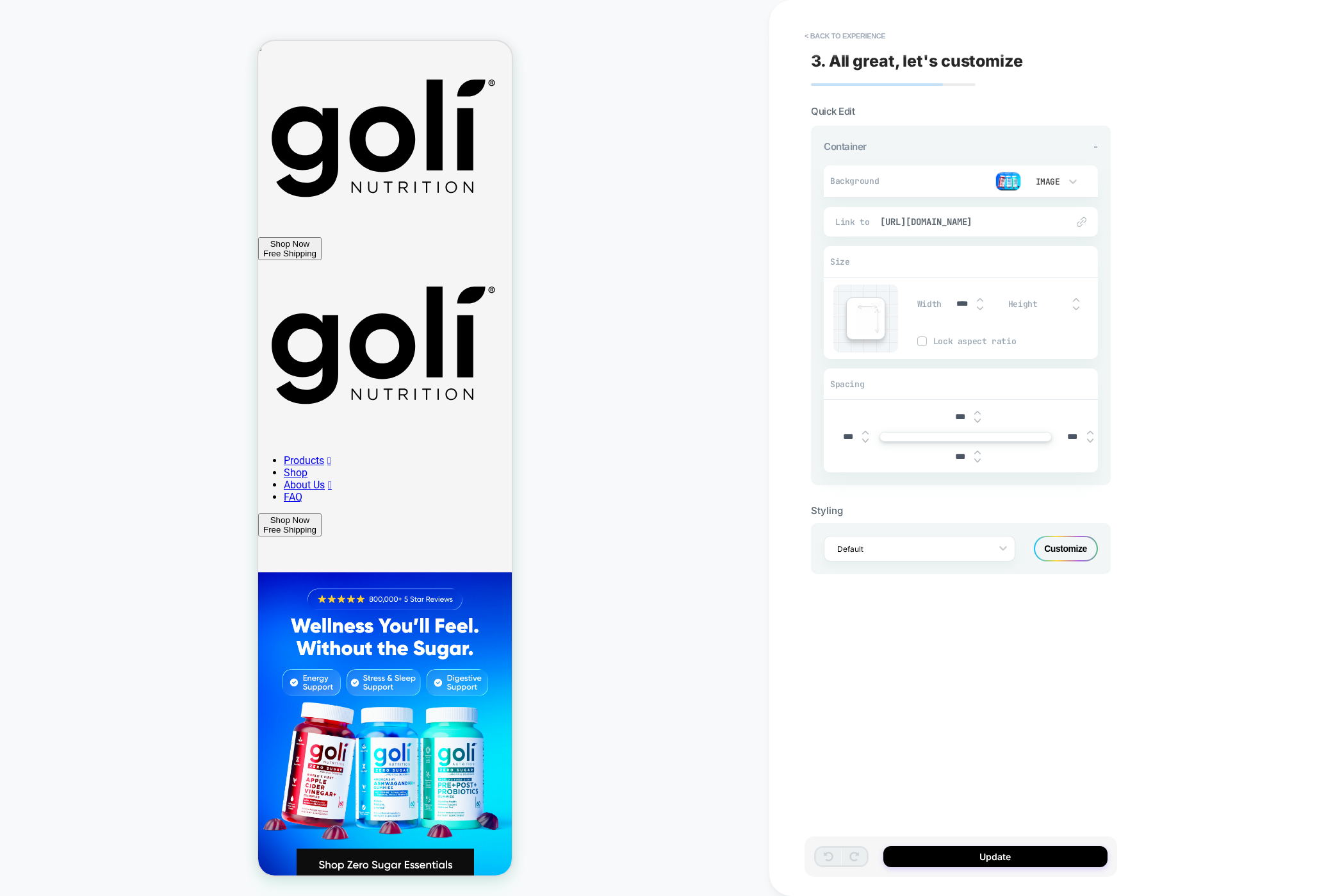
click at [882, 848] on div "Update" at bounding box center [960, 856] width 313 height 40
click at [909, 858] on button "Update" at bounding box center [995, 856] width 224 height 21
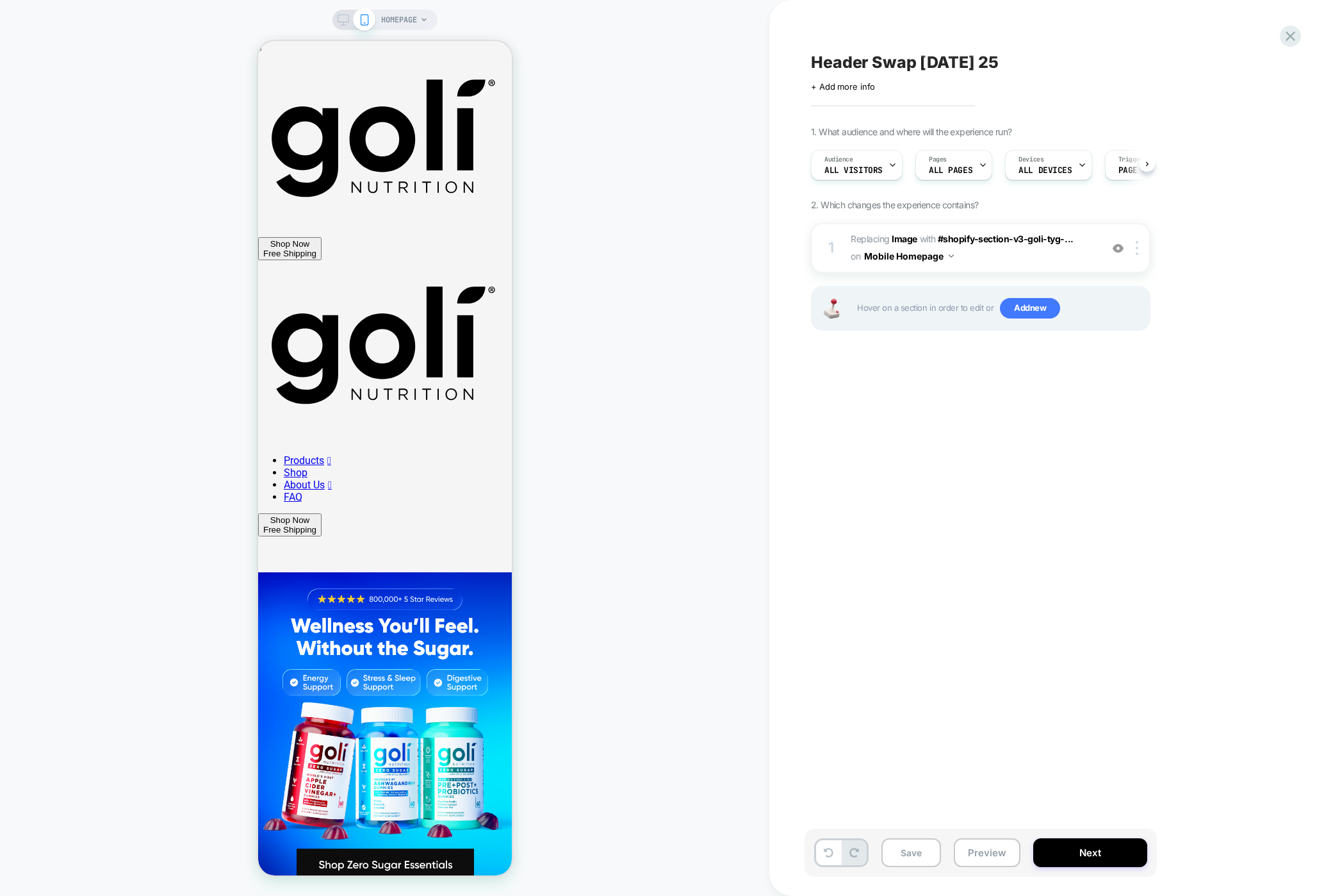
scroll to position [0, 1]
click at [991, 844] on button "Preview" at bounding box center [987, 852] width 67 height 29
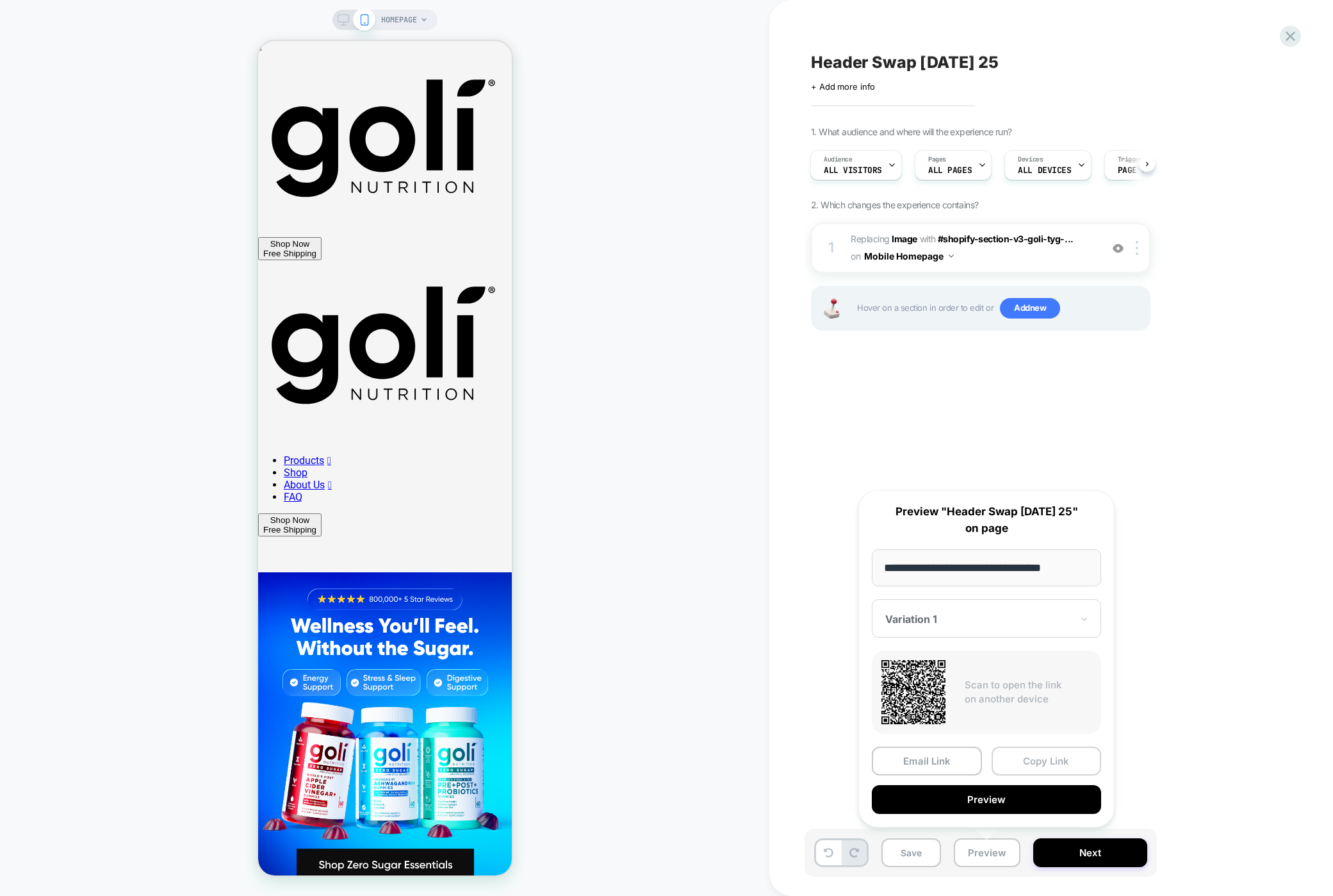
click at [1023, 760] on button "Copy Link" at bounding box center [1046, 761] width 110 height 29
